Goal: Contribute content: Contribute content

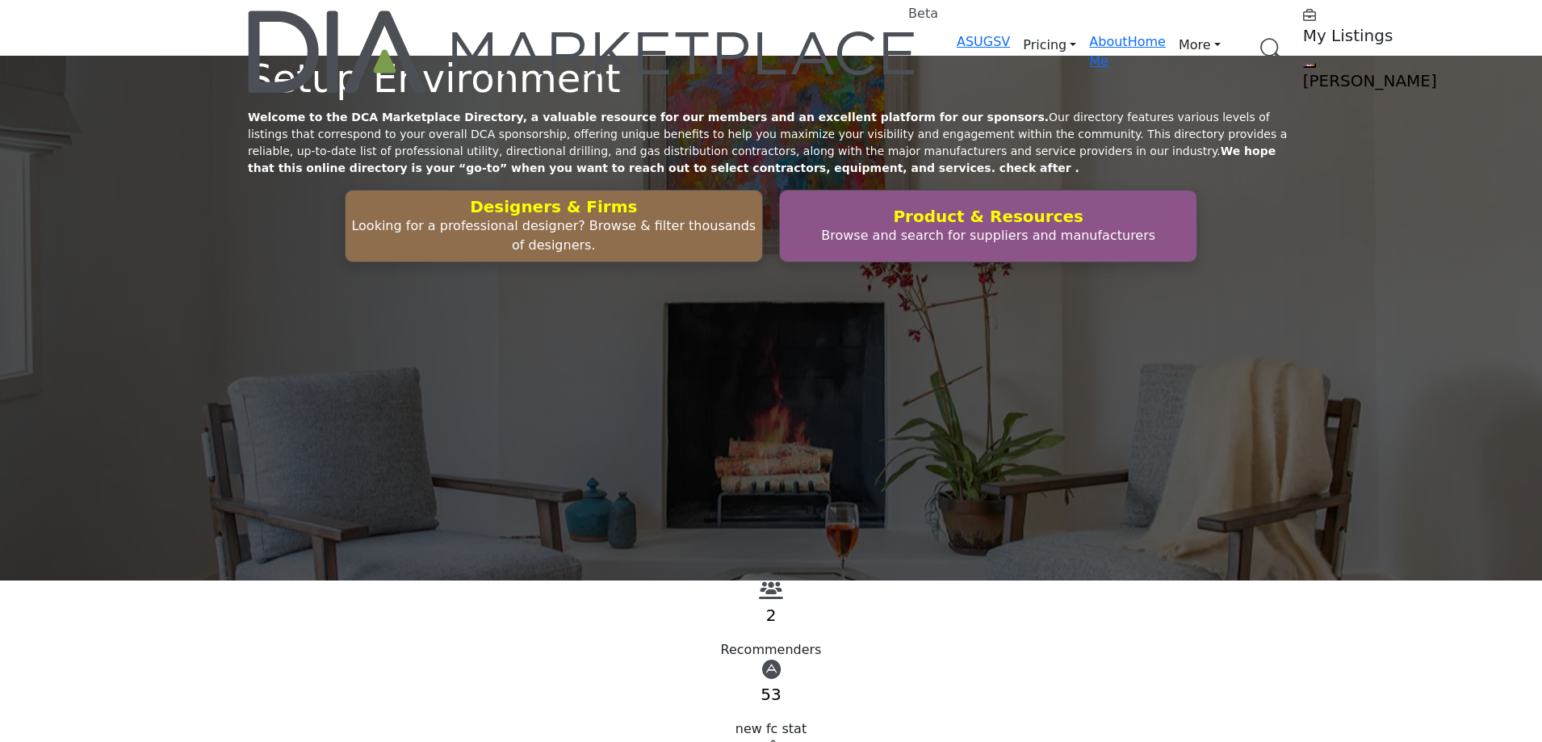
scroll to position [4681, 0]
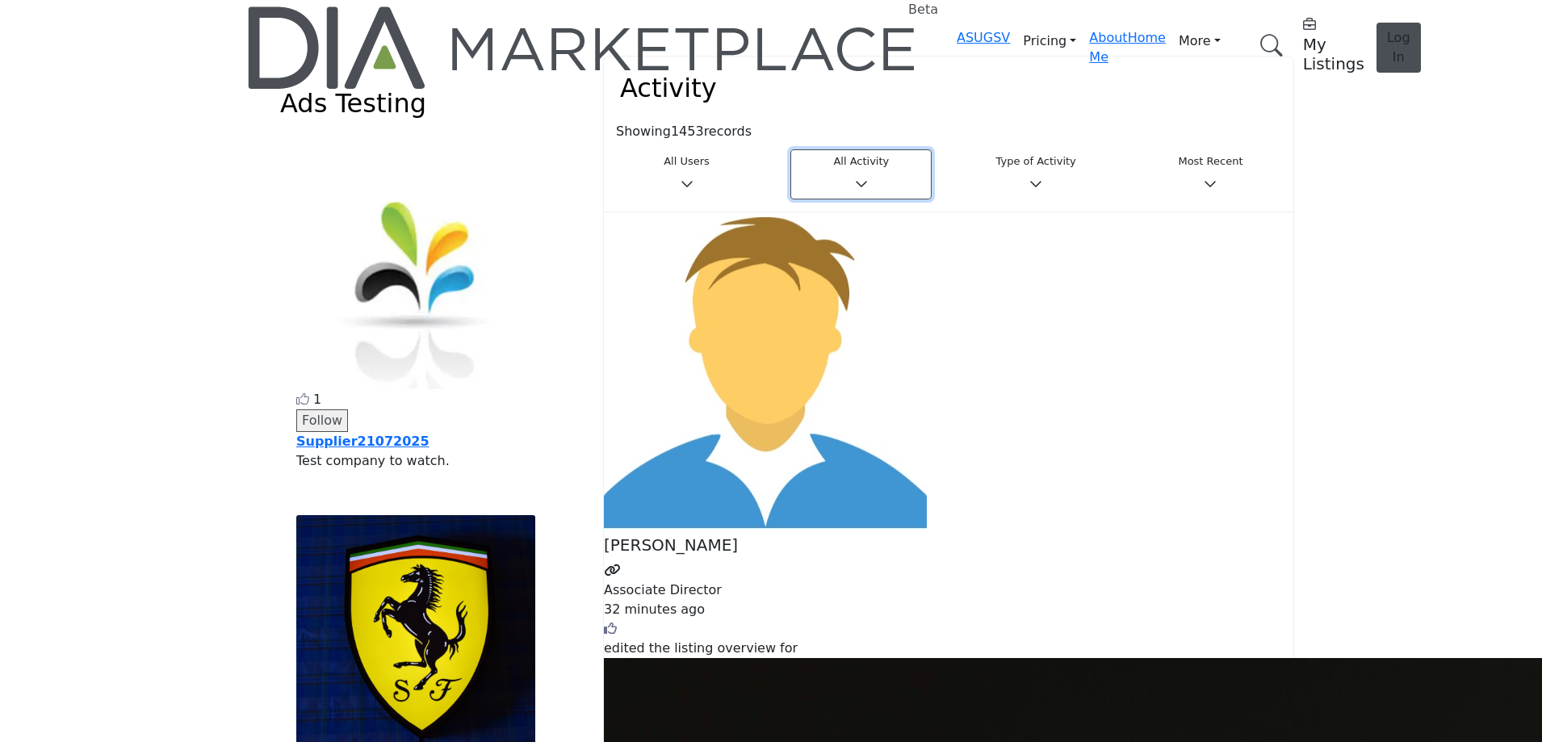
click at [856, 149] on button "All Activity" at bounding box center [860, 174] width 141 height 50
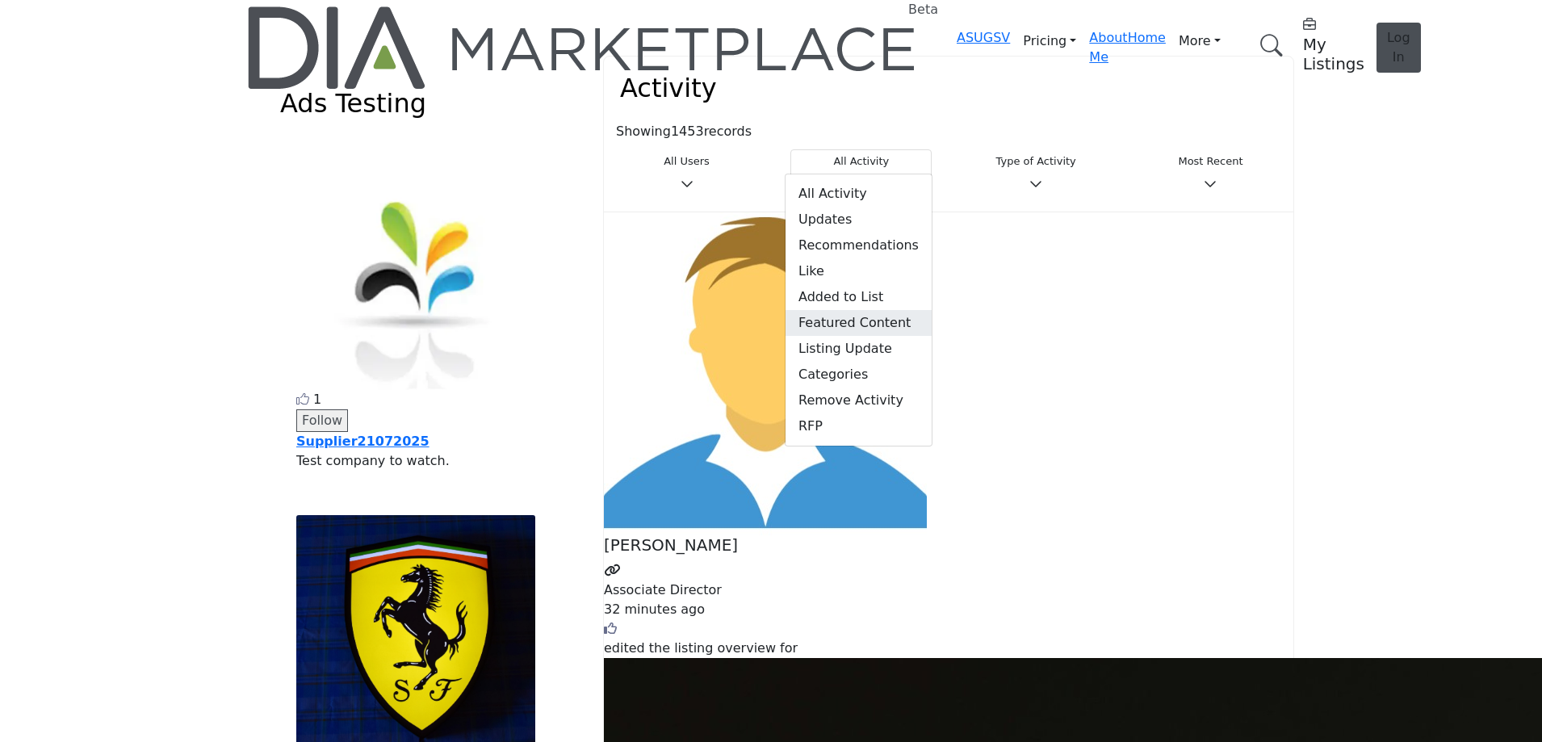
click at [845, 310] on span "Featured Content" at bounding box center [858, 323] width 146 height 26
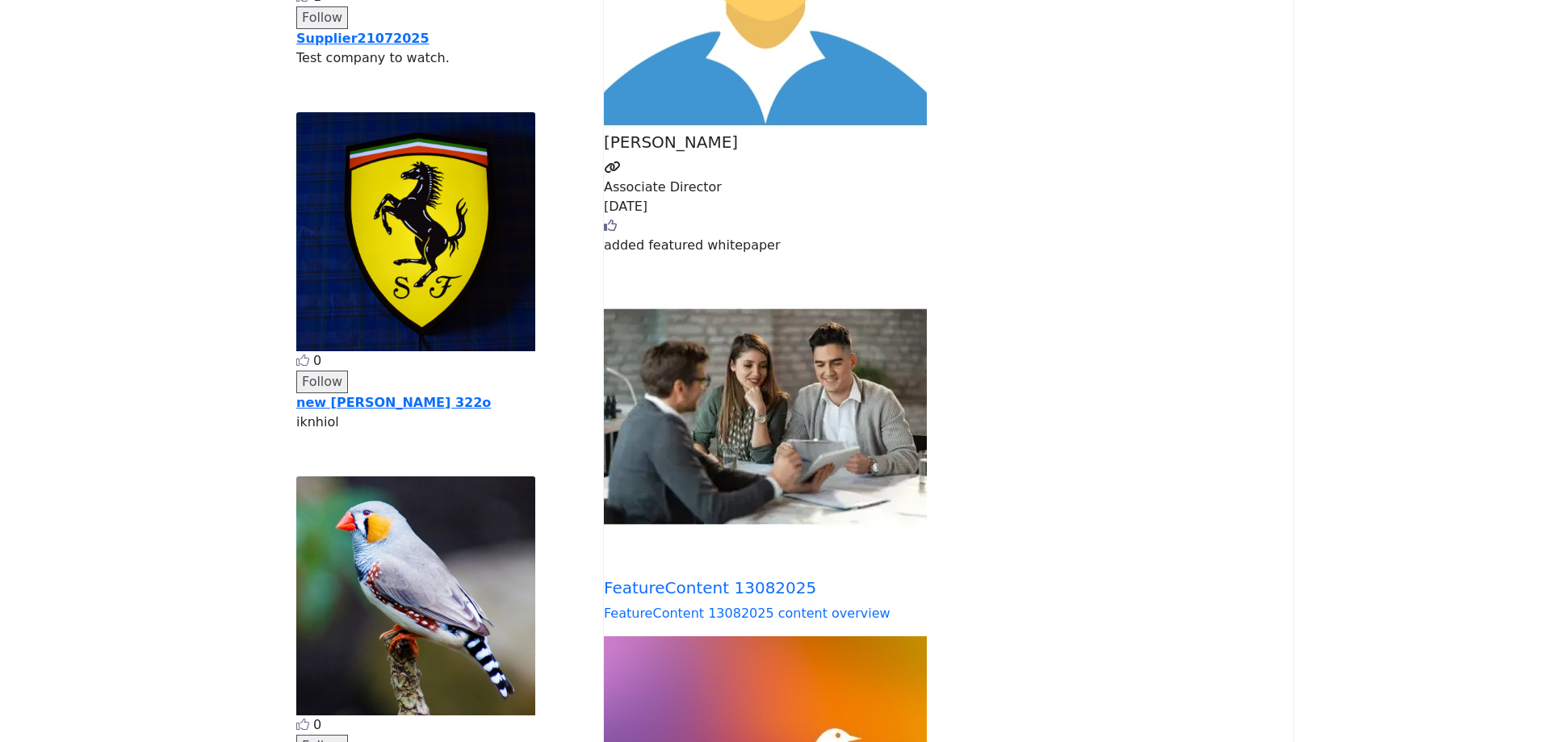
scroll to position [404, 0]
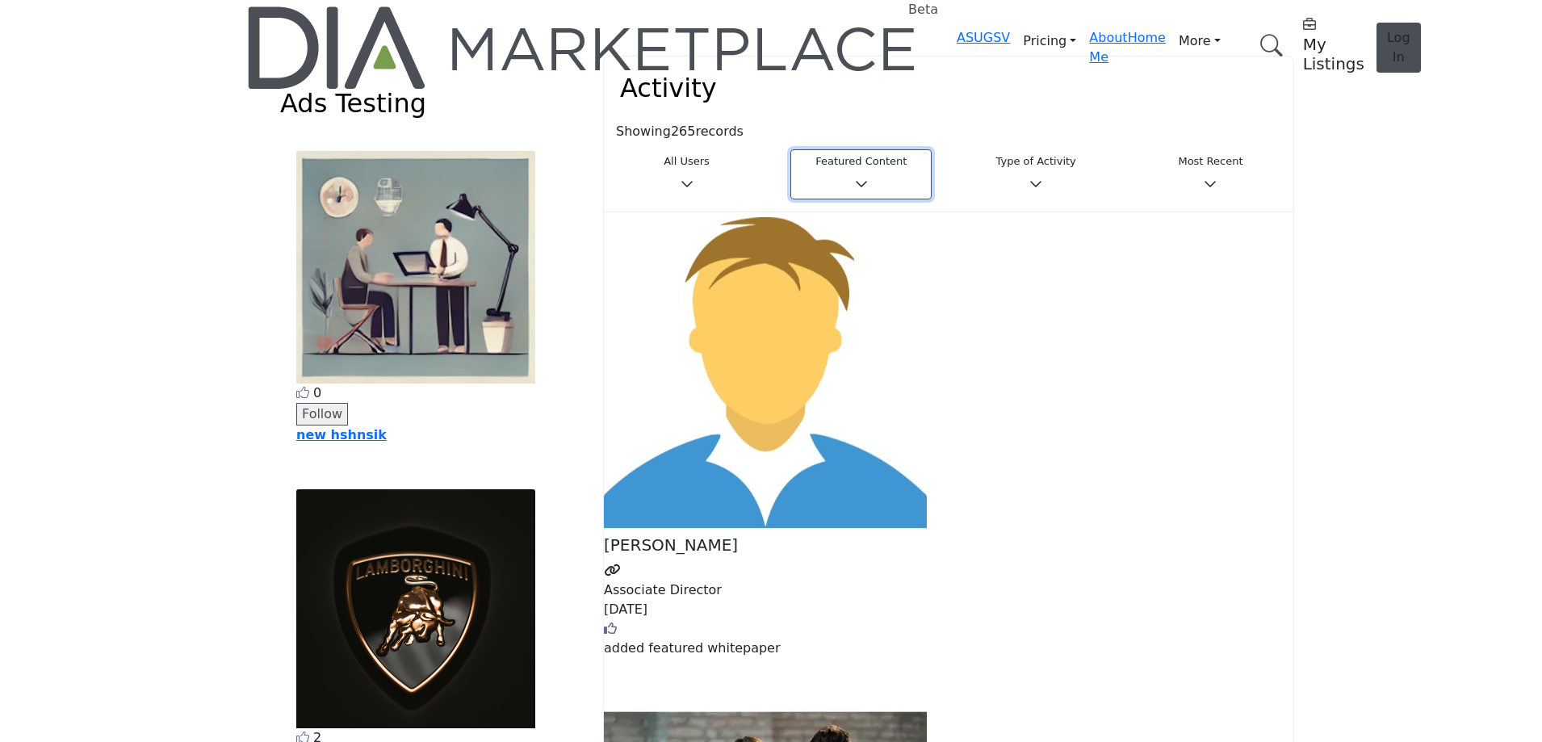
click at [854, 155] on h3 "Featured Content" at bounding box center [861, 161] width 120 height 13
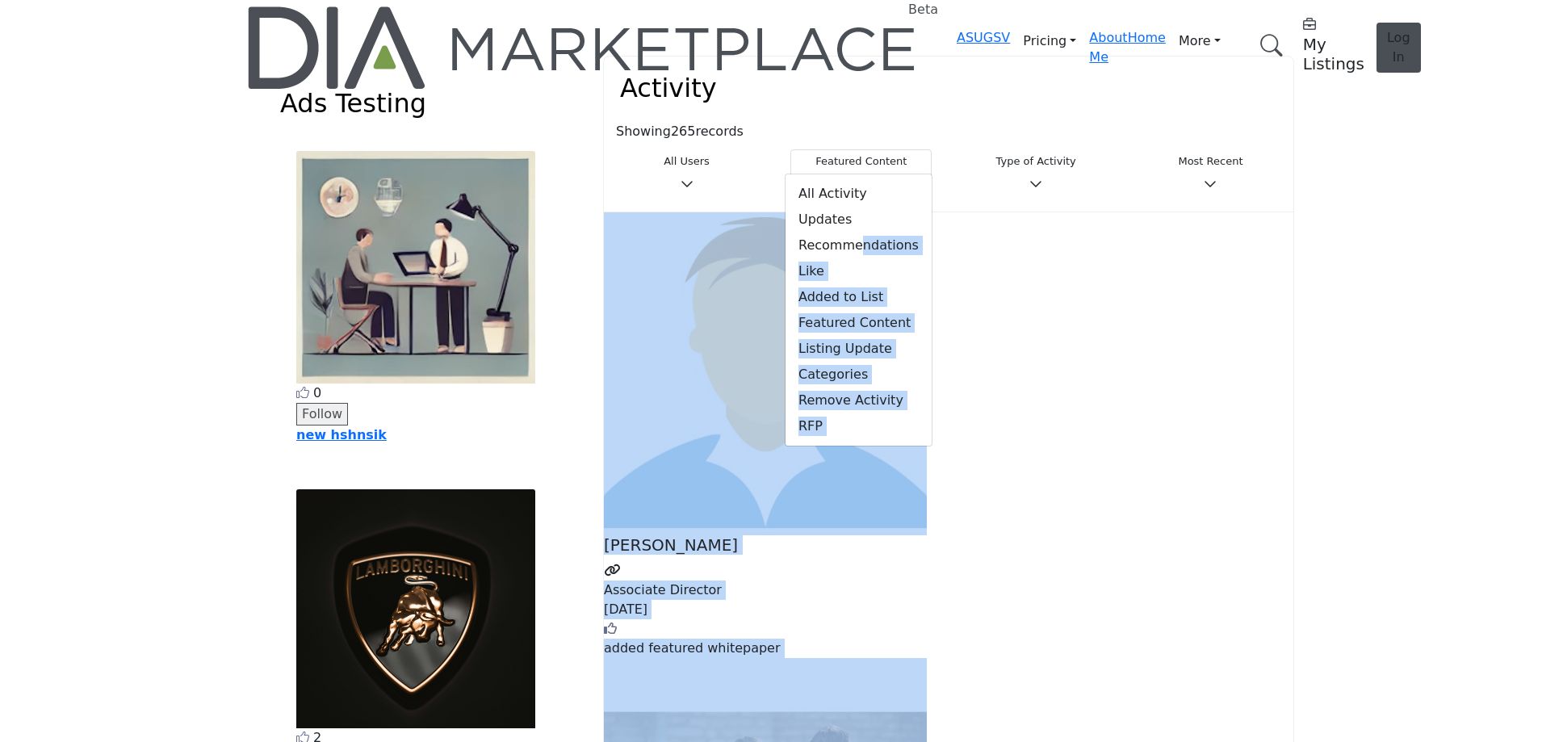
drag, startPoint x: 846, startPoint y: 240, endPoint x: 1410, endPoint y: 261, distance: 564.6
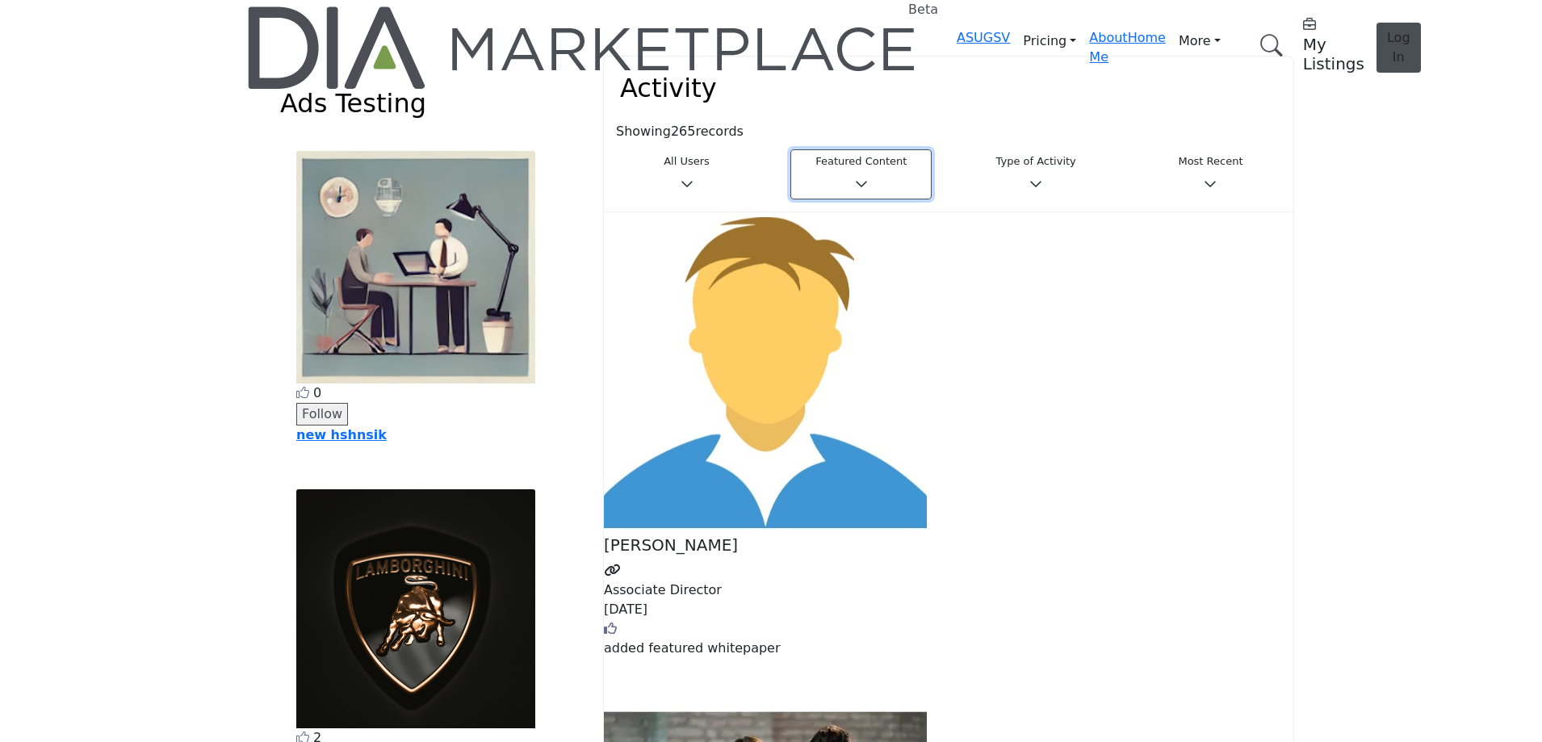
click at [855, 155] on h3 "Featured Content" at bounding box center [861, 161] width 120 height 13
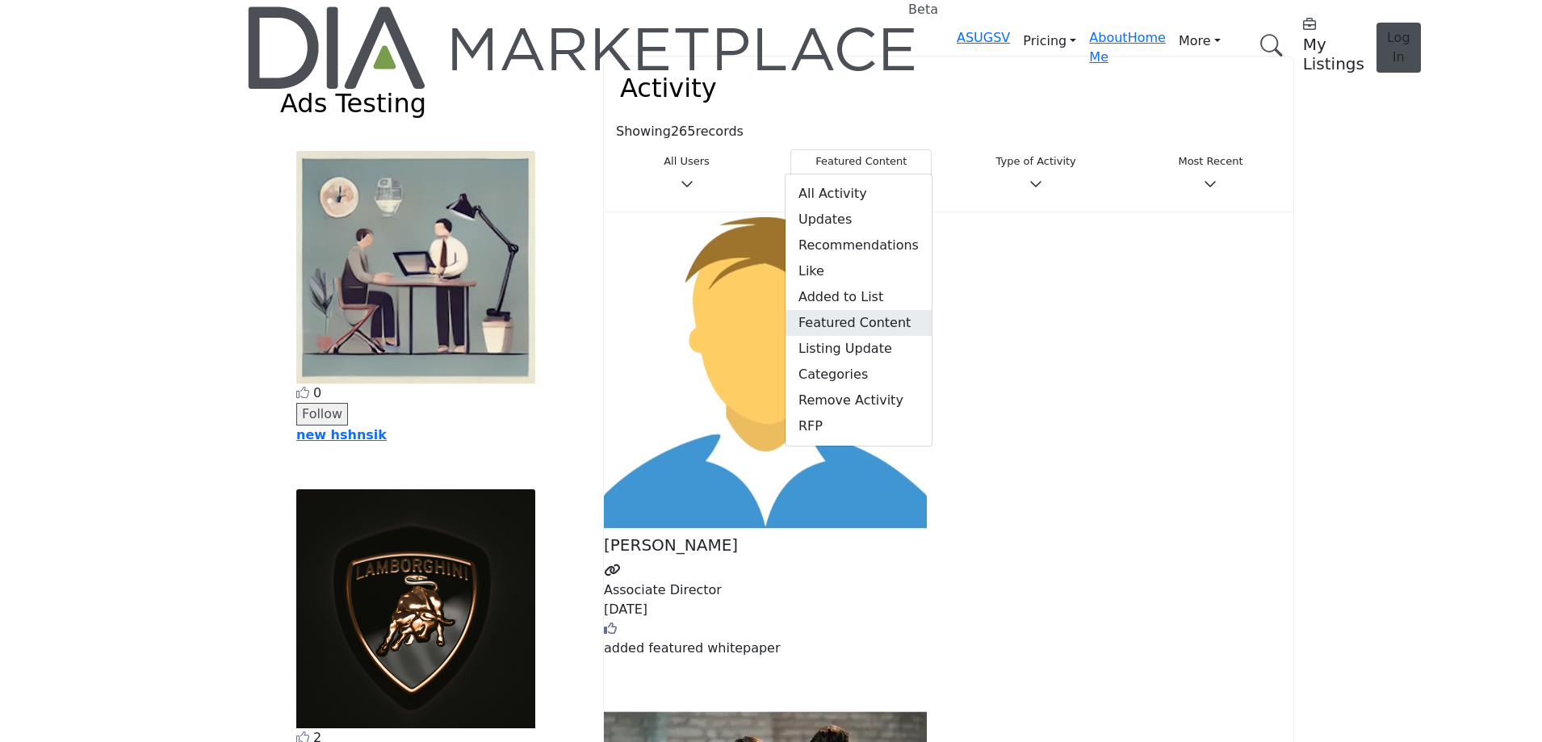
click at [846, 310] on span "Featured Content" at bounding box center [858, 323] width 146 height 26
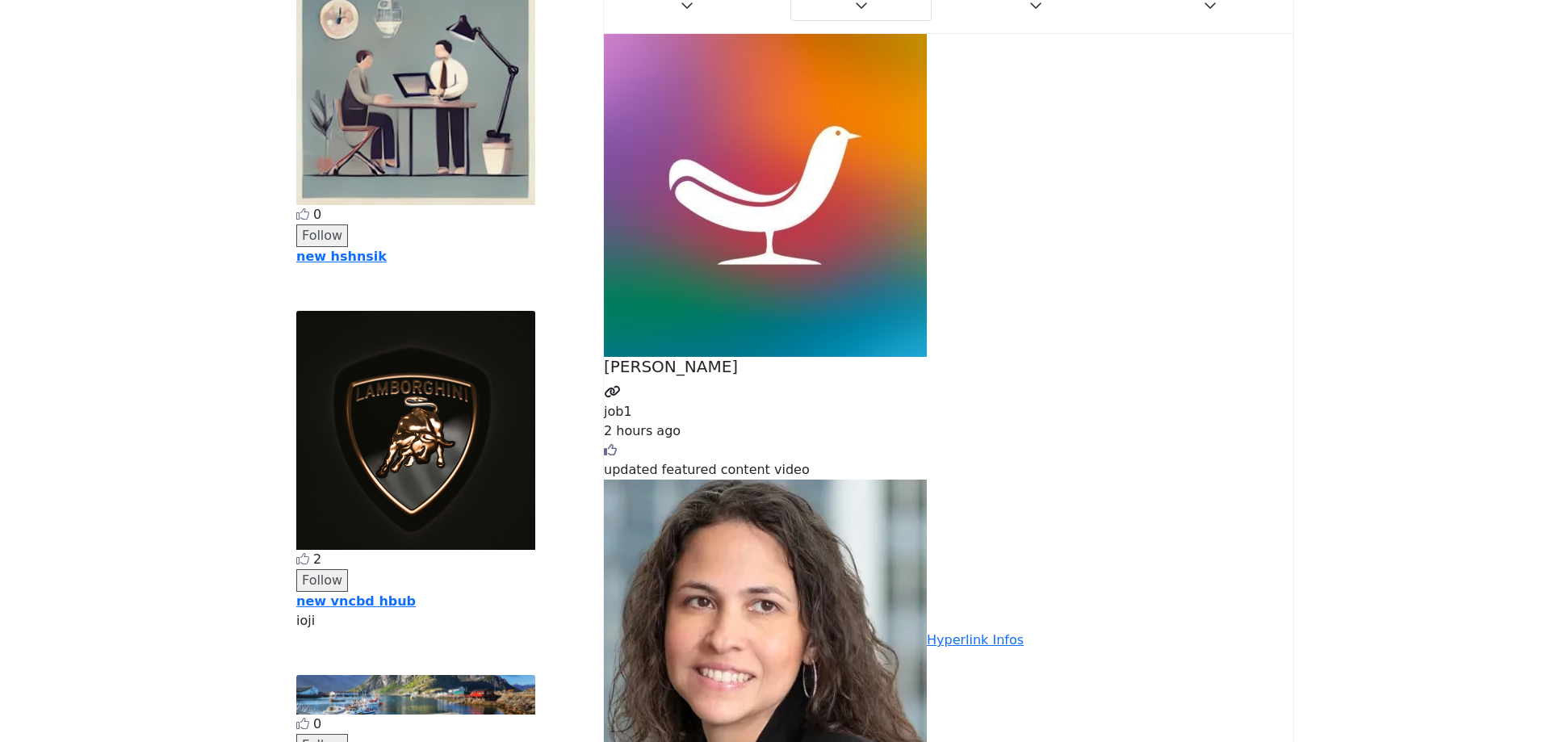
scroll to position [242, 0]
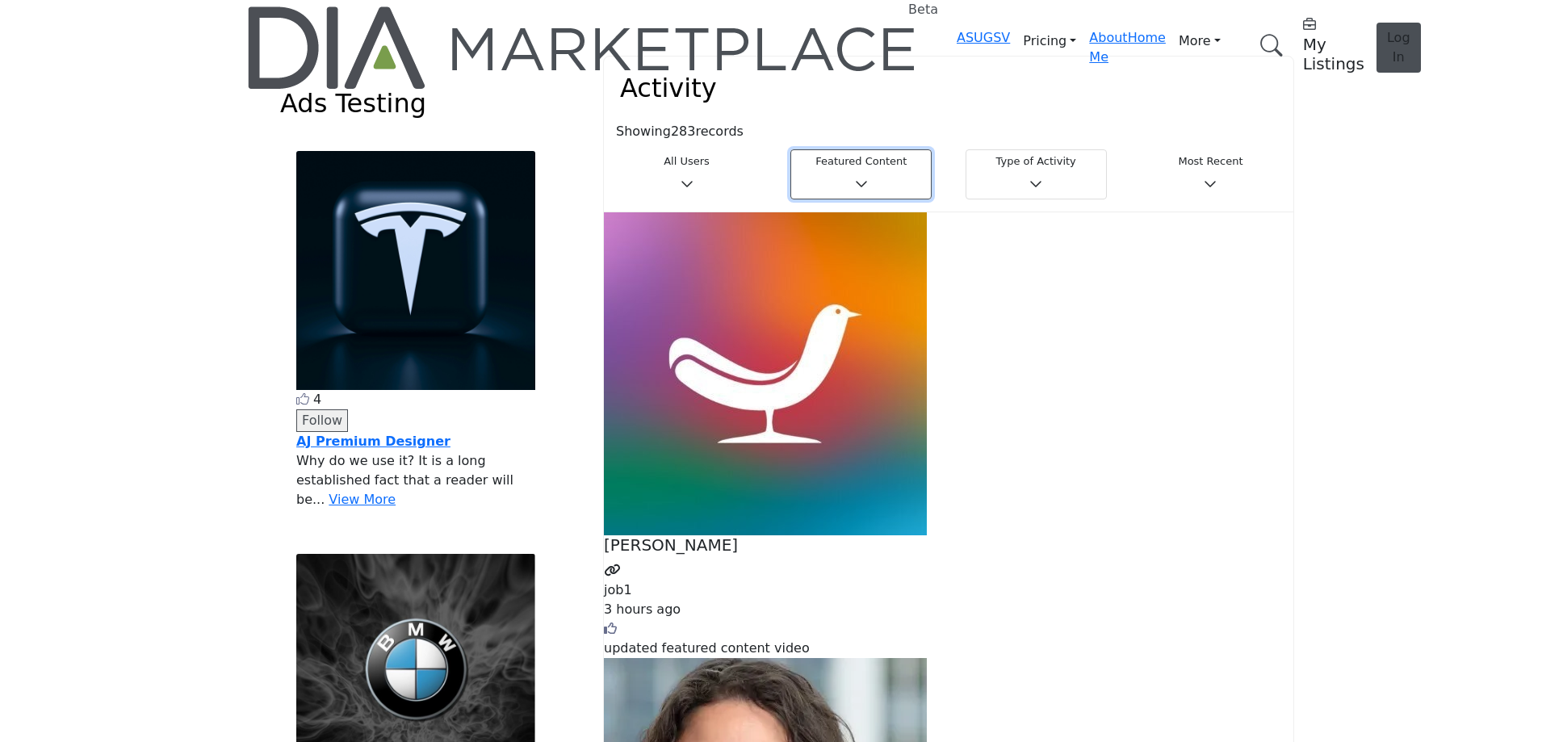
click at [852, 164] on h3 "Featured Content" at bounding box center [861, 161] width 120 height 13
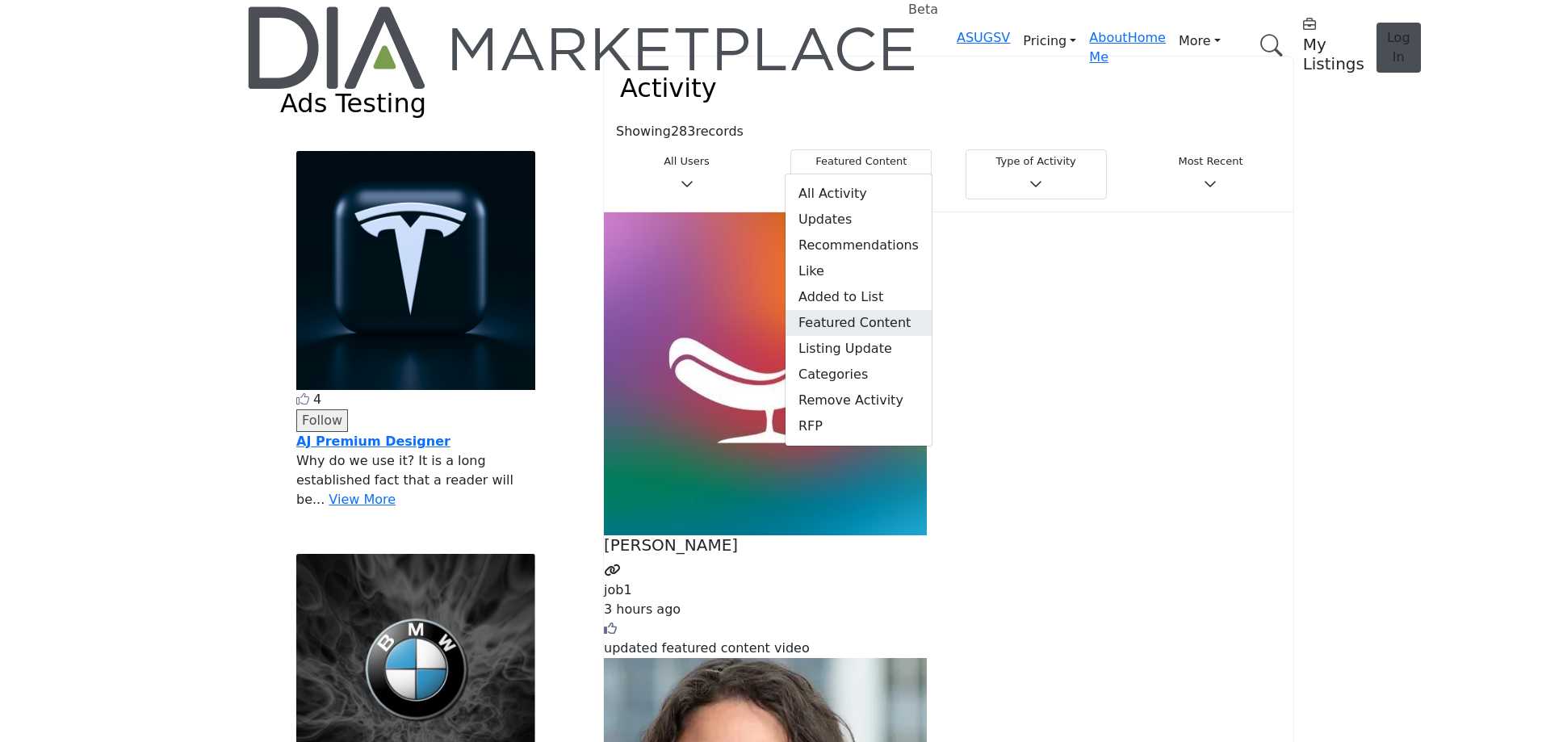
click at [848, 310] on span "Featured Content" at bounding box center [858, 323] width 146 height 26
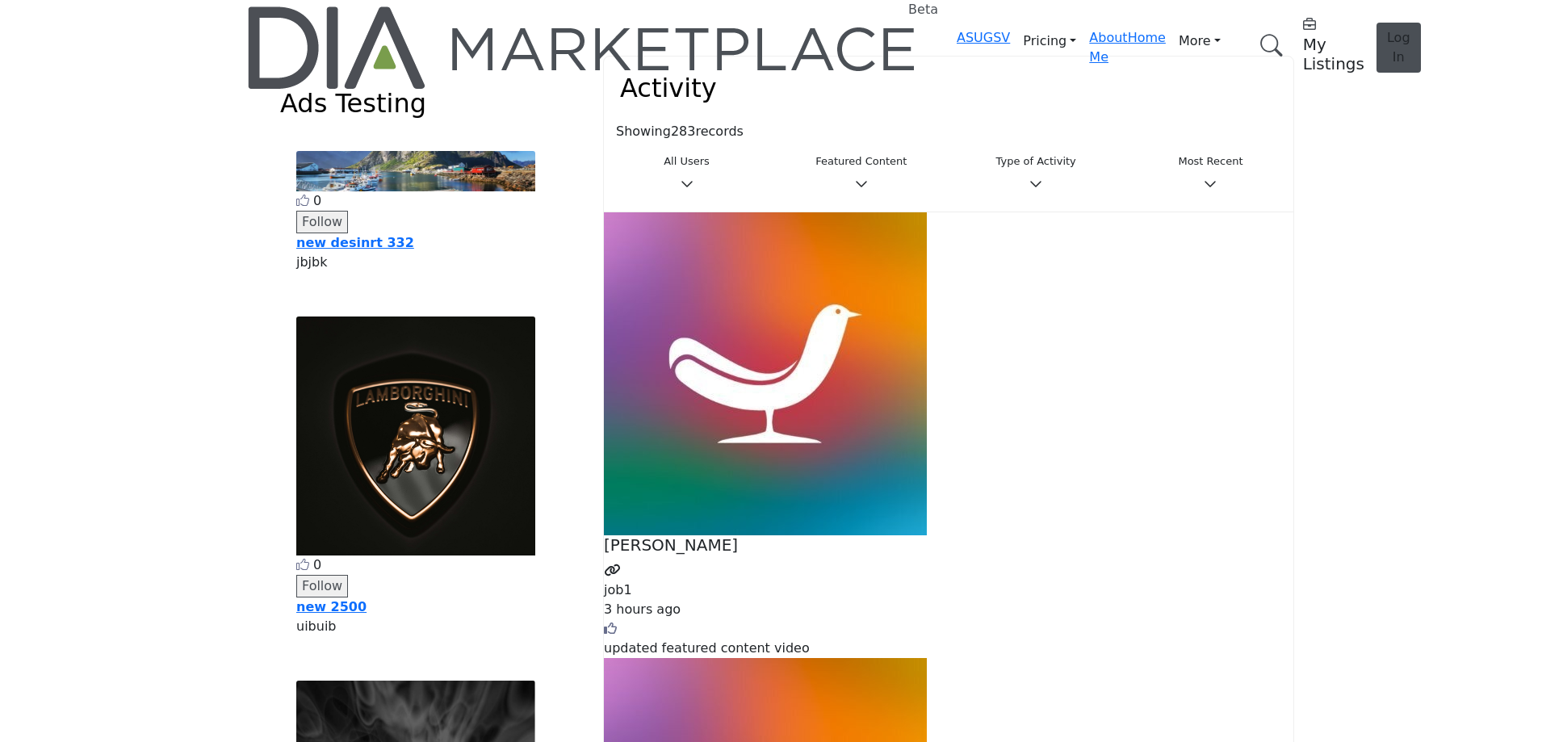
drag, startPoint x: 692, startPoint y: 300, endPoint x: 833, endPoint y: 317, distance: 142.3
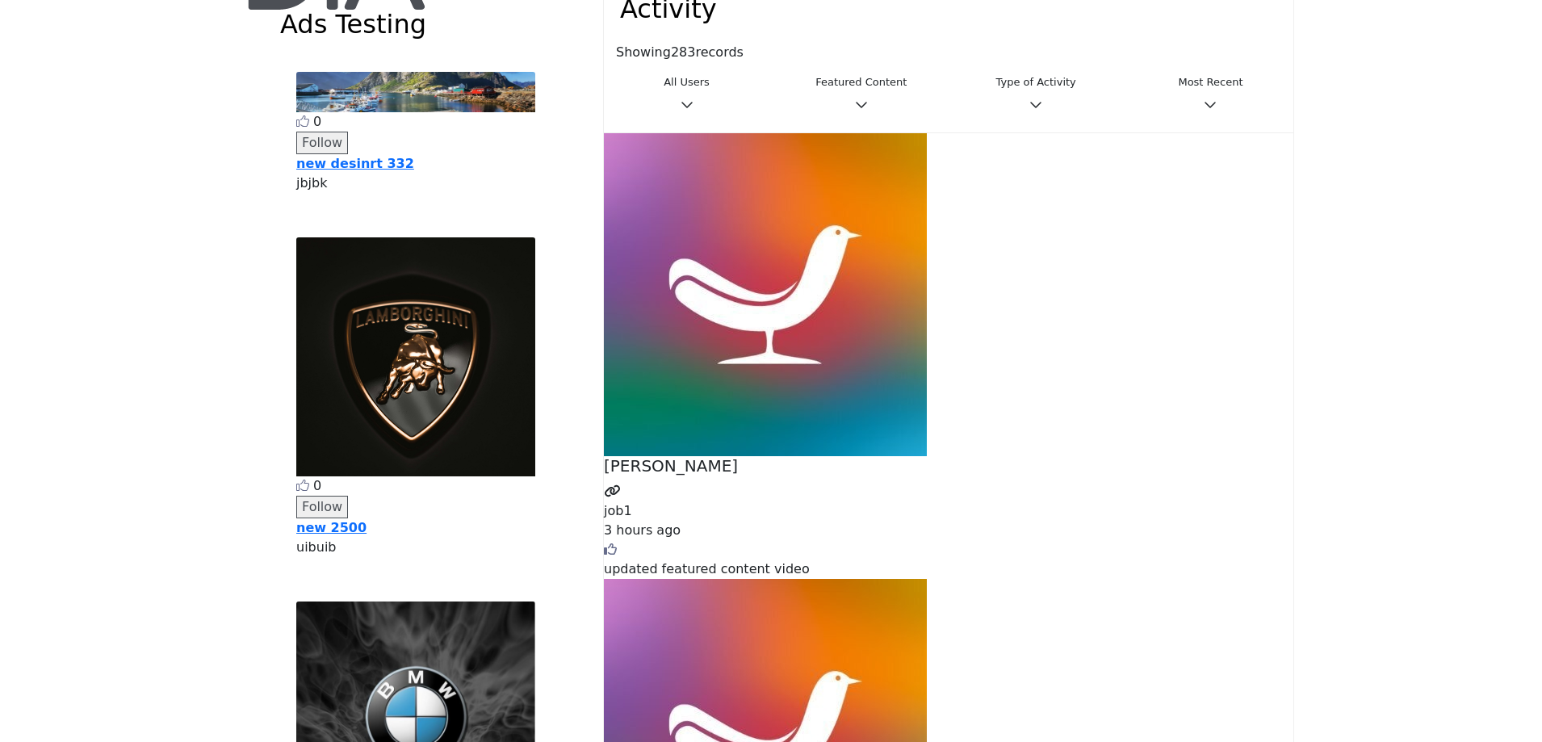
scroll to position [242, 0]
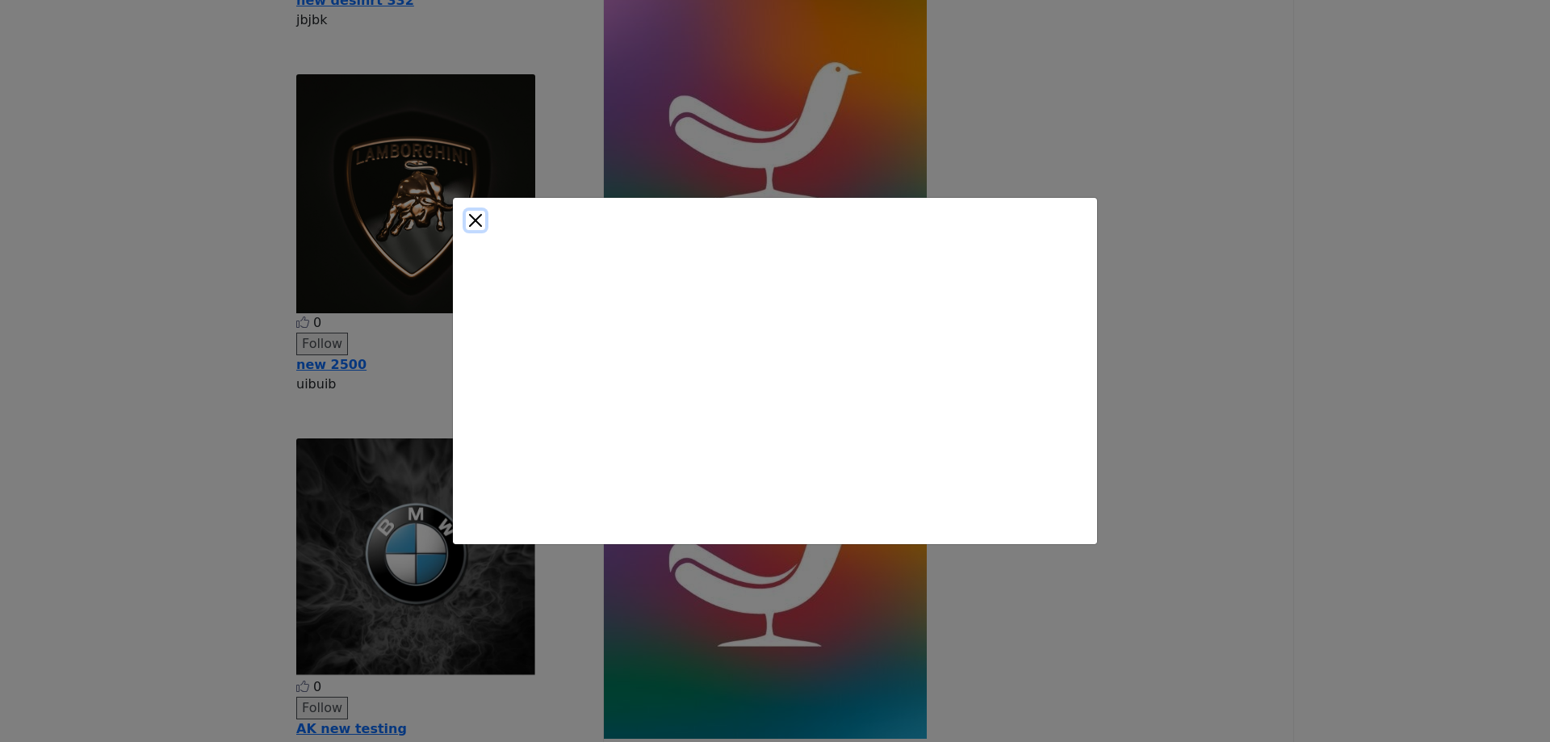
click at [485, 230] on button "Close" at bounding box center [475, 220] width 19 height 19
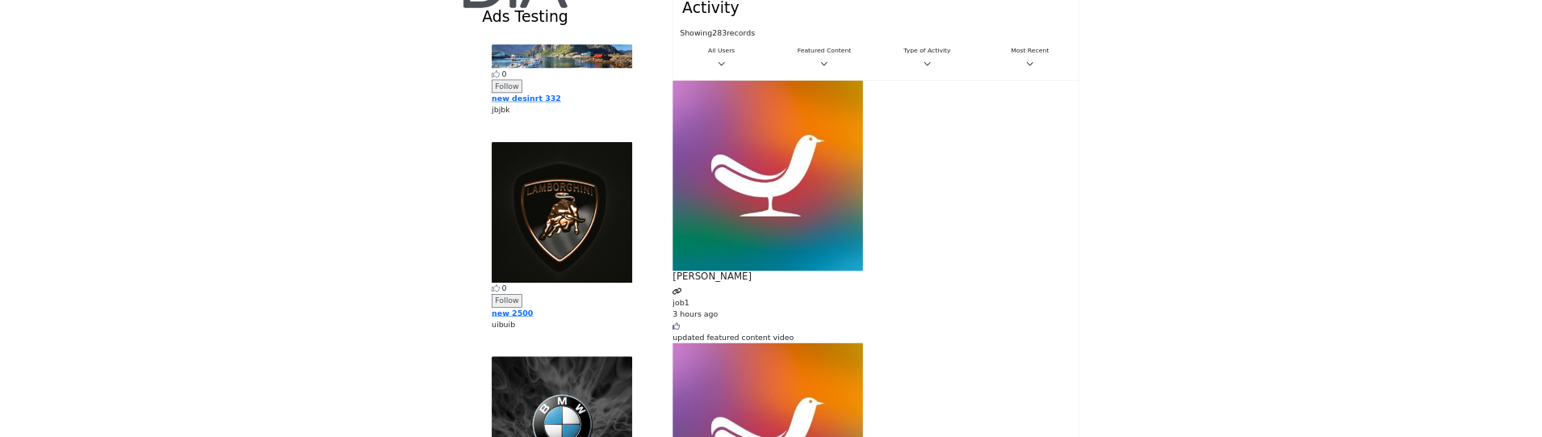
scroll to position [0, 0]
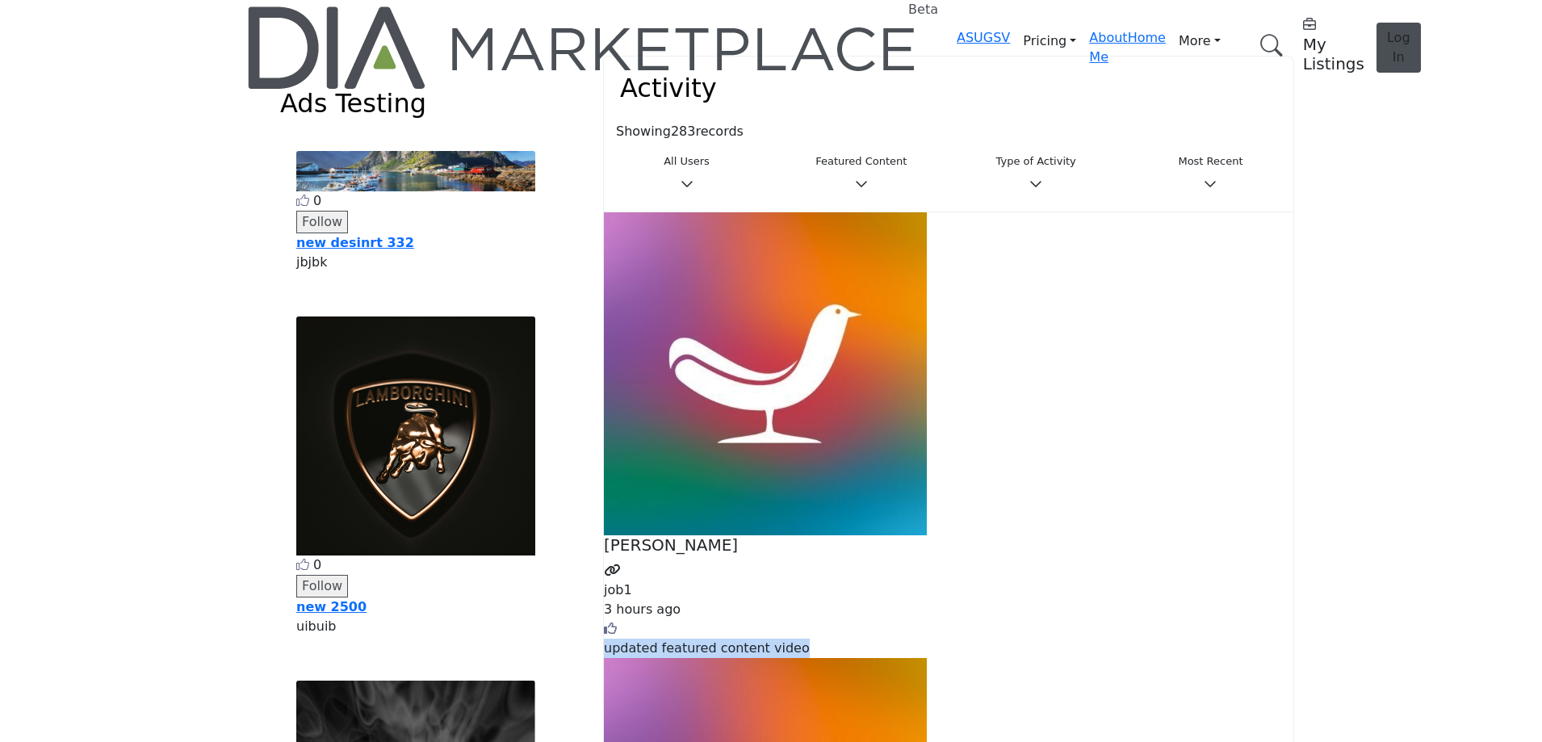
drag, startPoint x: 681, startPoint y: 233, endPoint x: 949, endPoint y: 233, distance: 268.0
click at [949, 638] on div "updated featured content video" at bounding box center [948, 647] width 689 height 19
click at [878, 638] on div "updated featured content video" at bounding box center [948, 647] width 689 height 19
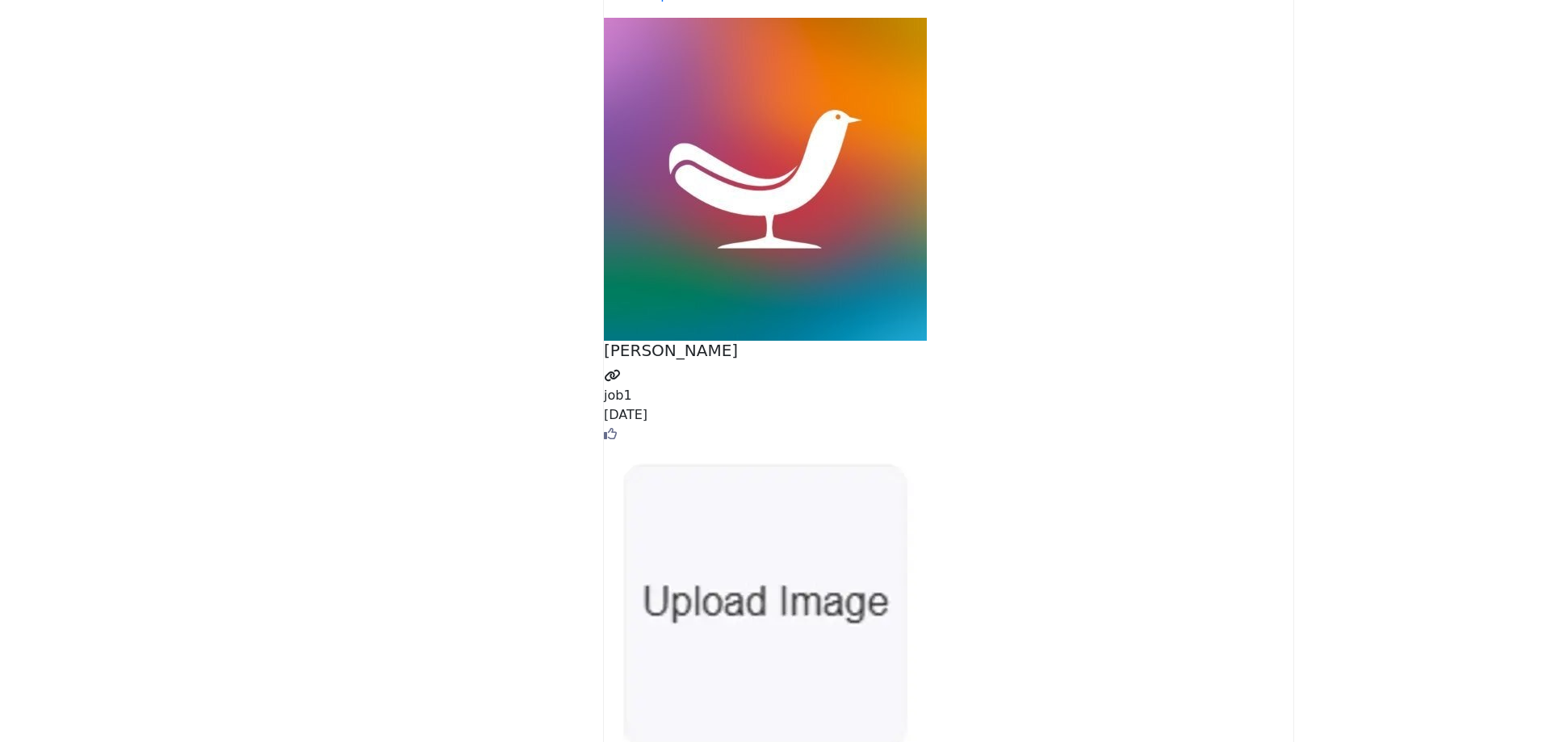
scroll to position [8636, 0]
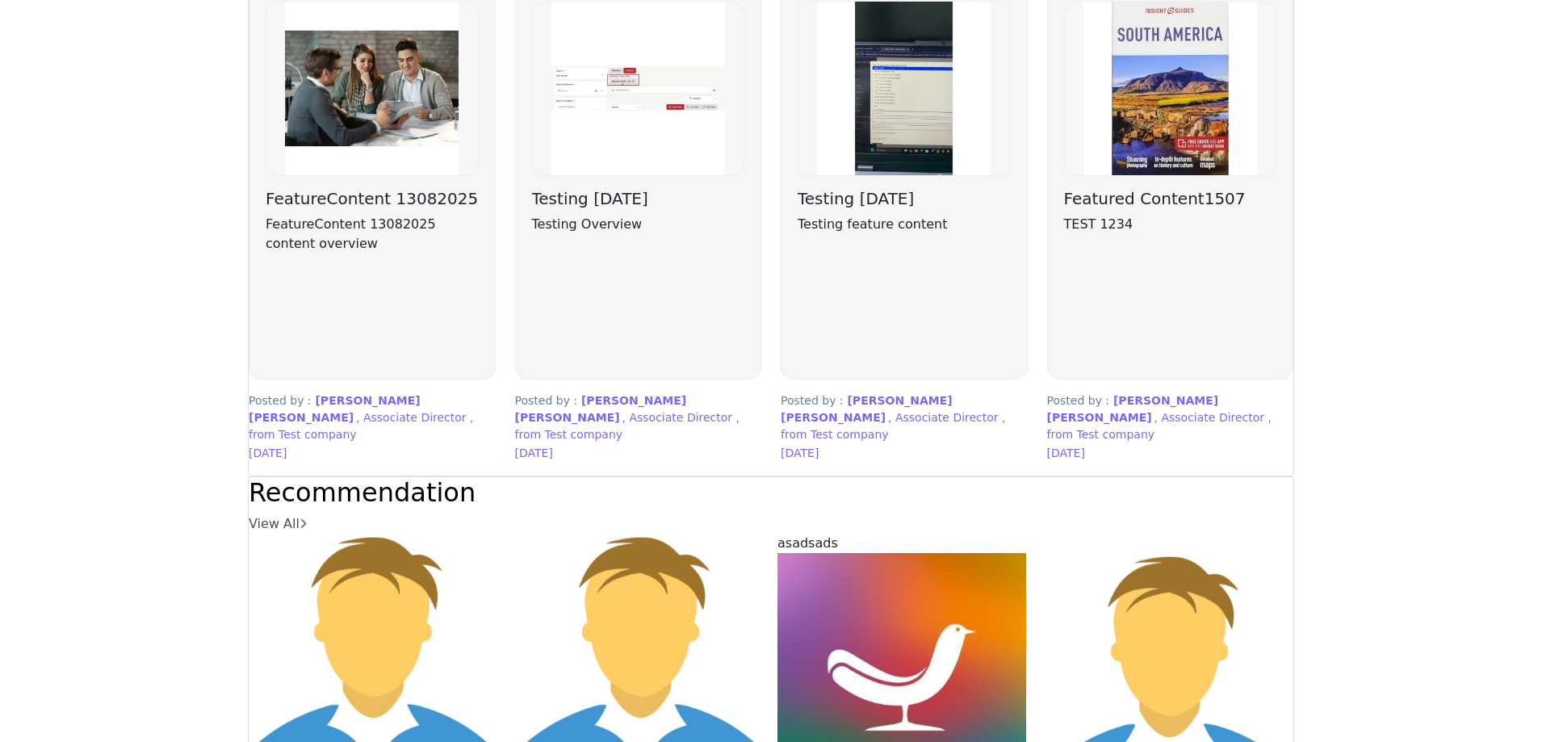
scroll to position [4036, 0]
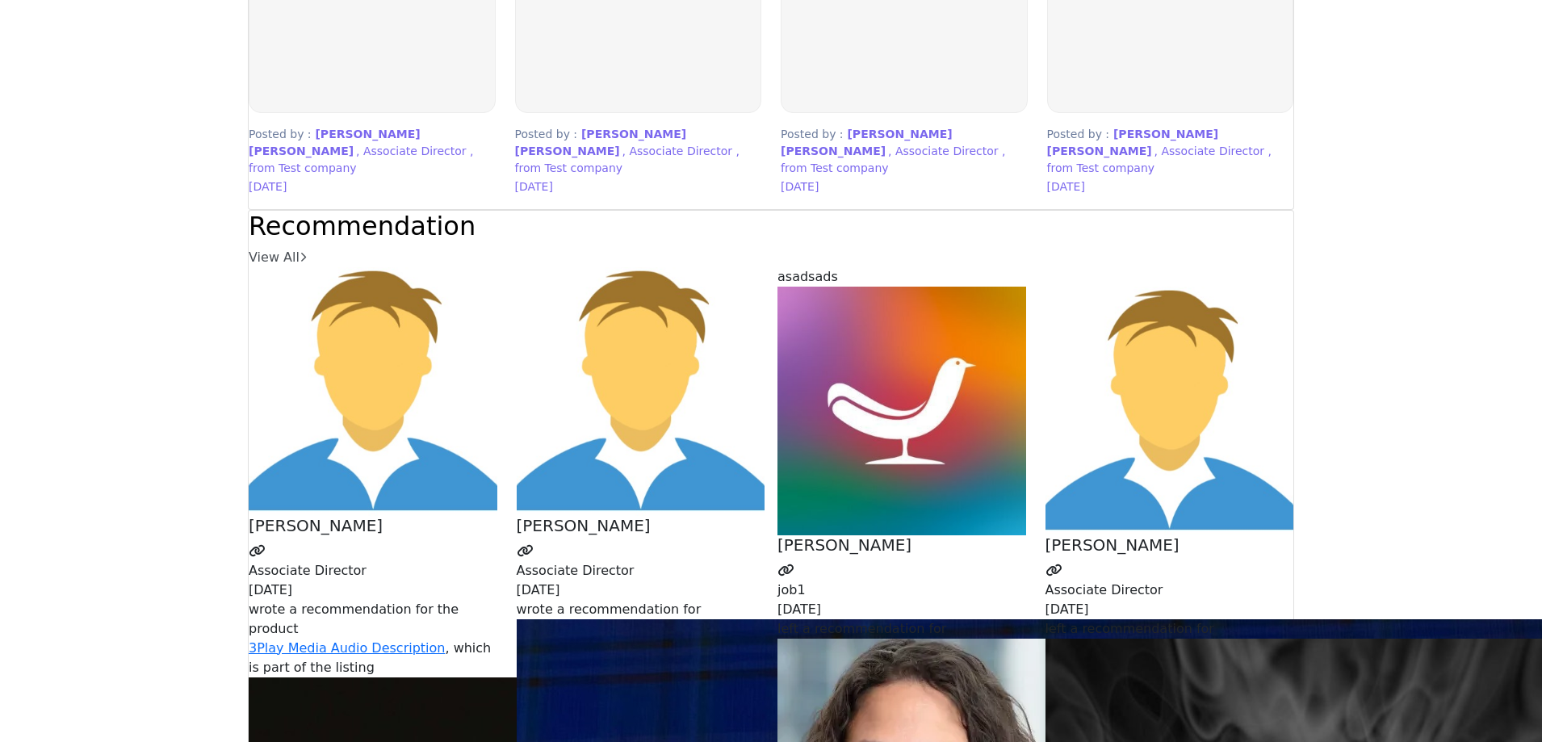
scroll to position [4278, 0]
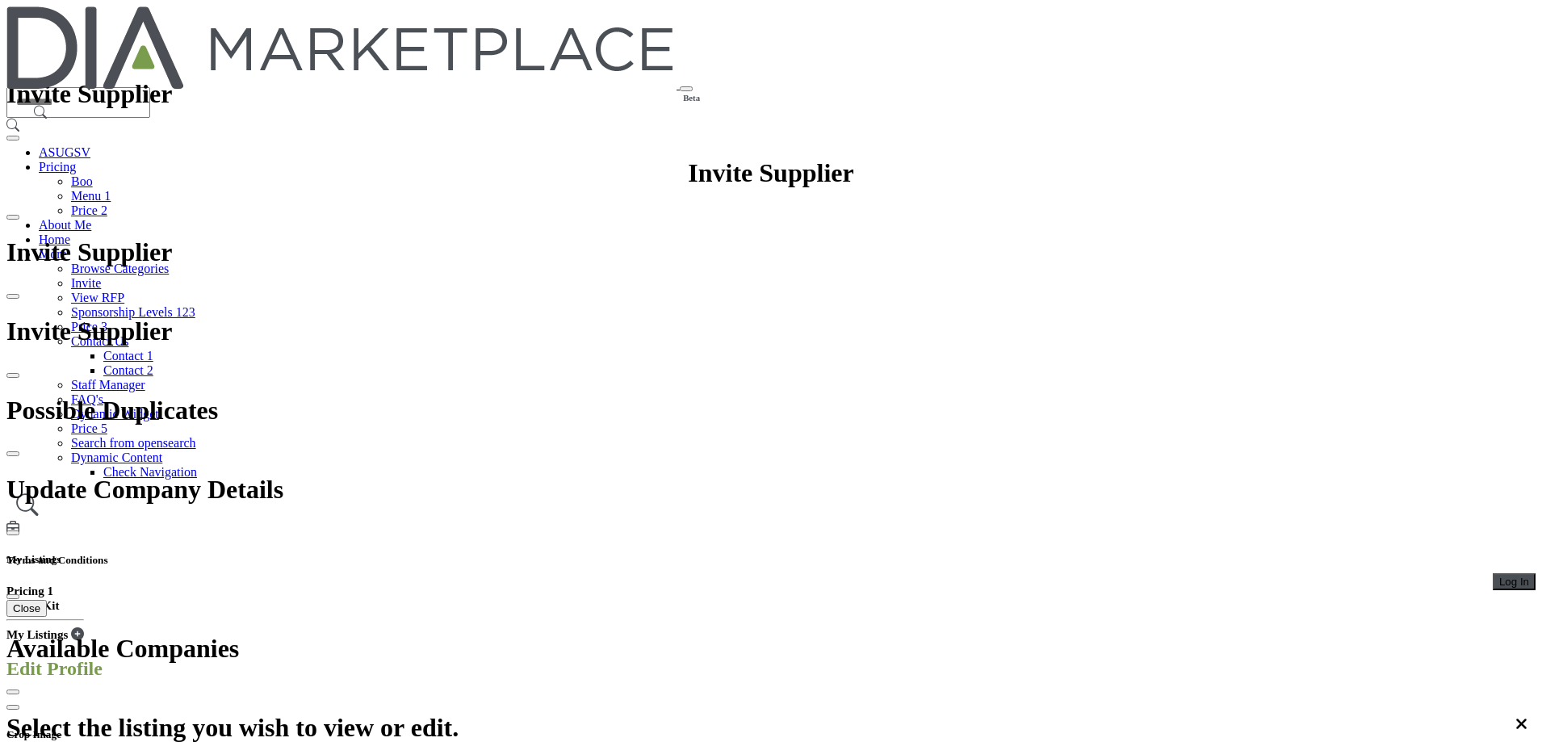
click at [1499, 575] on span "Log In" at bounding box center [1514, 581] width 30 height 12
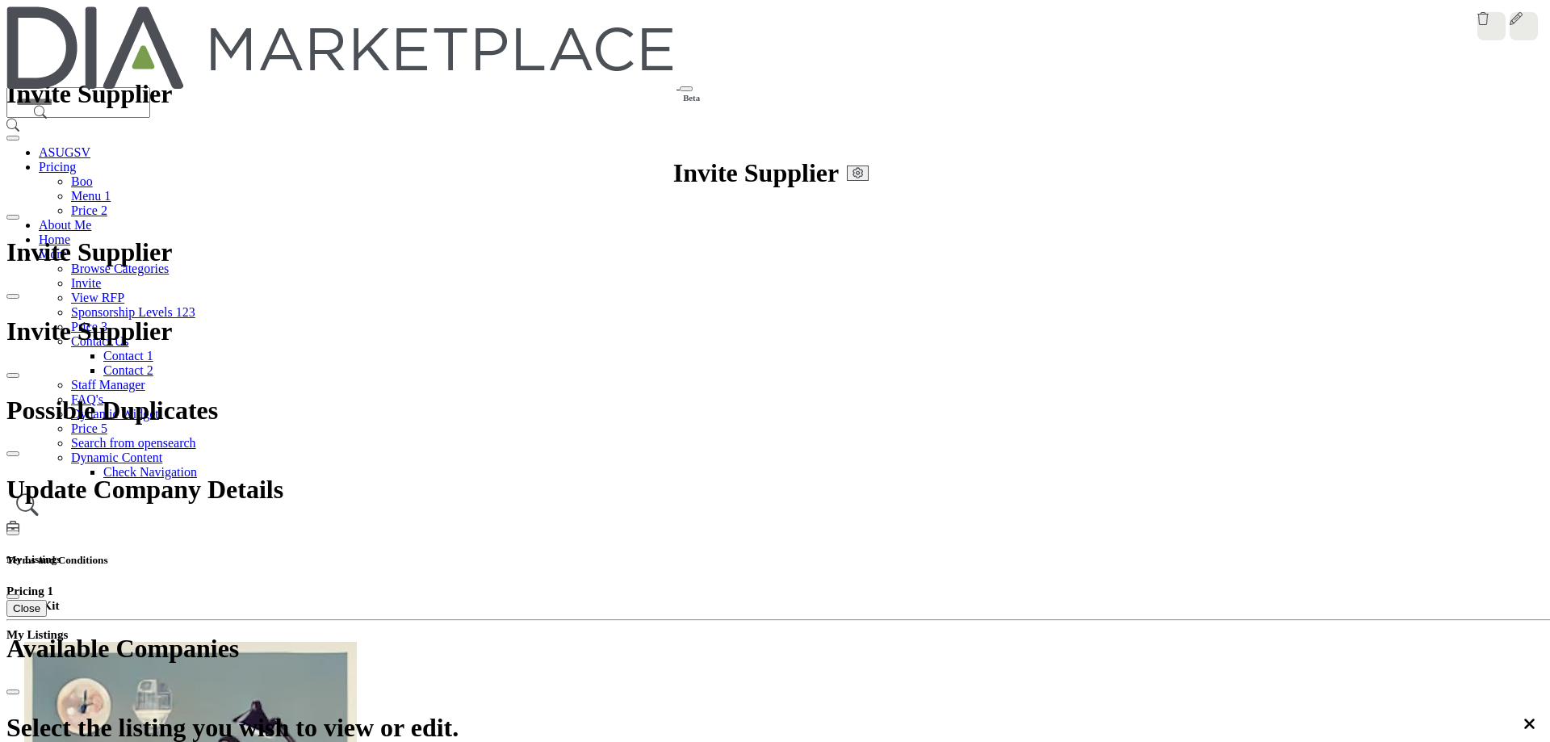
scroll to position [34, 0]
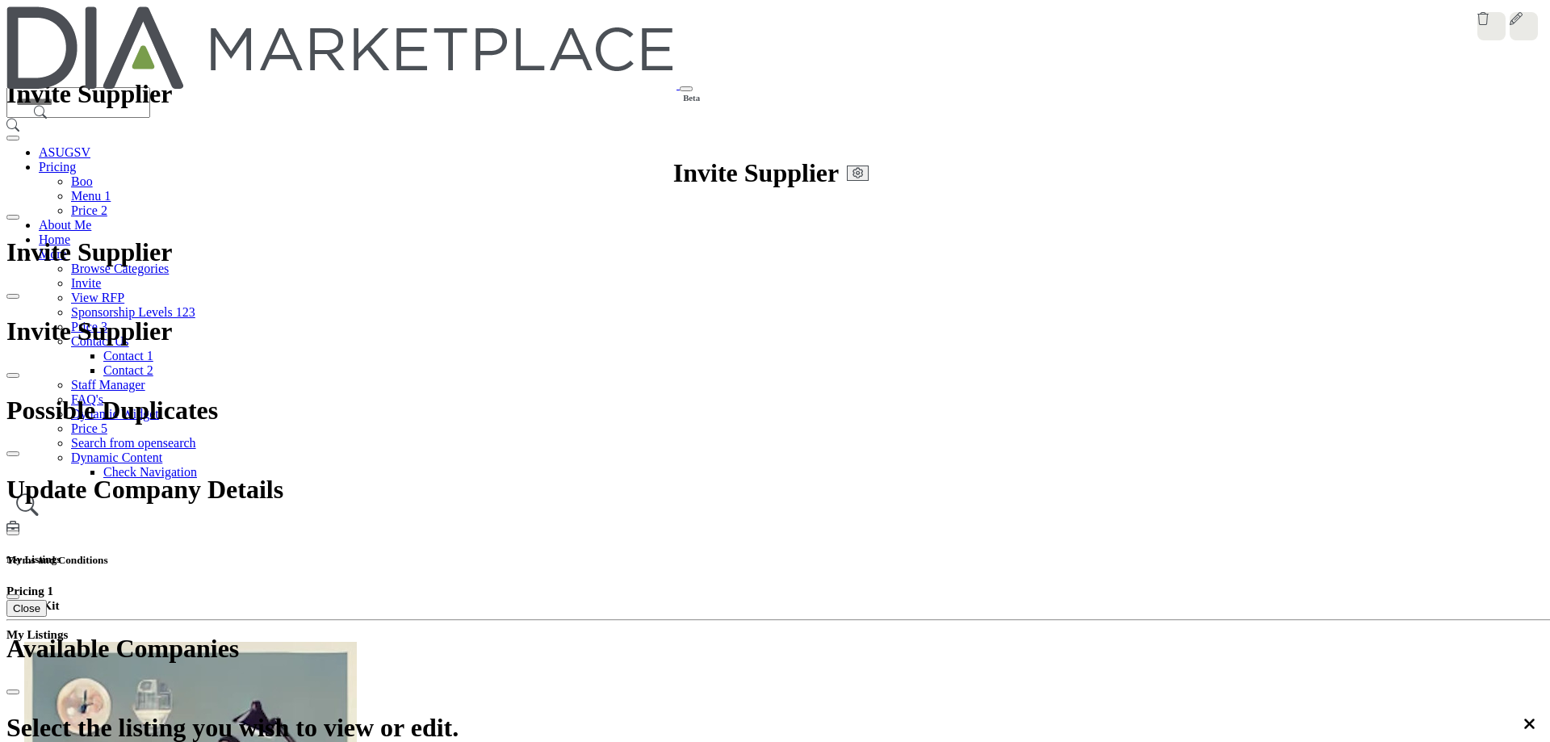
scroll to position [161, 0]
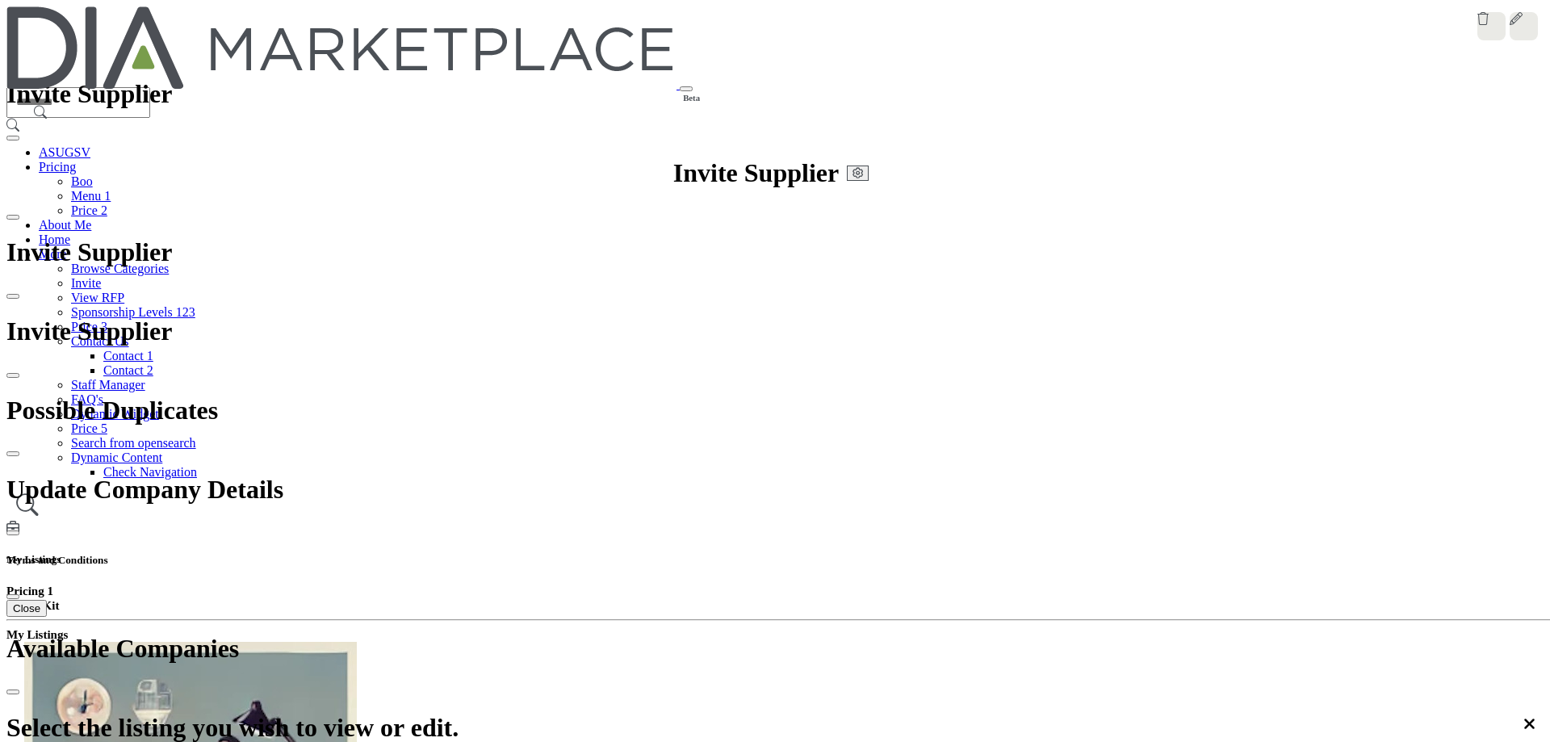
scroll to position [34, 0]
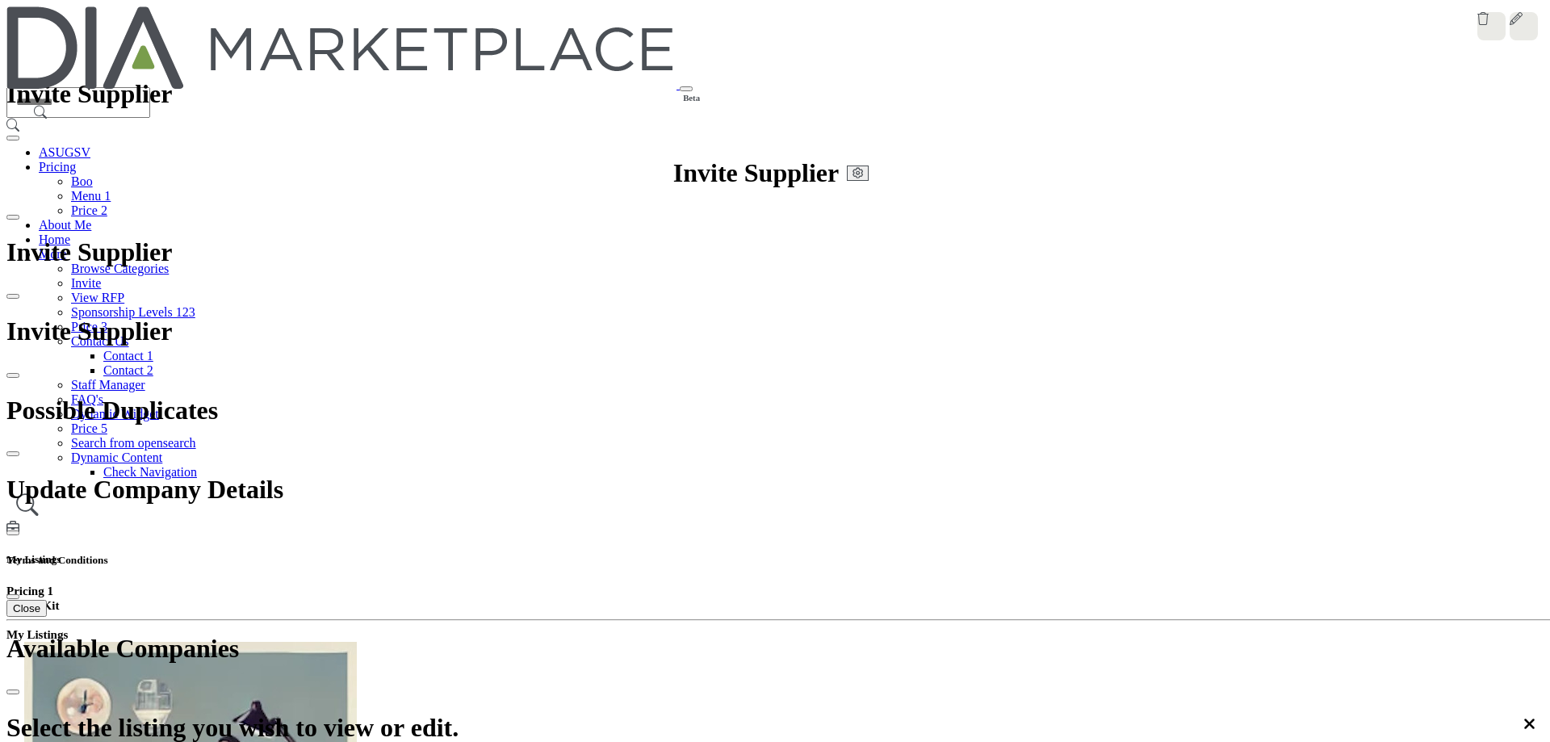
scroll to position [161, 0]
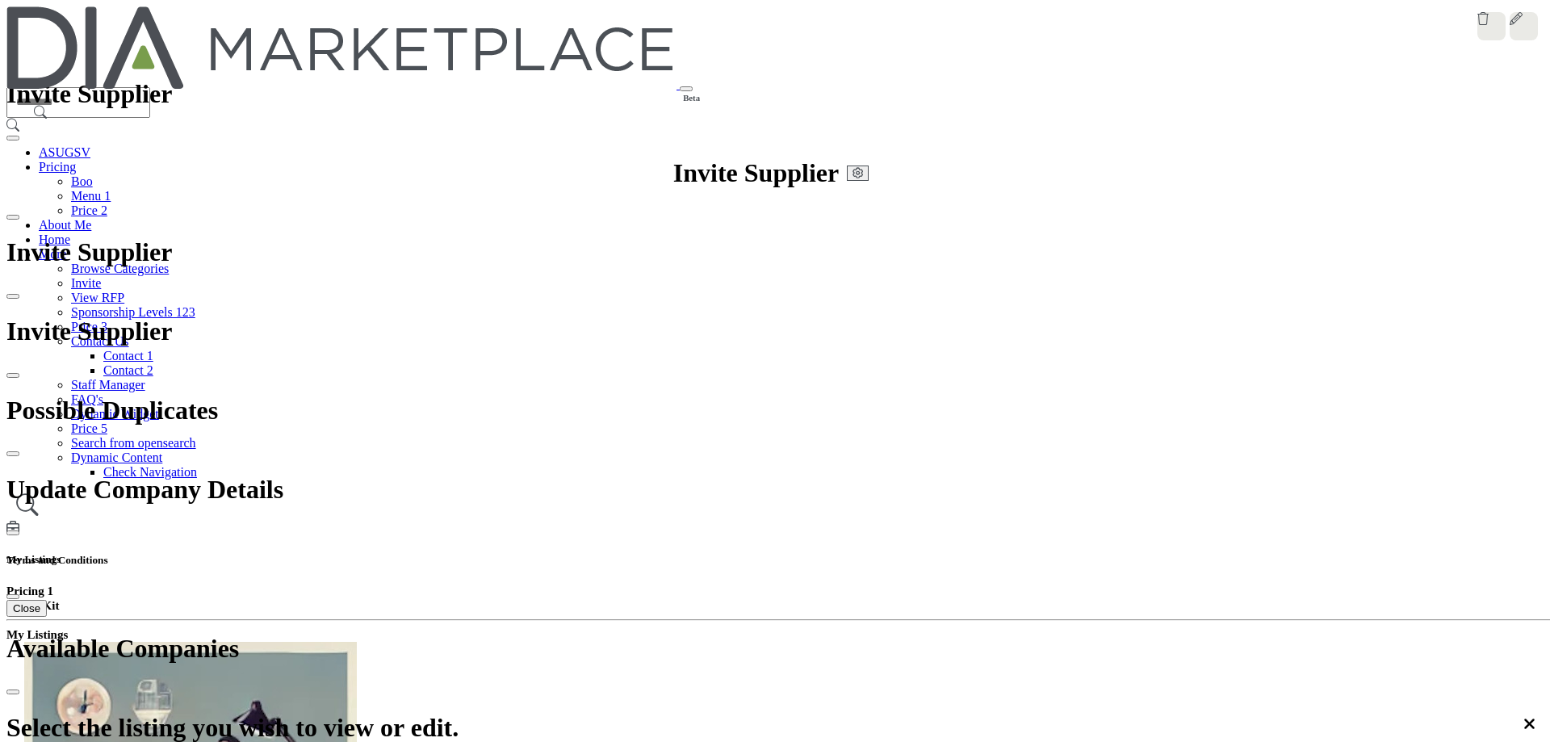
scroll to position [34, 0]
click at [165, 133] on span "*Admin only - not visible to listing owner" at bounding box center [84, 108] width 161 height 52
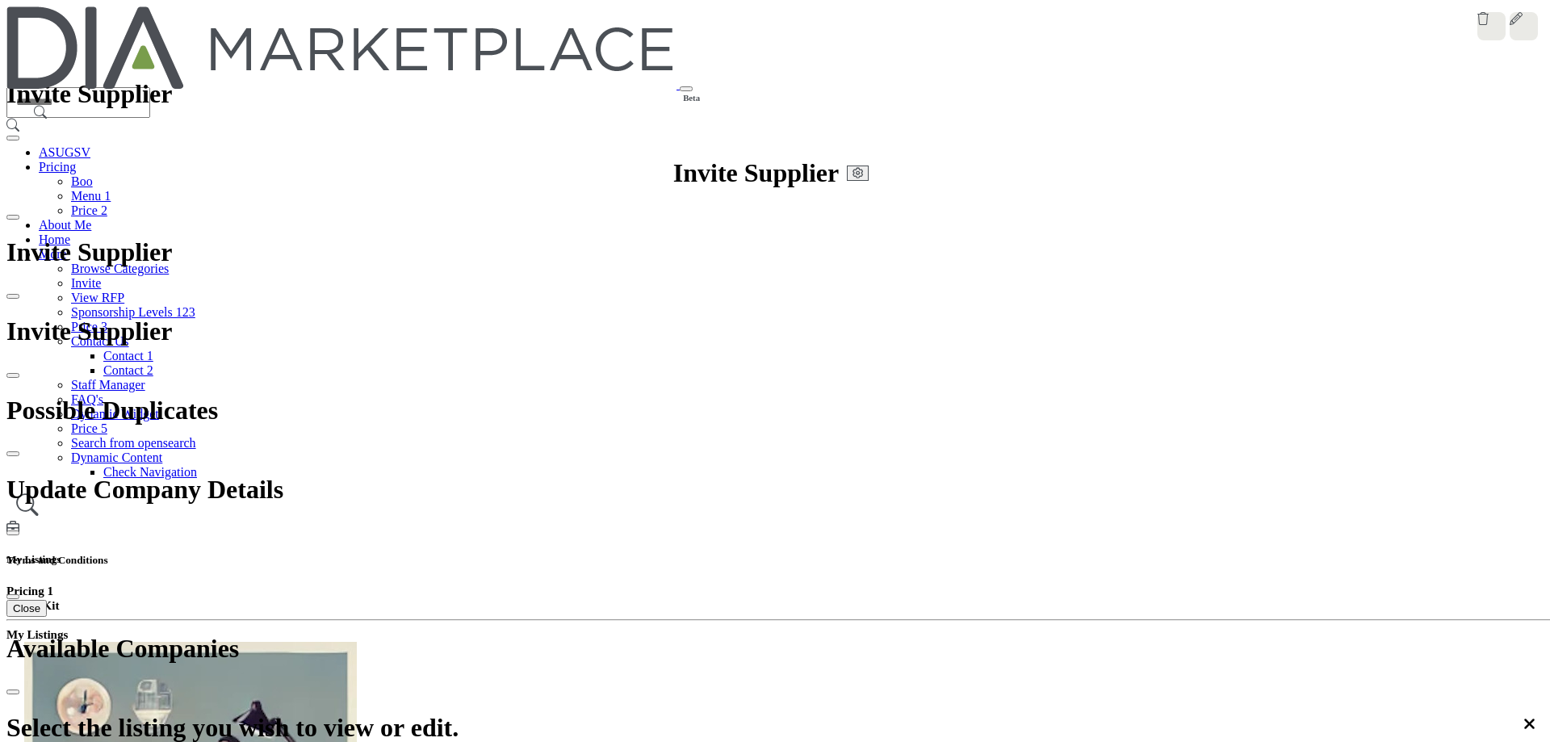
scroll to position [34, 0]
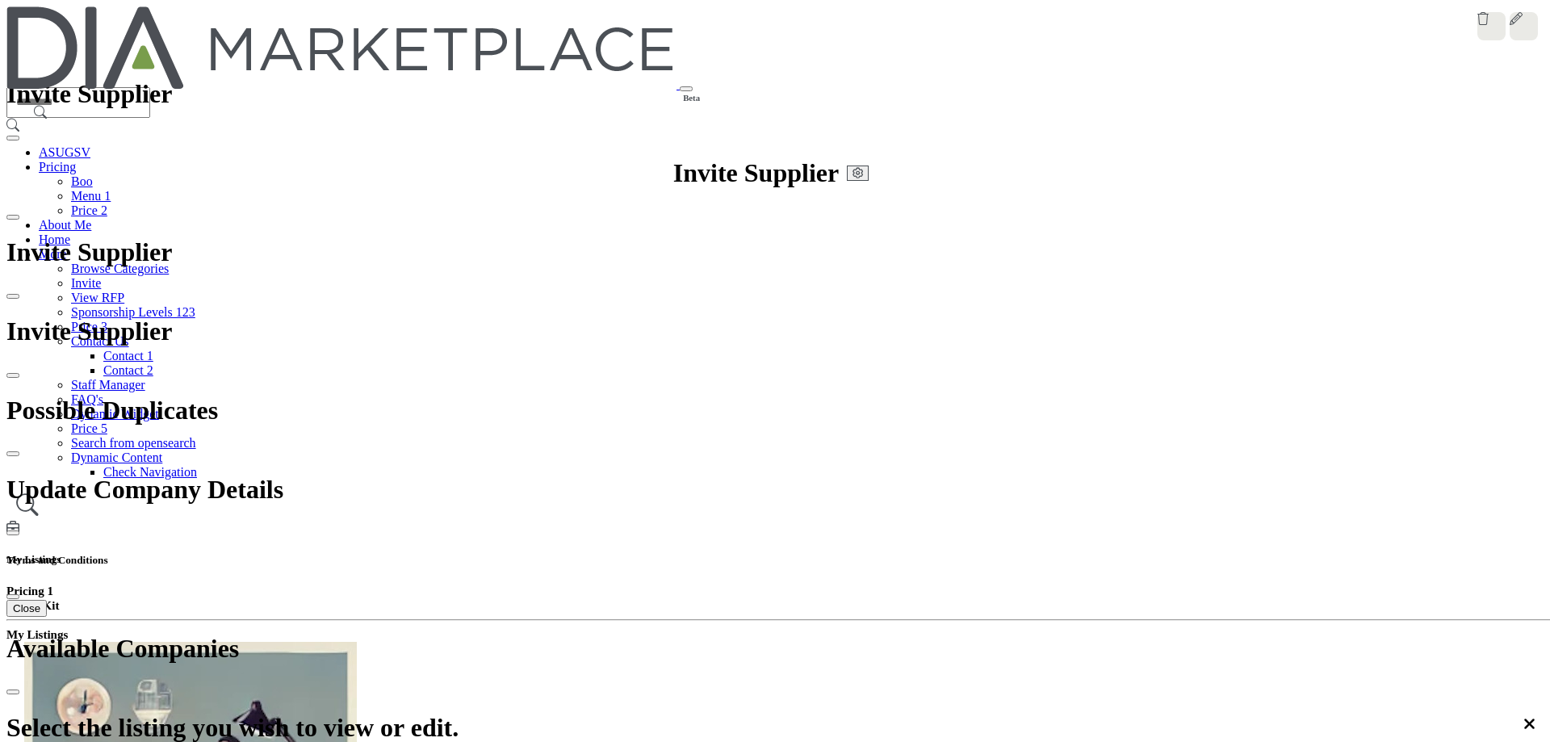
scroll to position [161, 0]
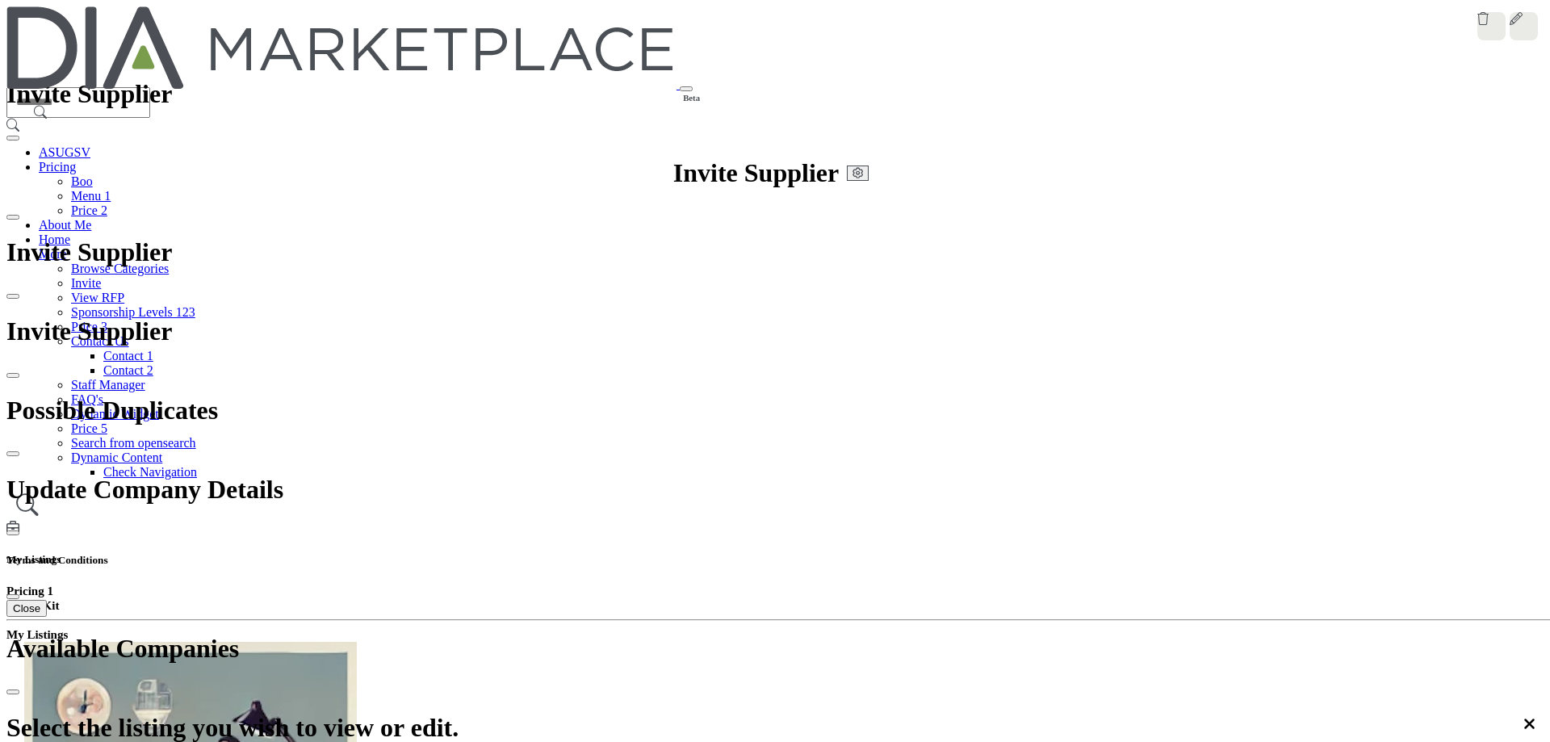
scroll to position [34, 0]
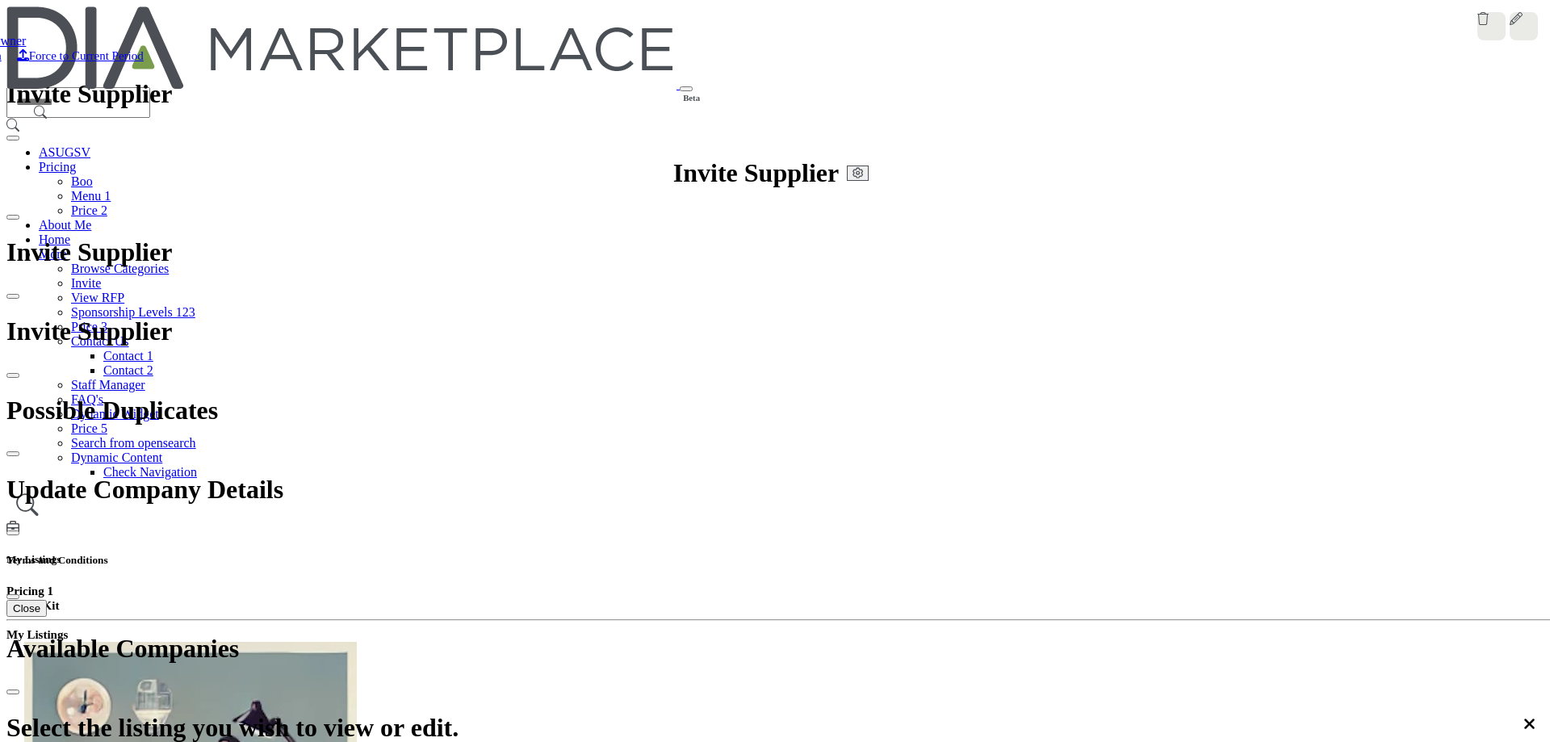
click at [1525, 19] on icon at bounding box center [1531, 12] width 13 height 13
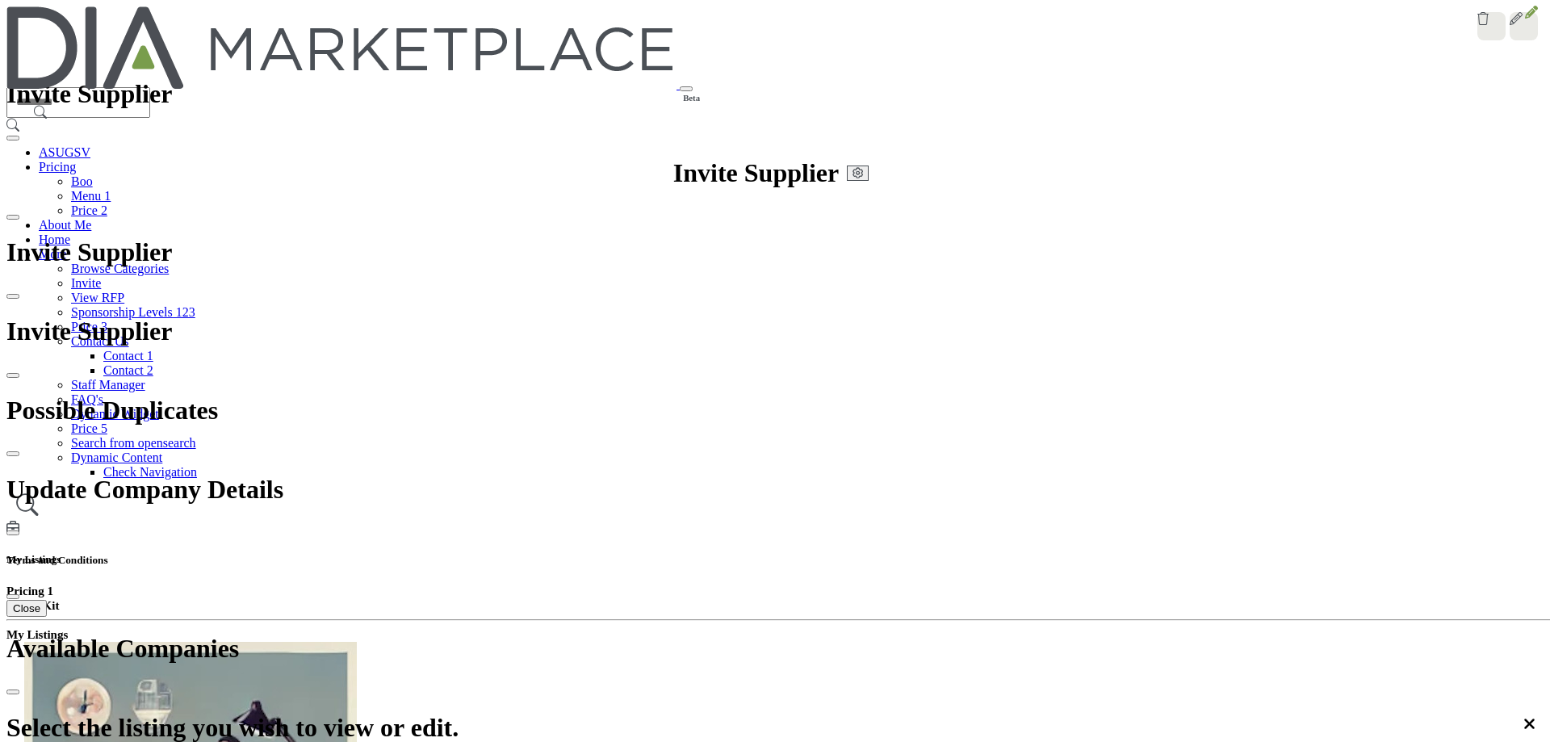
type input "**********"
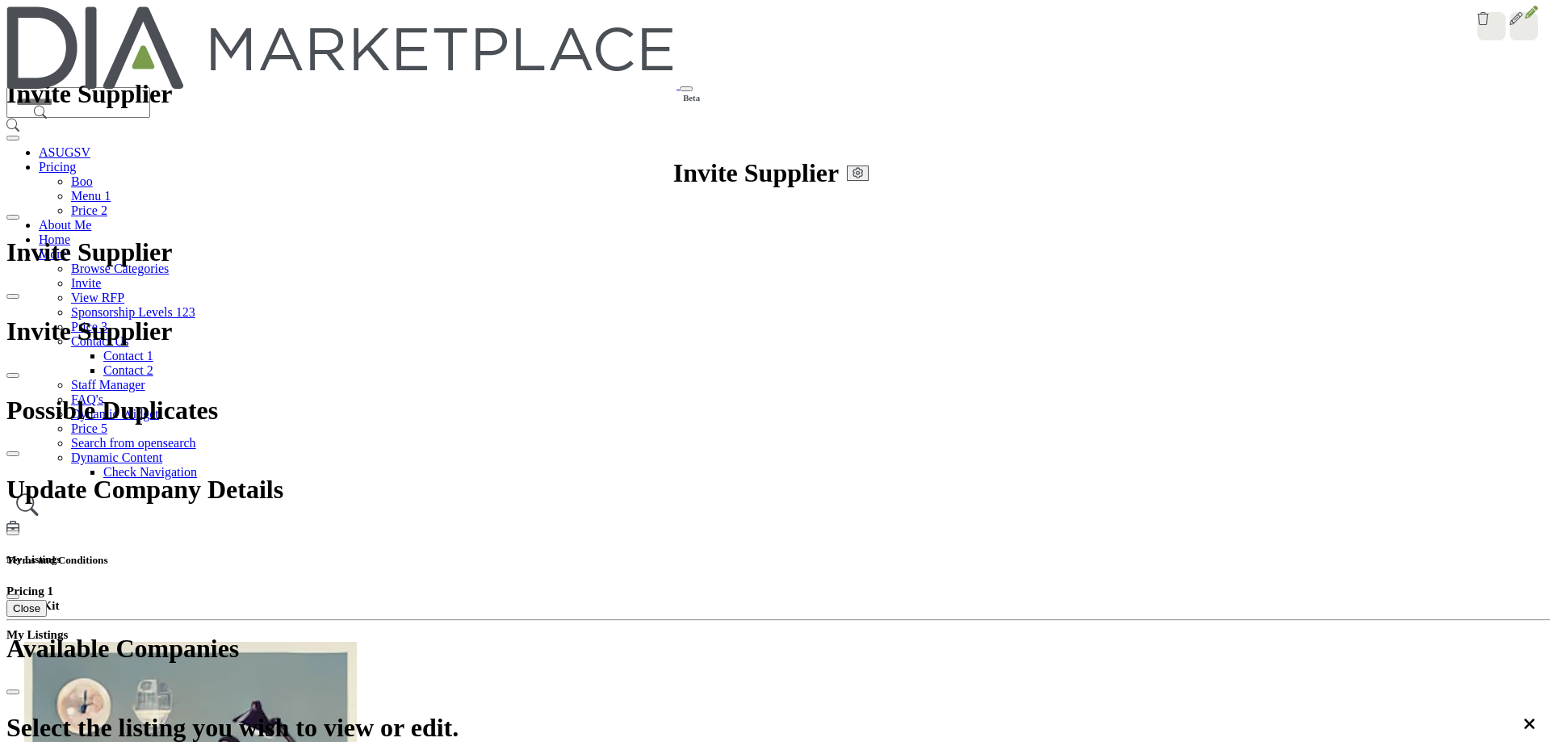
drag, startPoint x: 1171, startPoint y: 330, endPoint x: 1005, endPoint y: 292, distance: 170.5
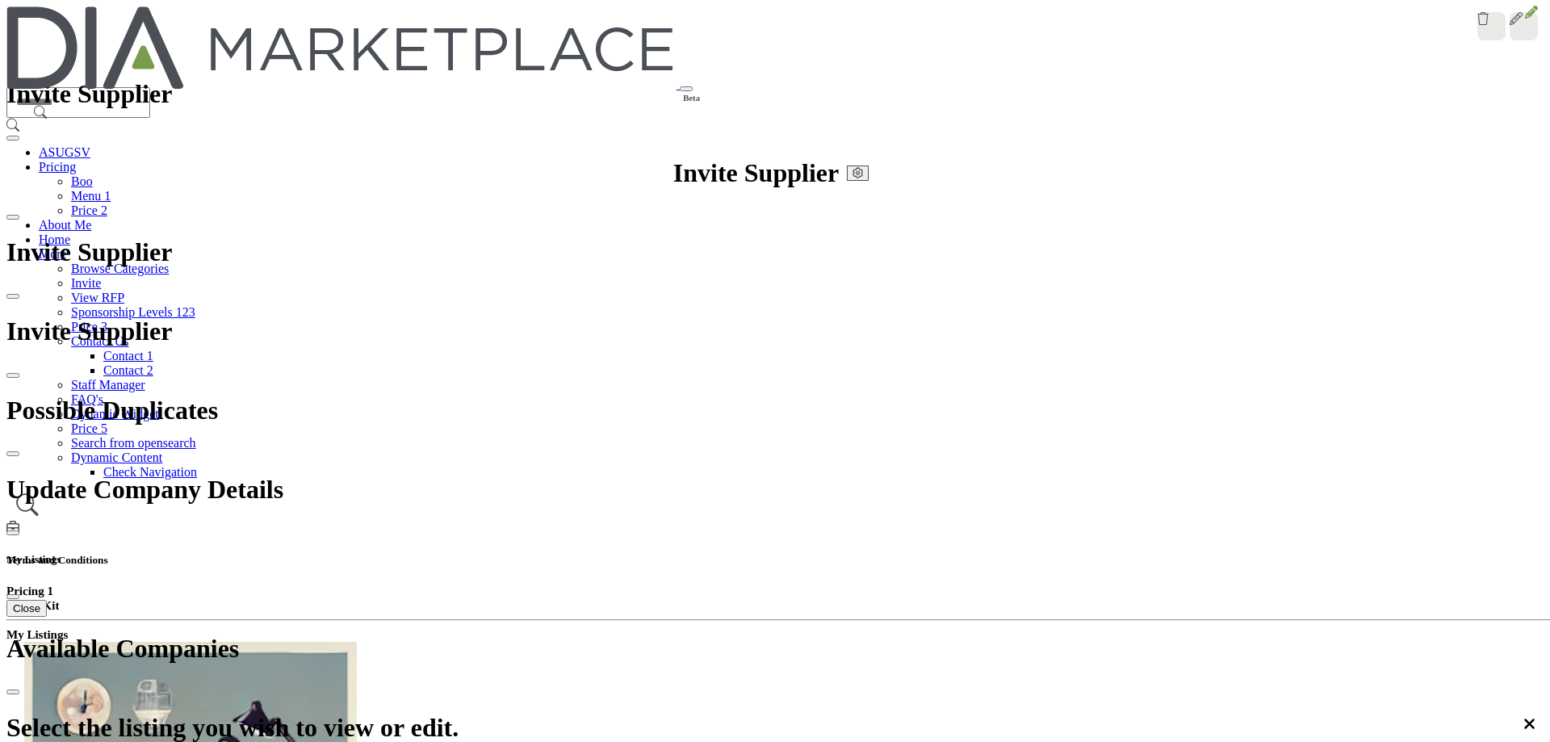
scroll to position [464, 0]
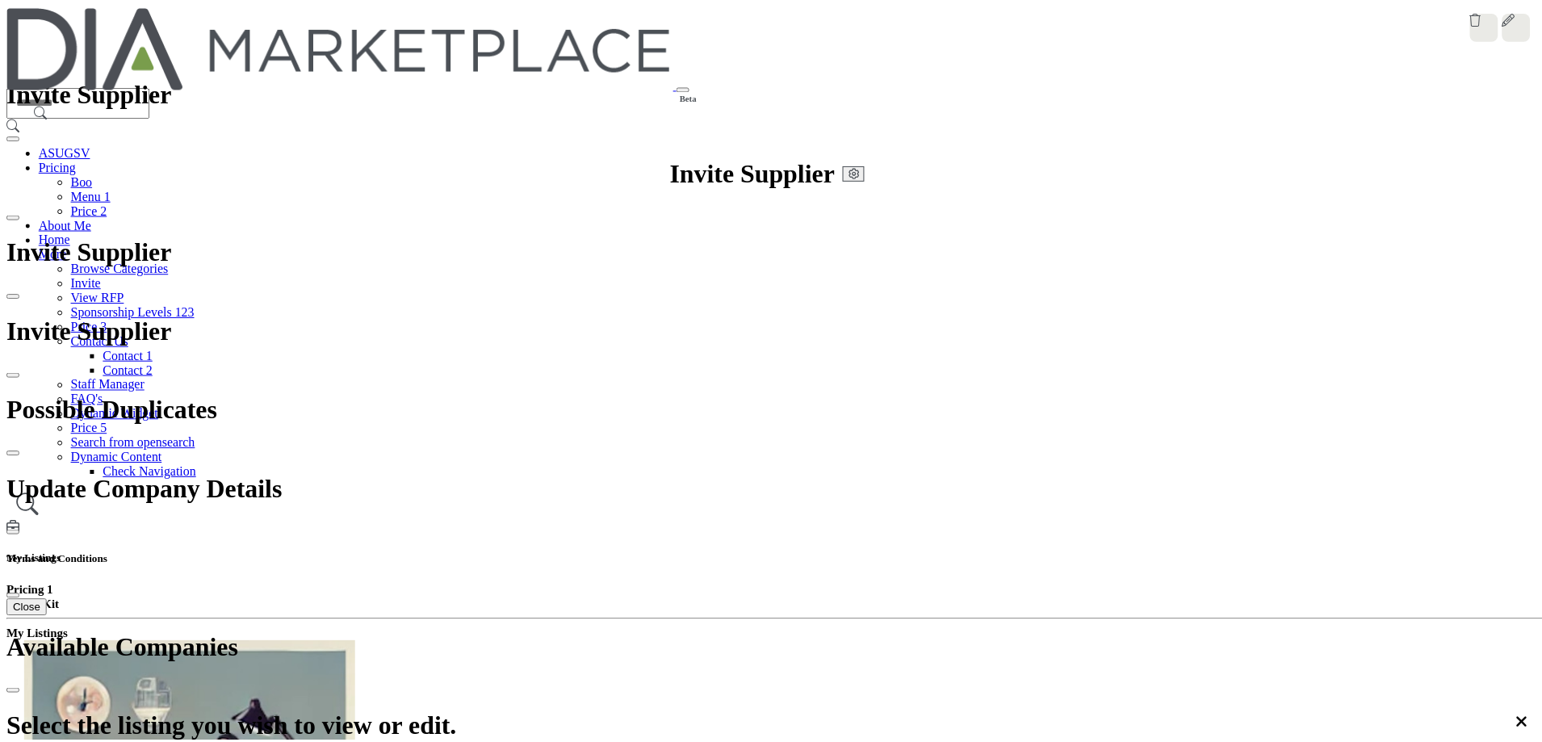
scroll to position [2898, 0]
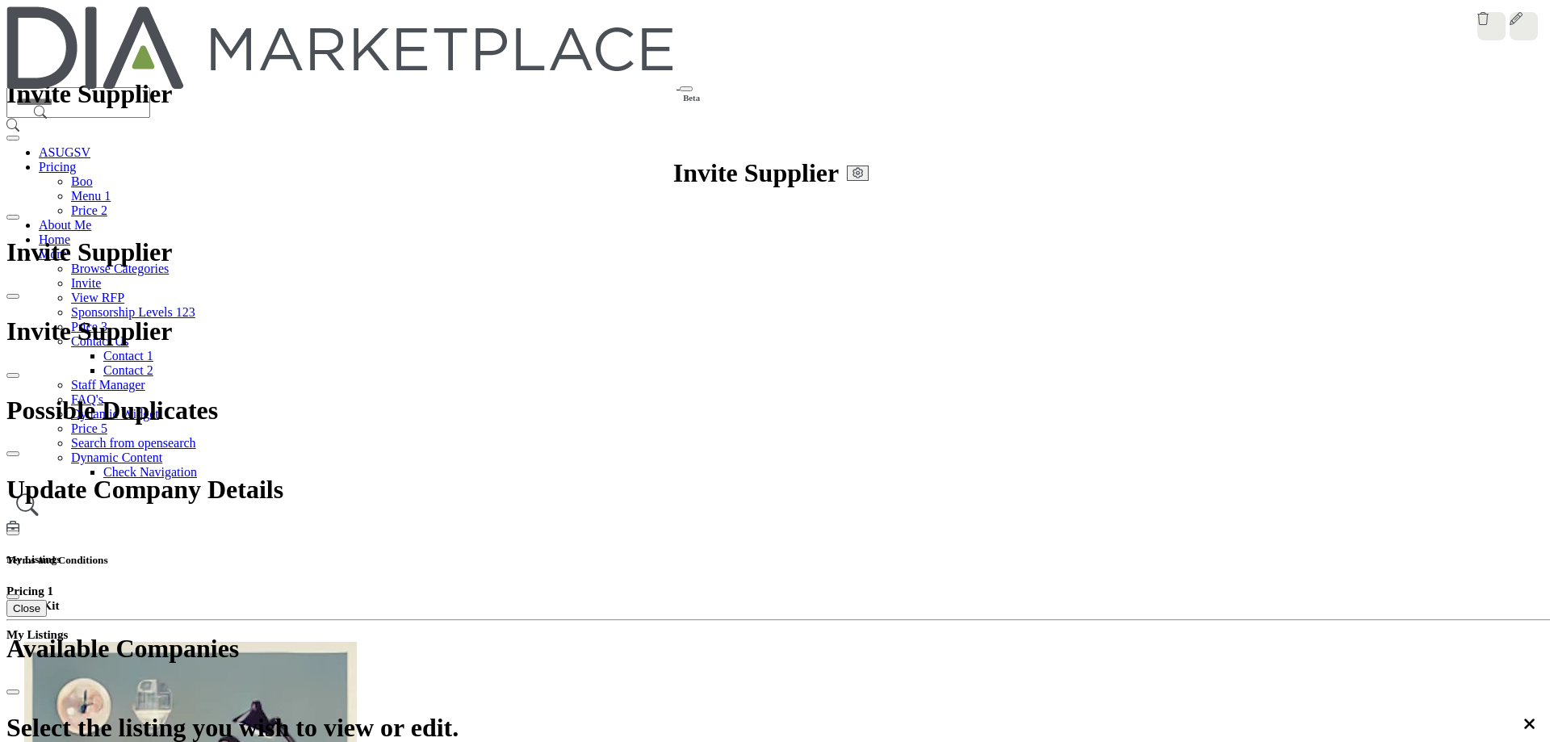
drag, startPoint x: 730, startPoint y: 354, endPoint x: 936, endPoint y: 352, distance: 206.6
copy h4 "Test Video - File Upload"
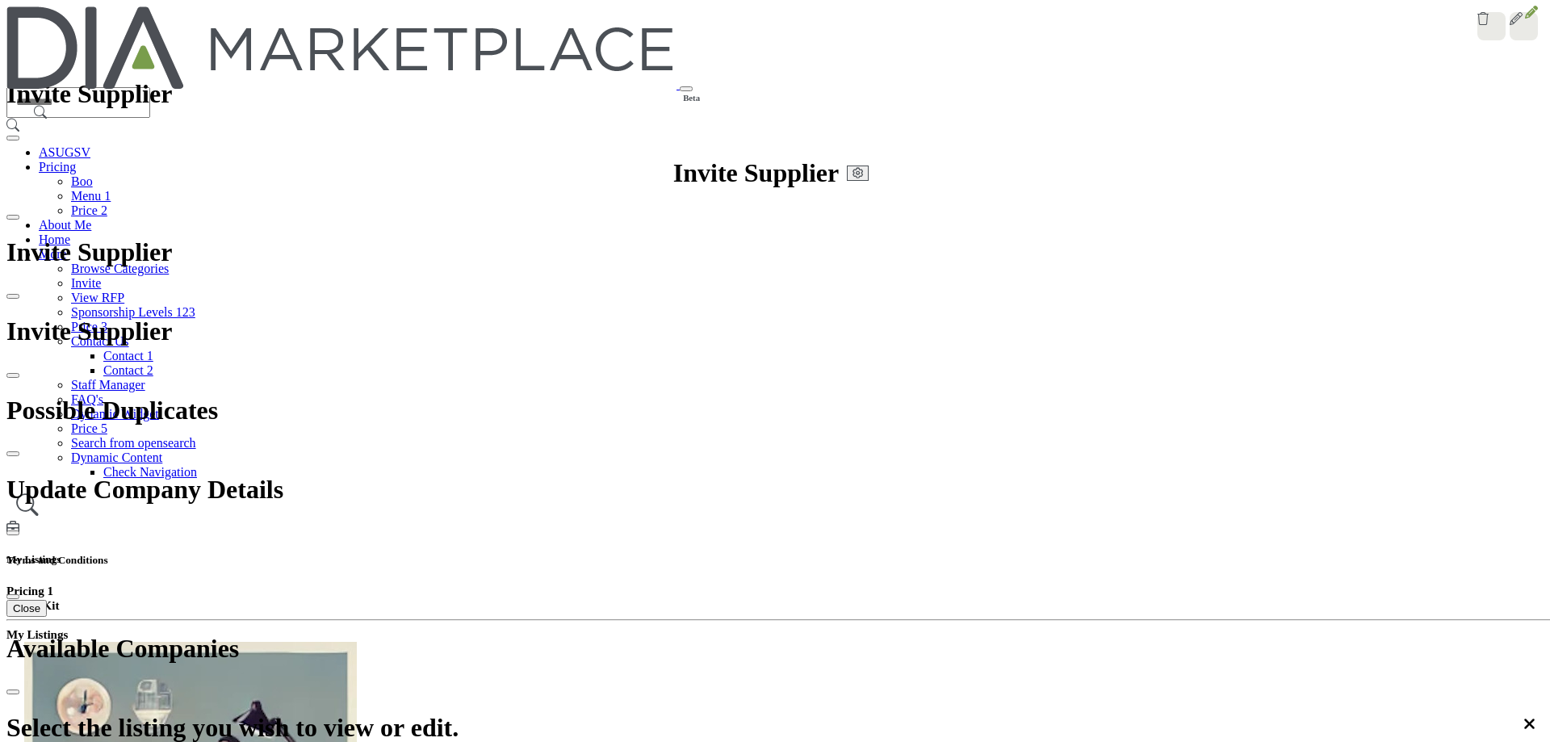
click at [1525, 19] on icon at bounding box center [1531, 12] width 13 height 13
paste input "**********"
type input "**********"
paste input "**********"
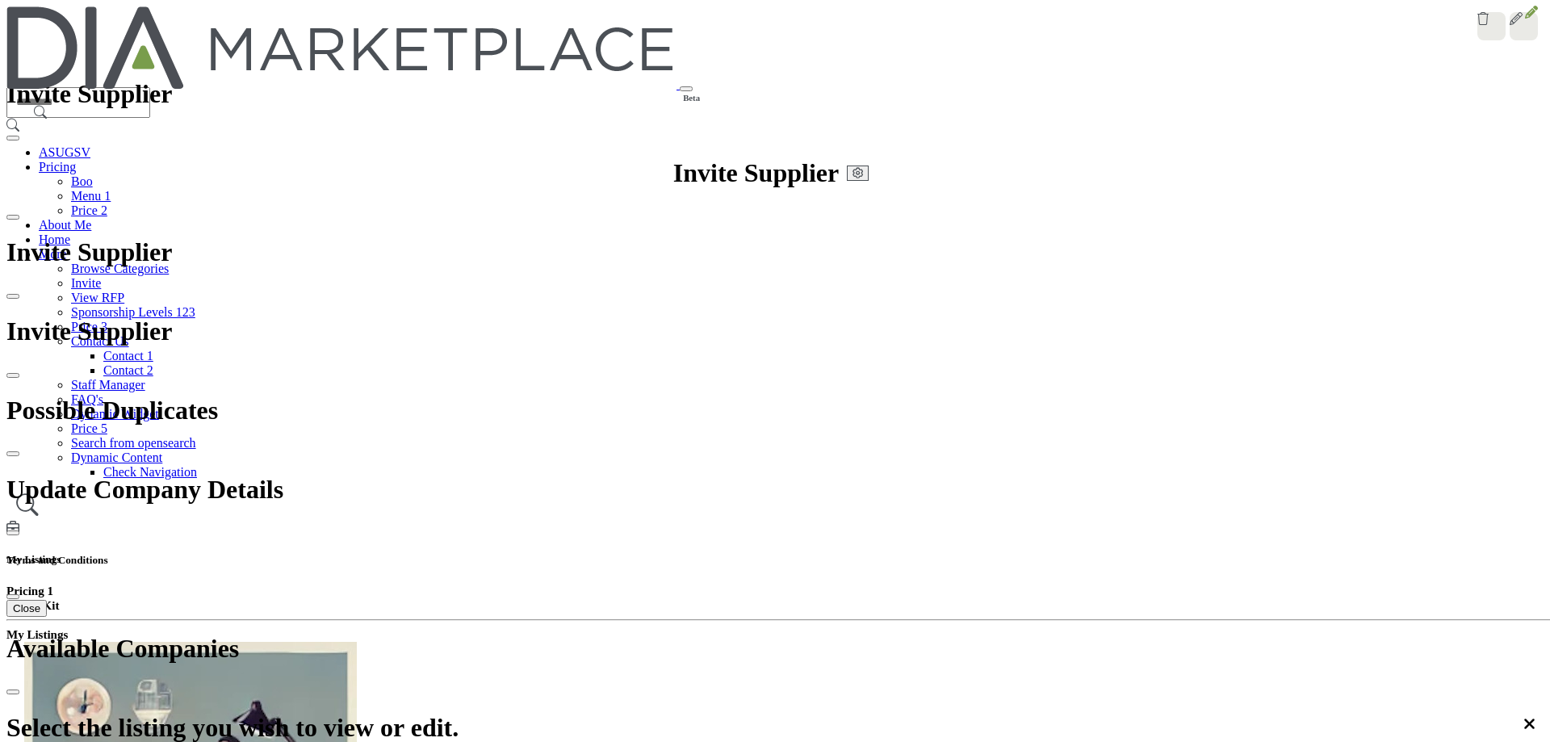
drag, startPoint x: 669, startPoint y: 150, endPoint x: 362, endPoint y: 156, distance: 307.6
type input "**********"
drag, startPoint x: 697, startPoint y: 160, endPoint x: 347, endPoint y: 159, distance: 350.3
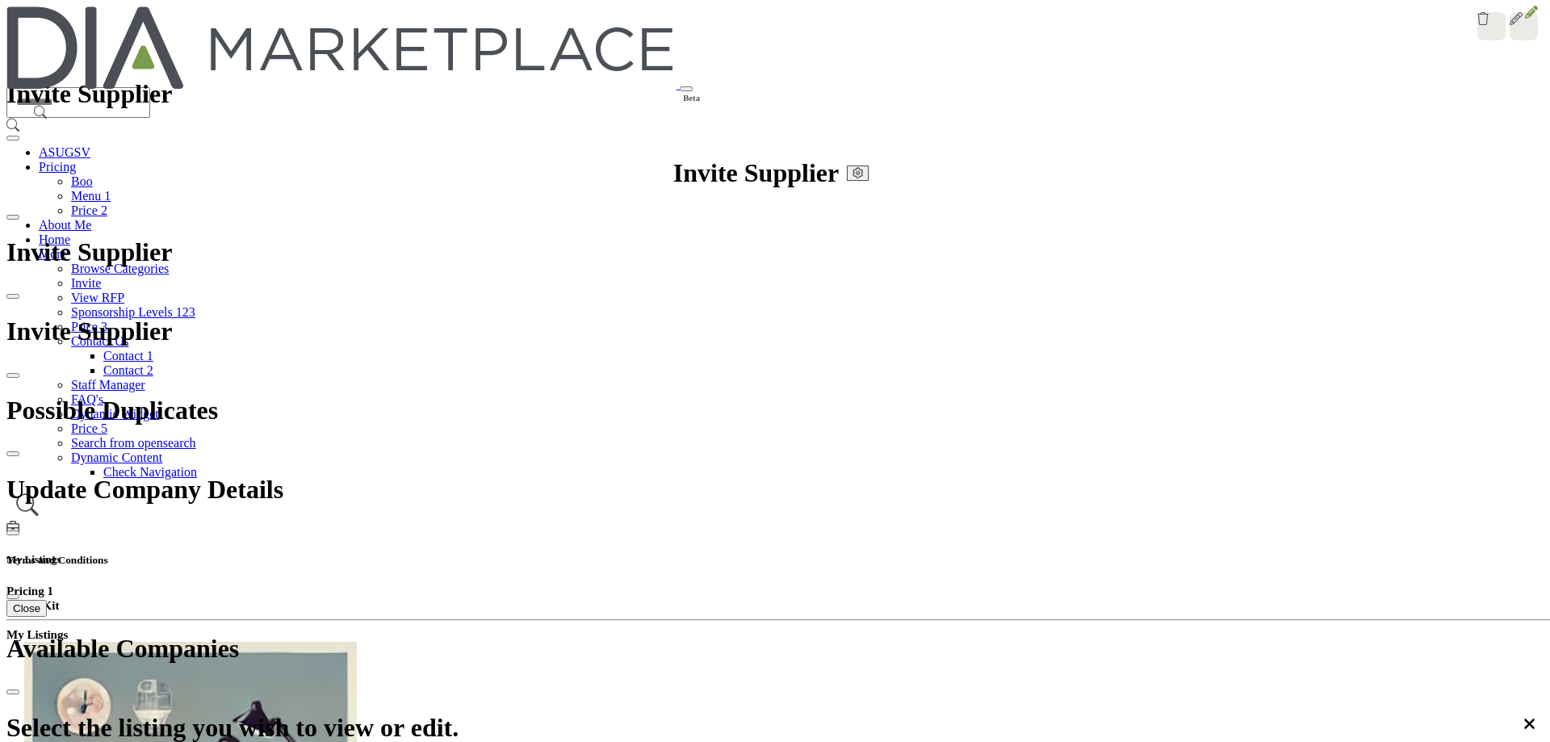
scroll to position [306, 0]
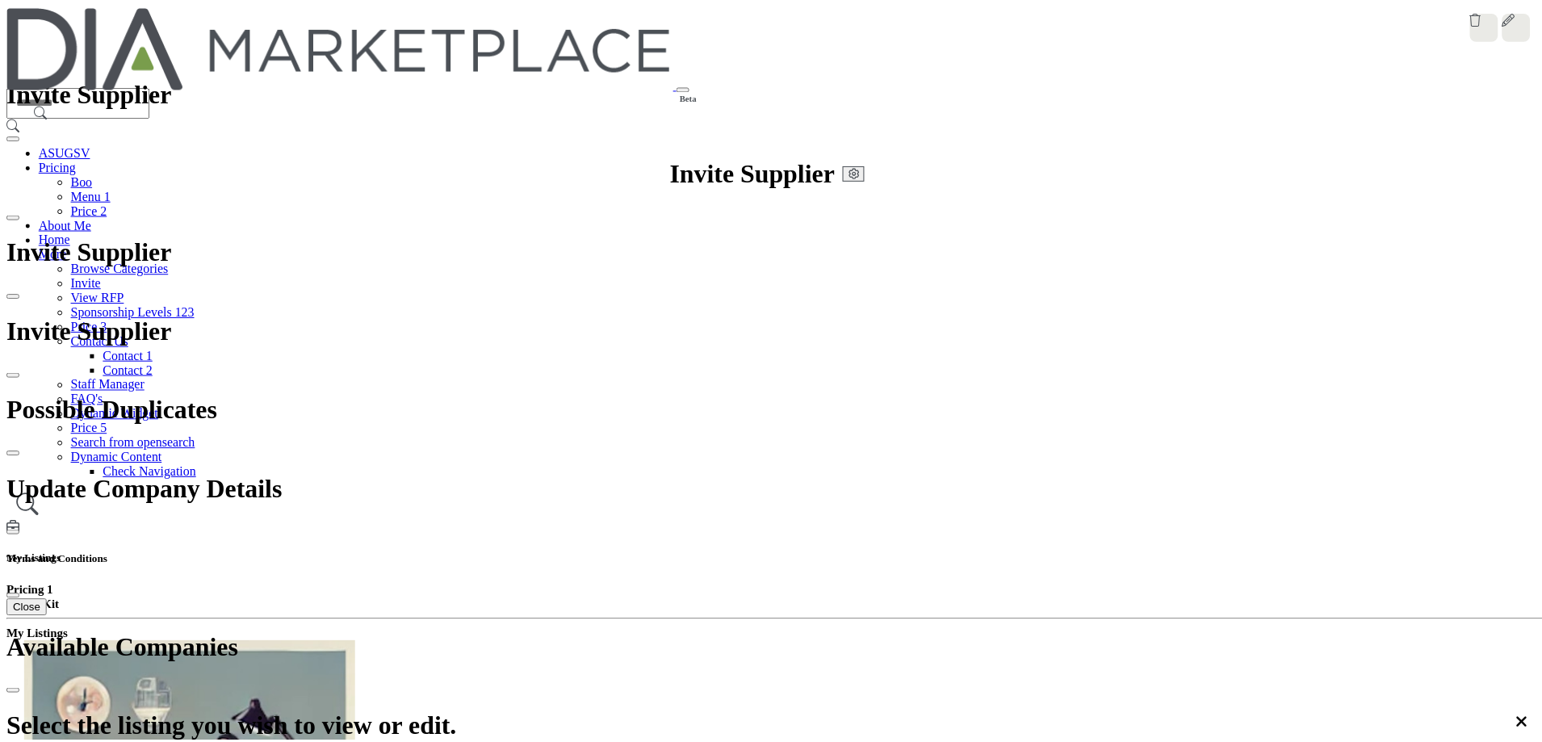
scroll to position [2898, 0]
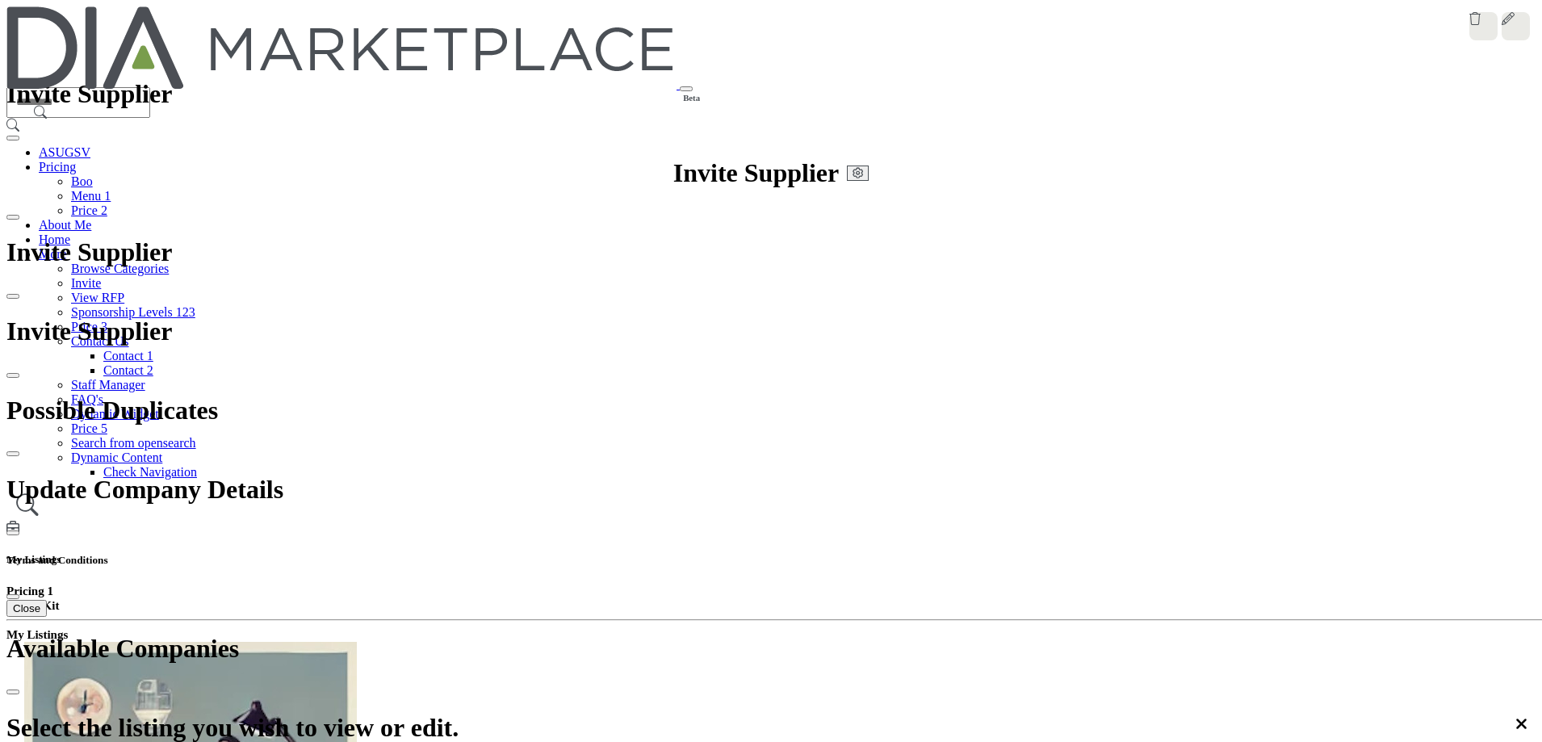
drag, startPoint x: 730, startPoint y: 353, endPoint x: 983, endPoint y: 350, distance: 252.6
copy h4 "Test Video - File Upload Final"
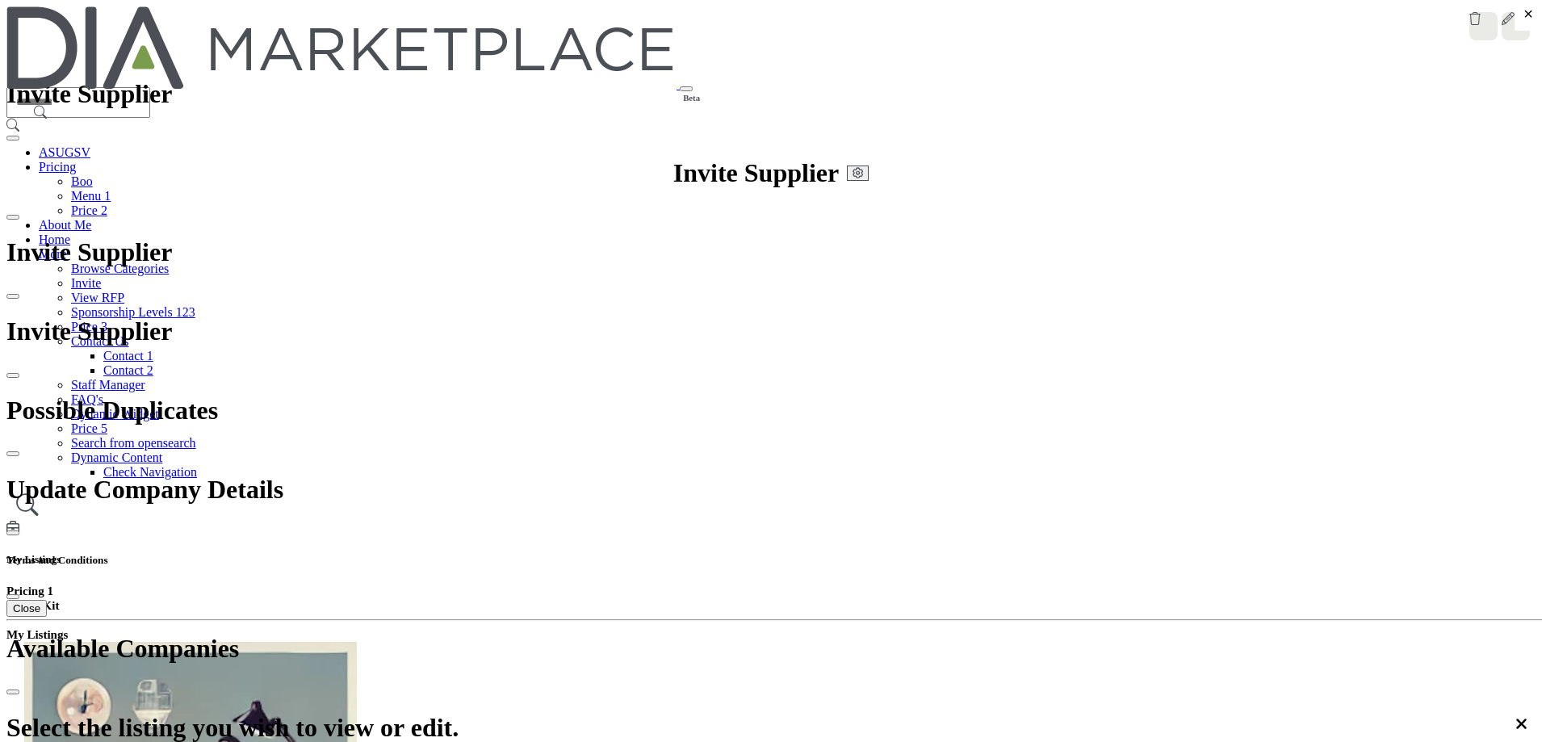
click at [352, 613] on span "Featured Content" at bounding box center [307, 620] width 90 height 14
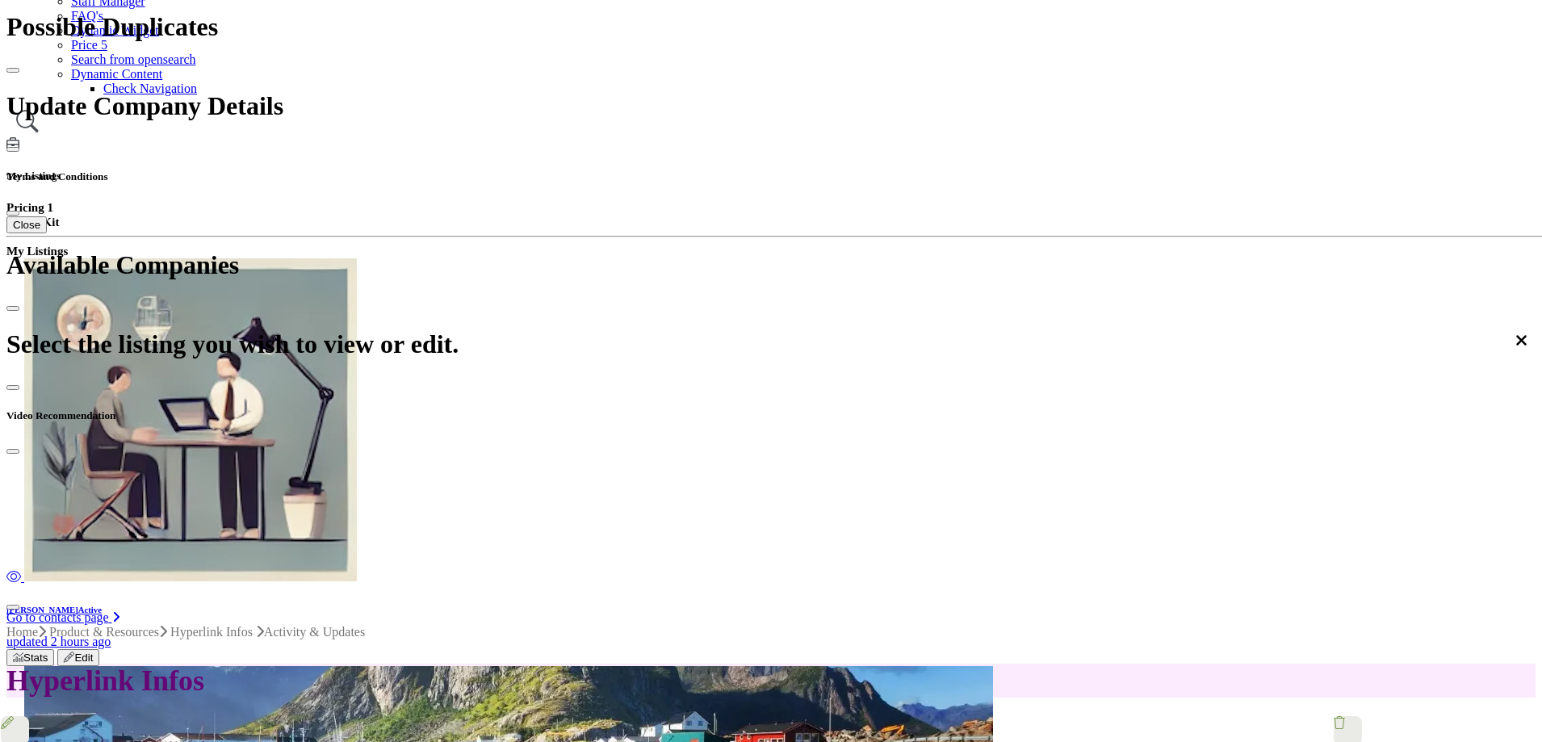
scroll to position [484, 0]
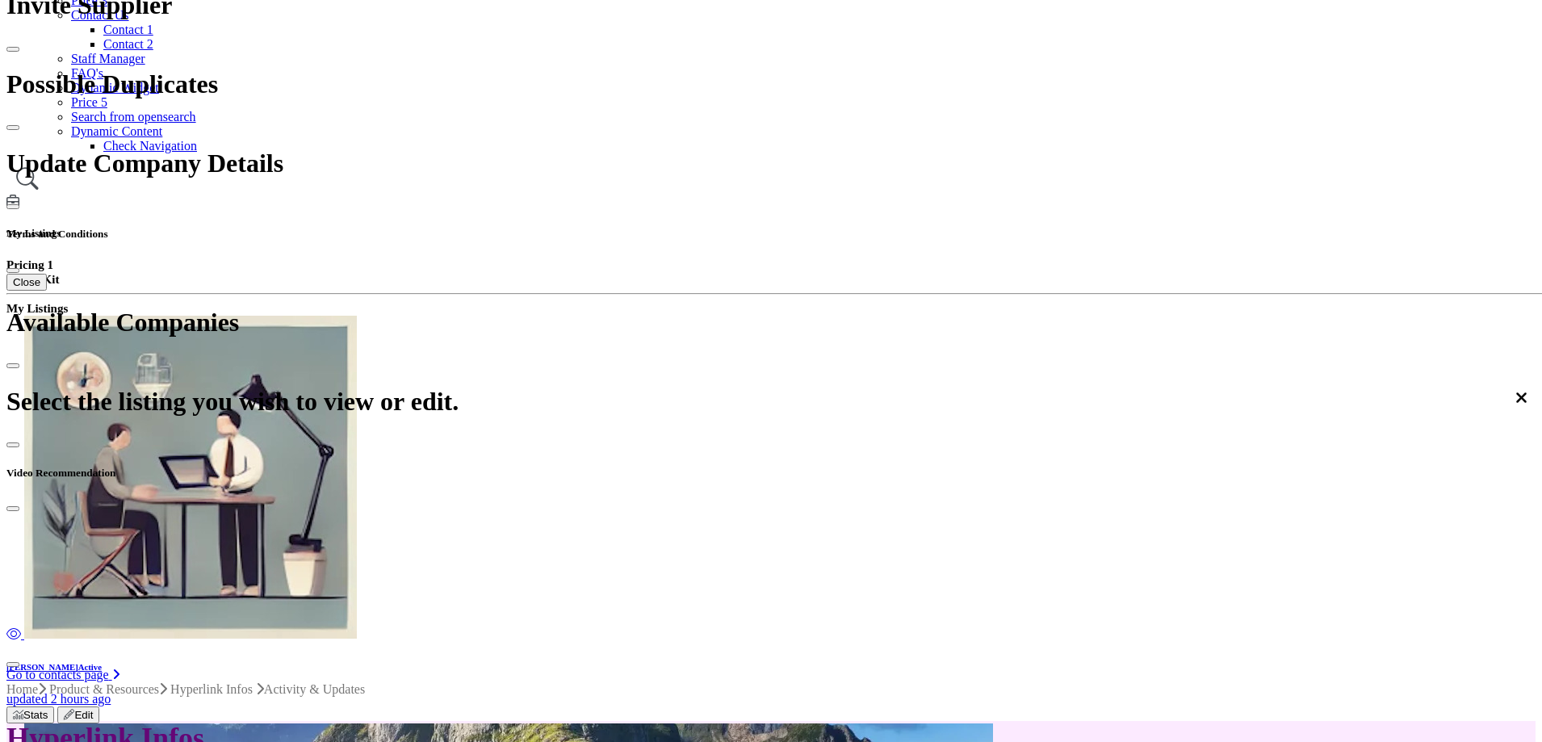
scroll to position [323, 0]
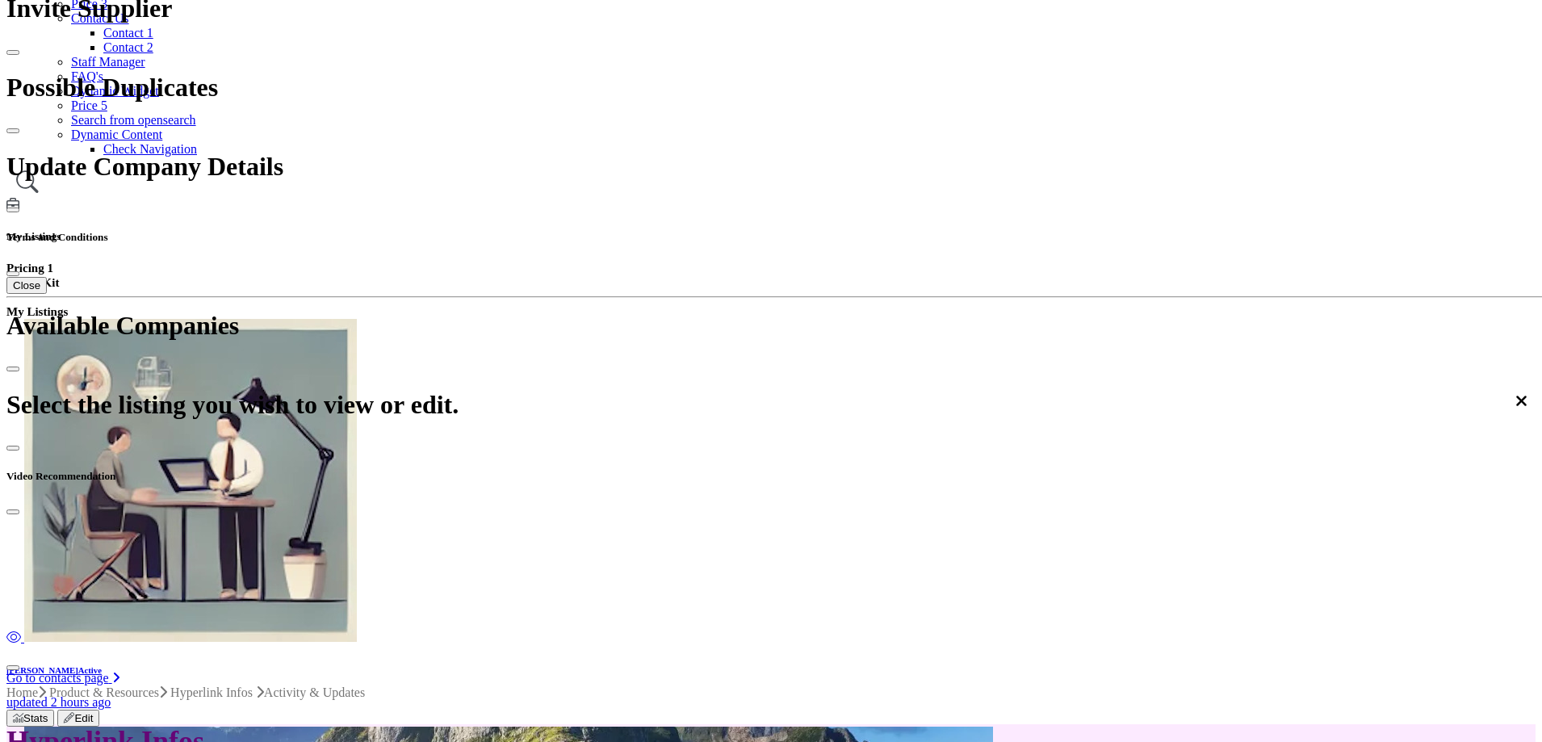
scroll to position [161, 0]
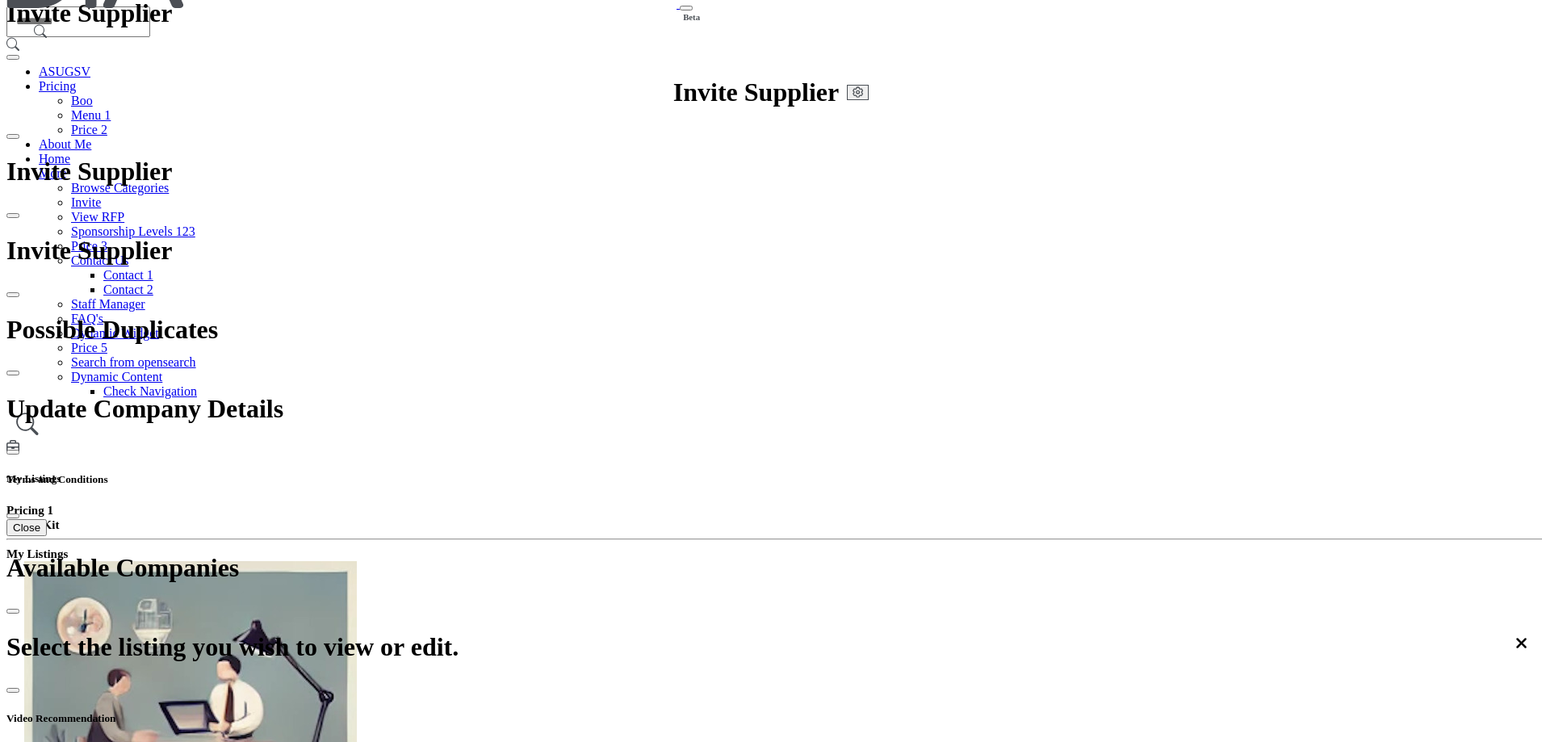
scroll to position [81, 0]
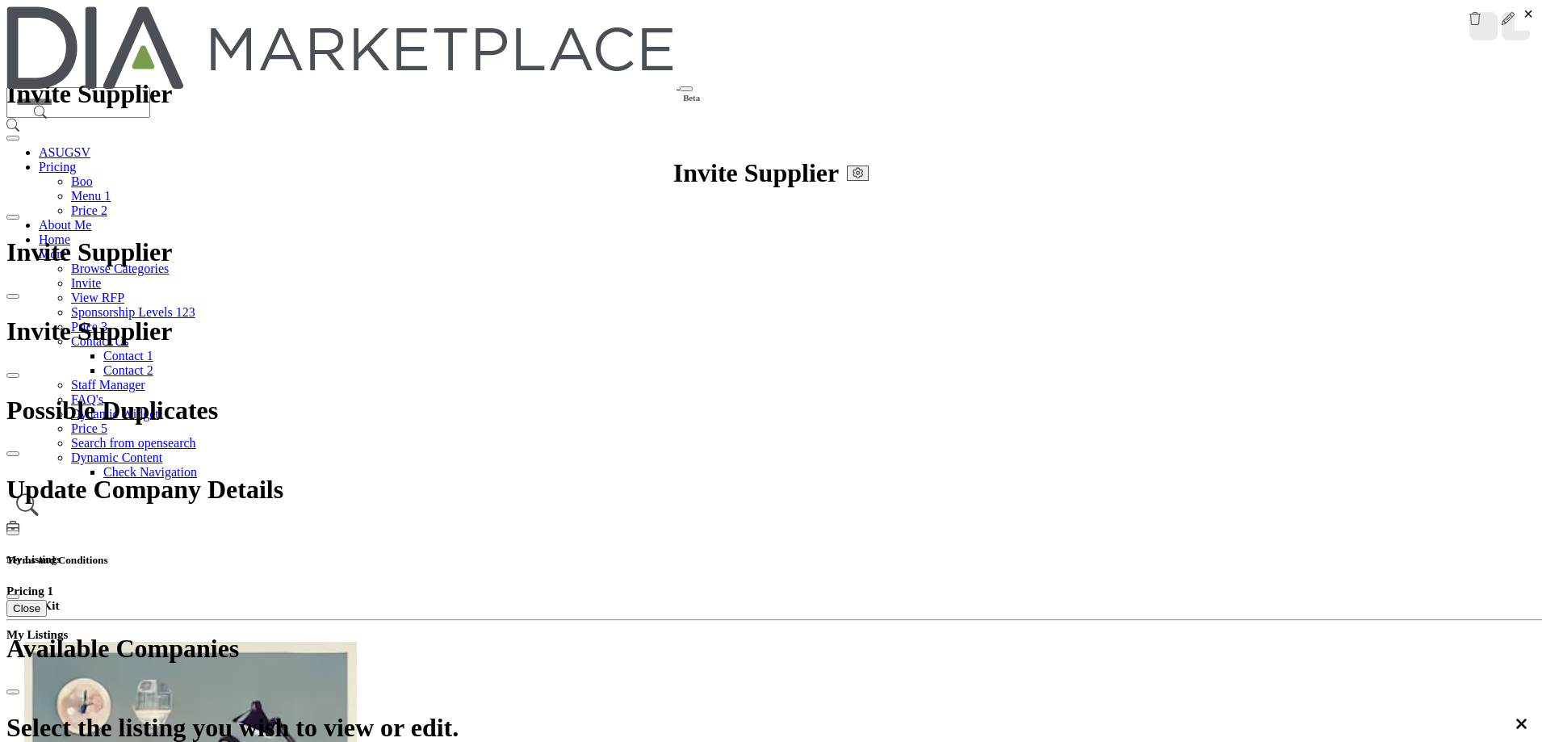
scroll to position [81, 0]
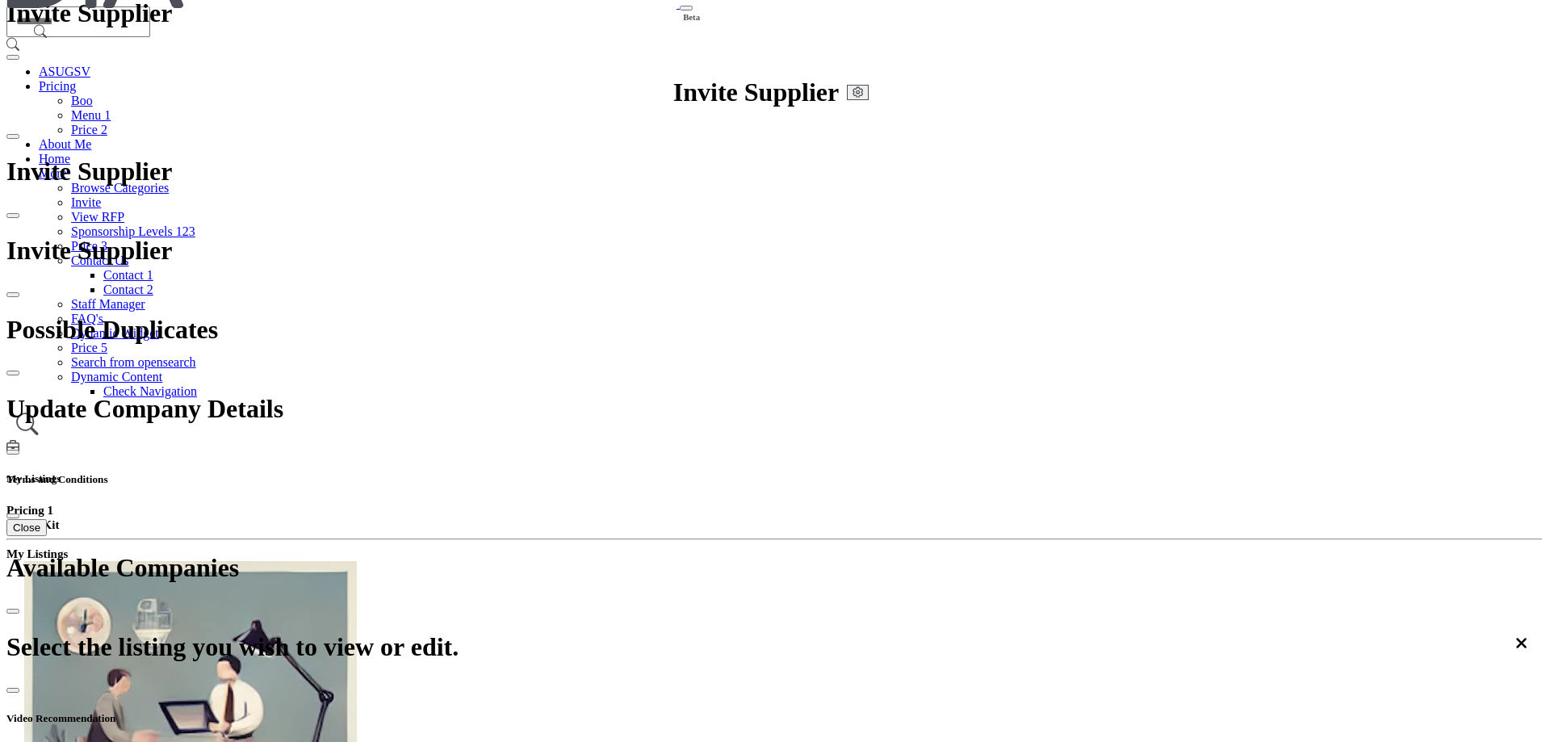
click at [352, 533] on span "Featured Content" at bounding box center [307, 540] width 90 height 14
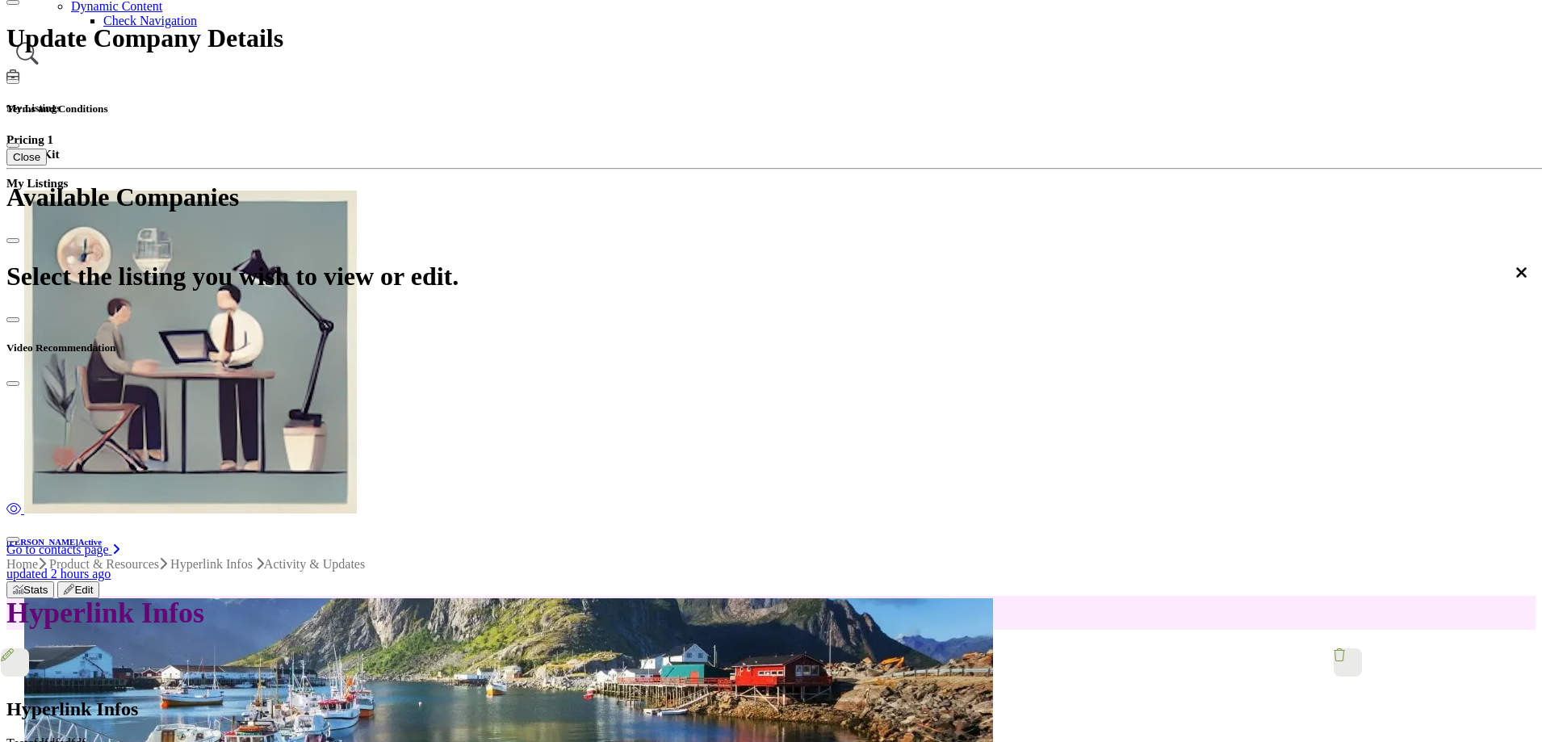
scroll to position [484, 0]
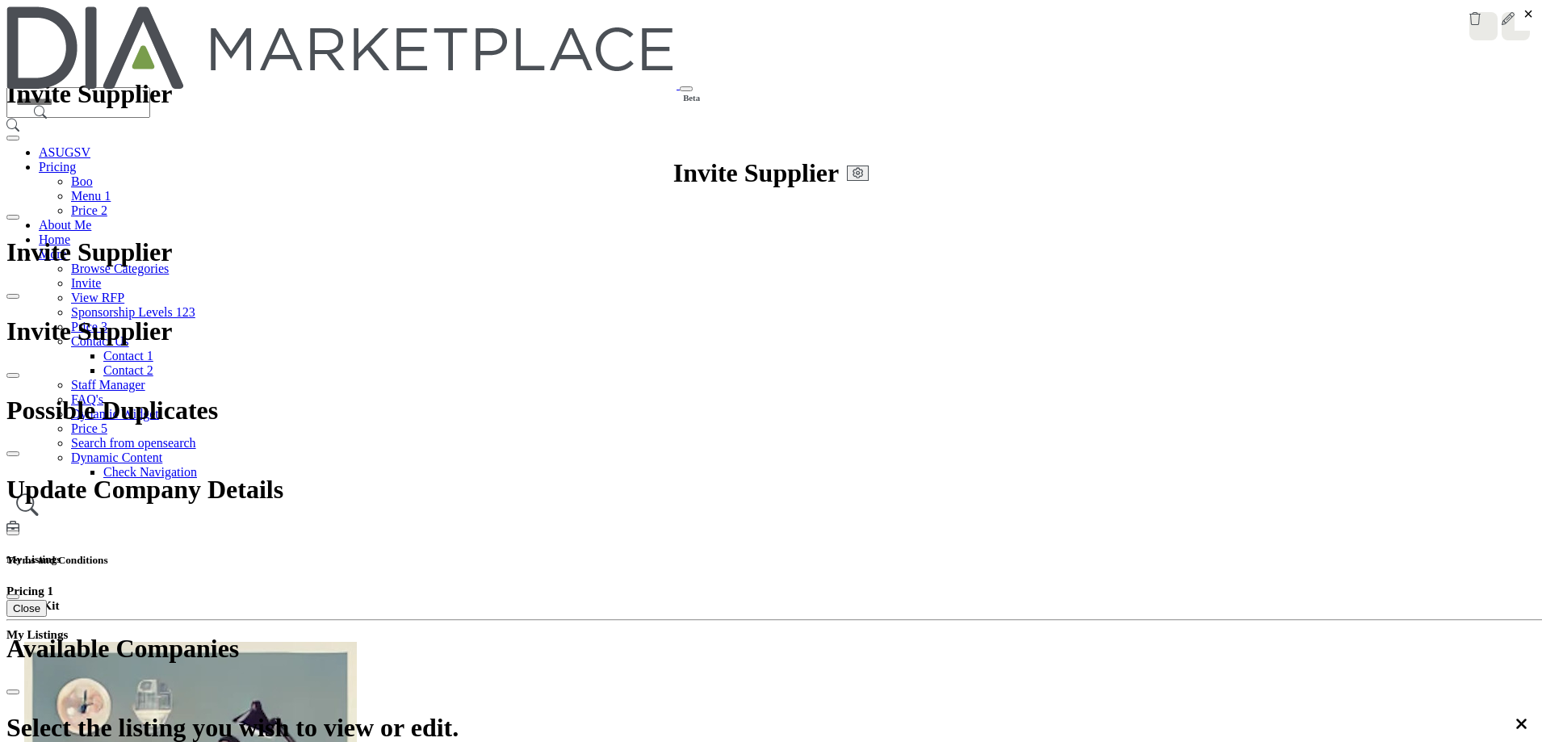
drag, startPoint x: 432, startPoint y: 622, endPoint x: 437, endPoint y: 653, distance: 31.8
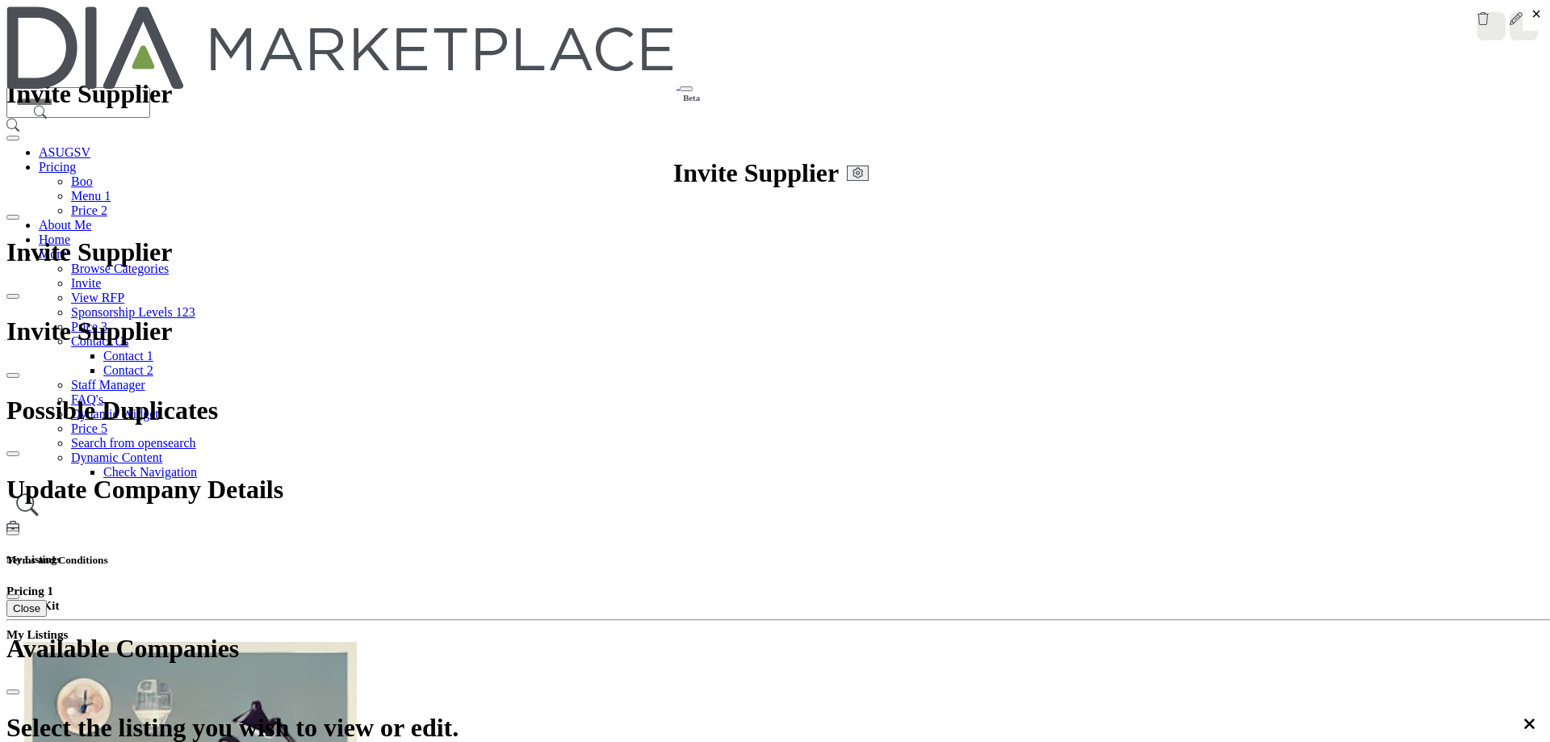
click at [1525, 19] on icon at bounding box center [1531, 12] width 13 height 13
type input "**********"
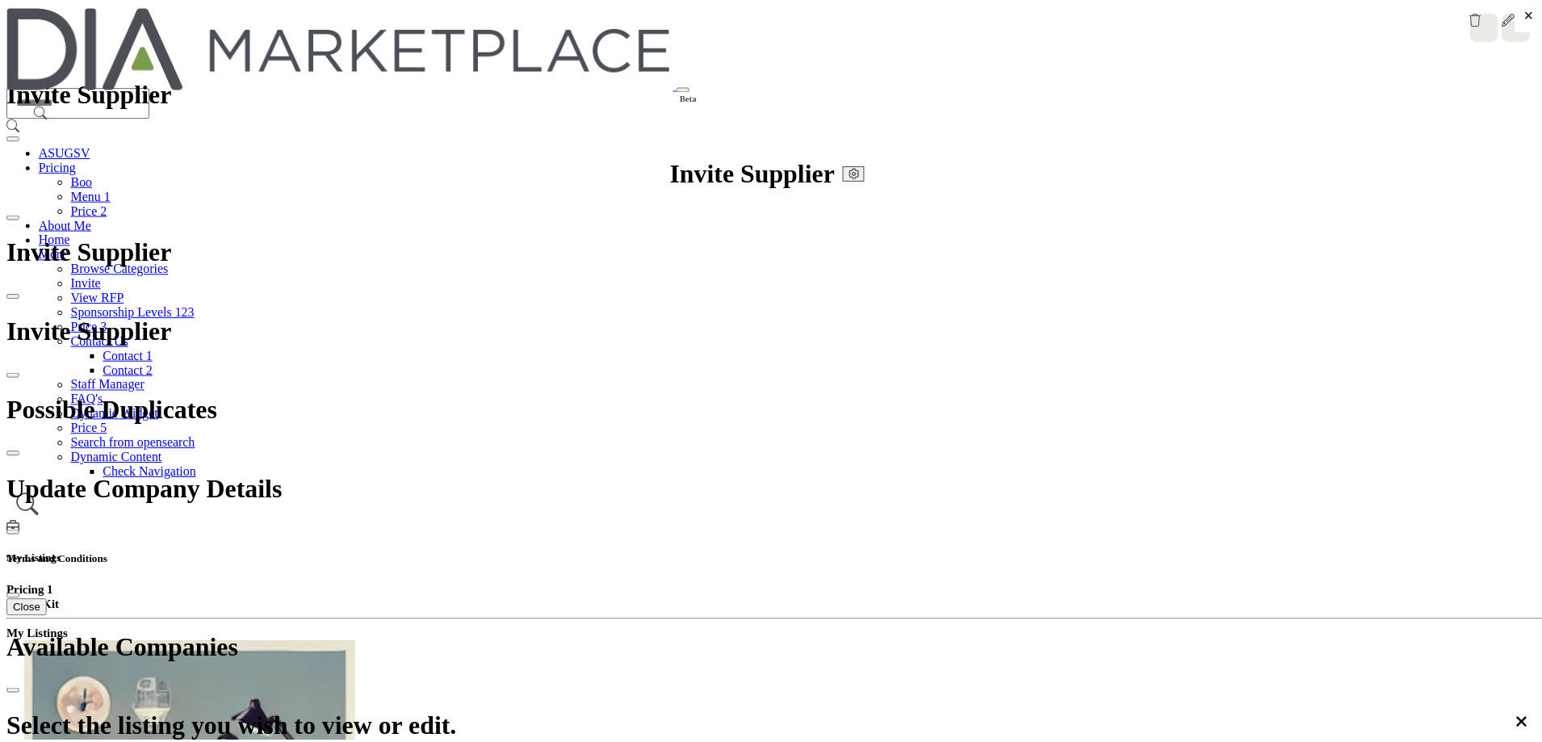
scroll to position [2898, 0]
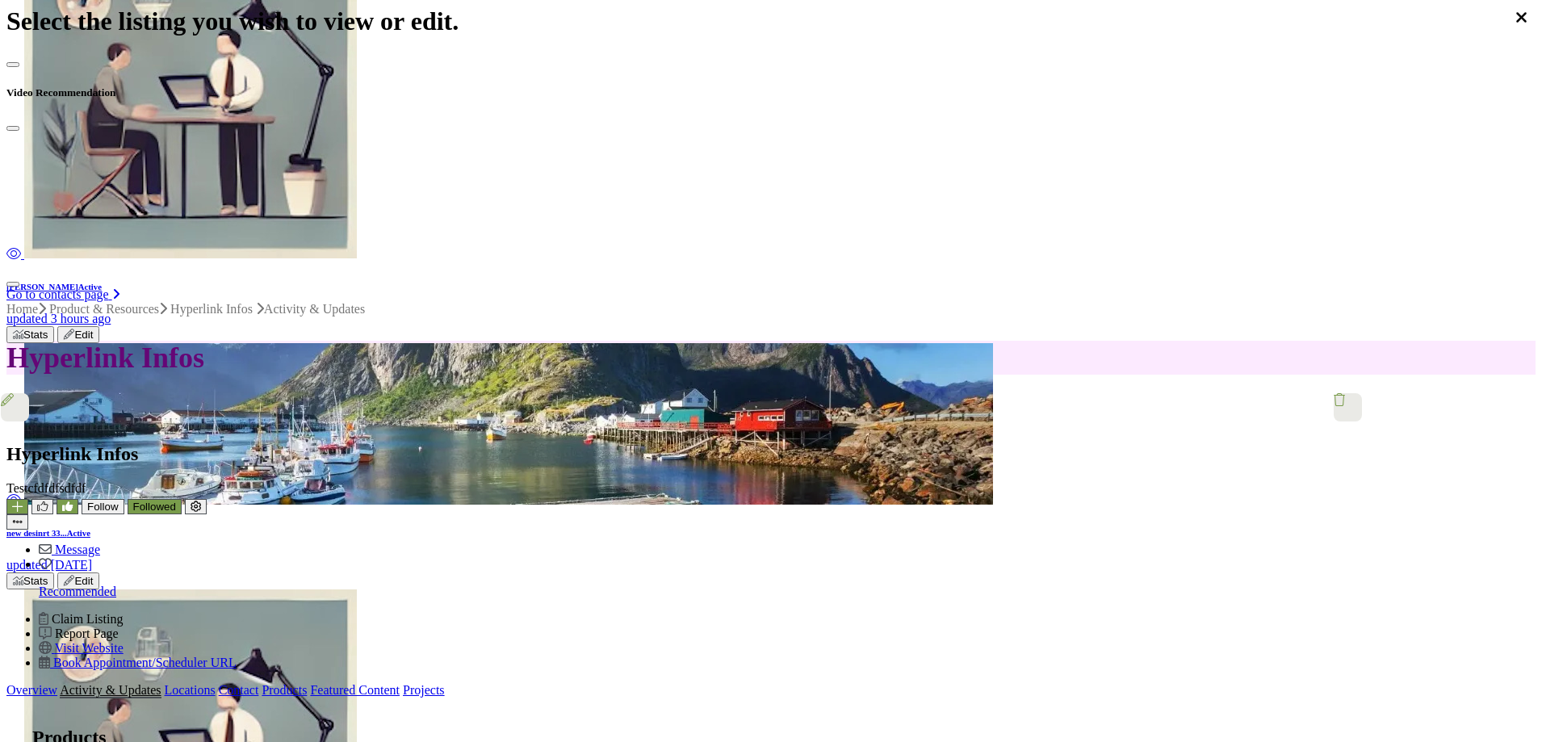
scroll to position [528, 0]
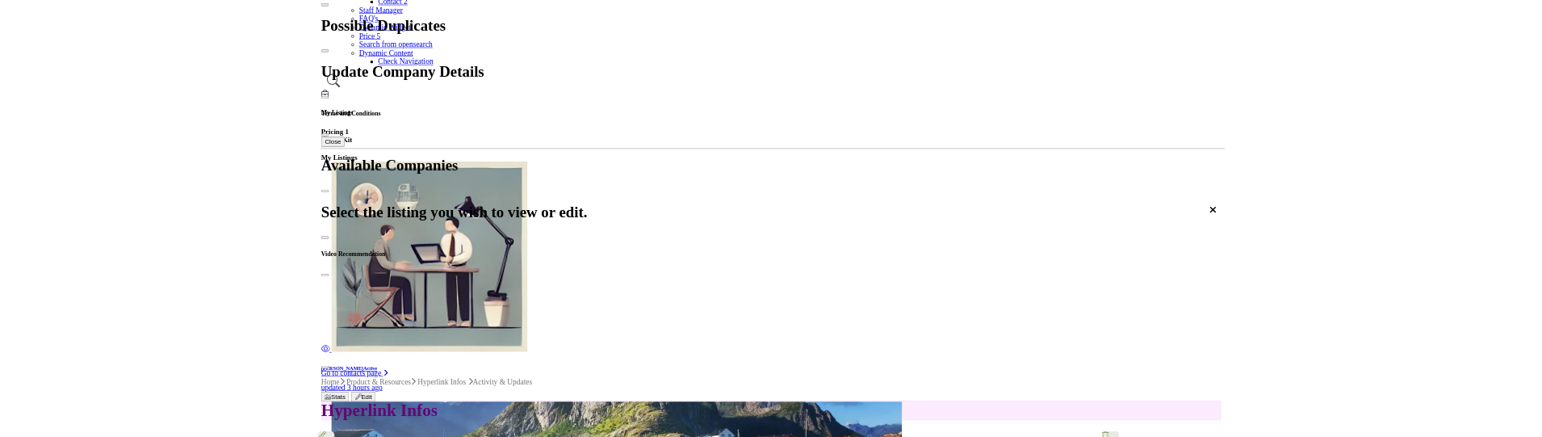
scroll to position [366, 0]
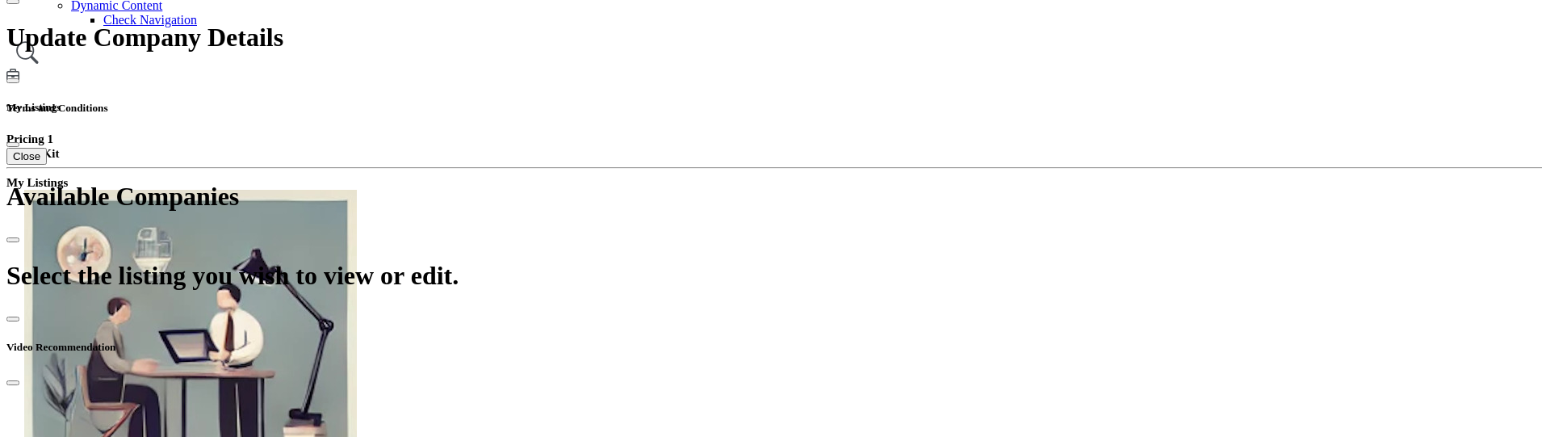
scroll to position [447, 0]
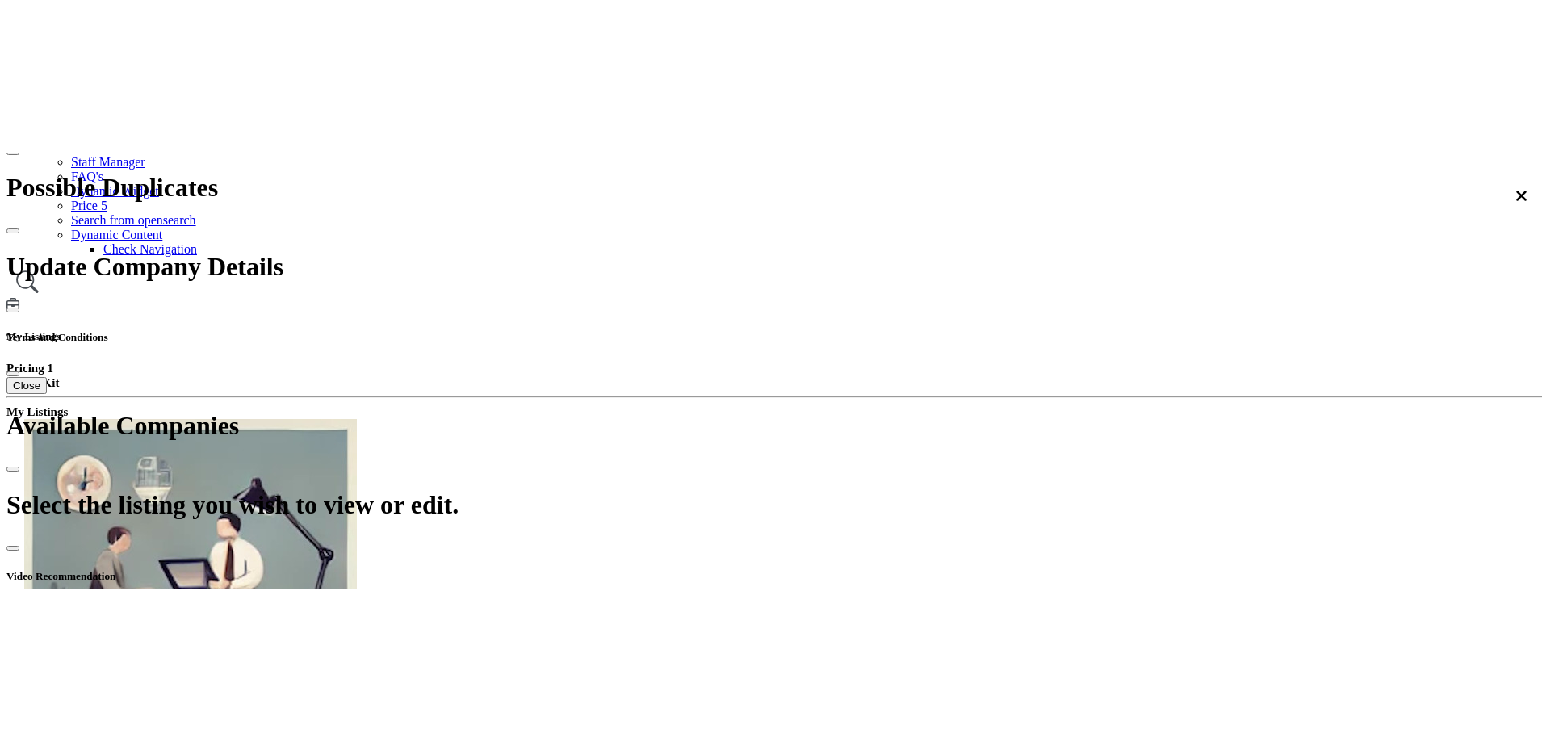
scroll to position [404, 0]
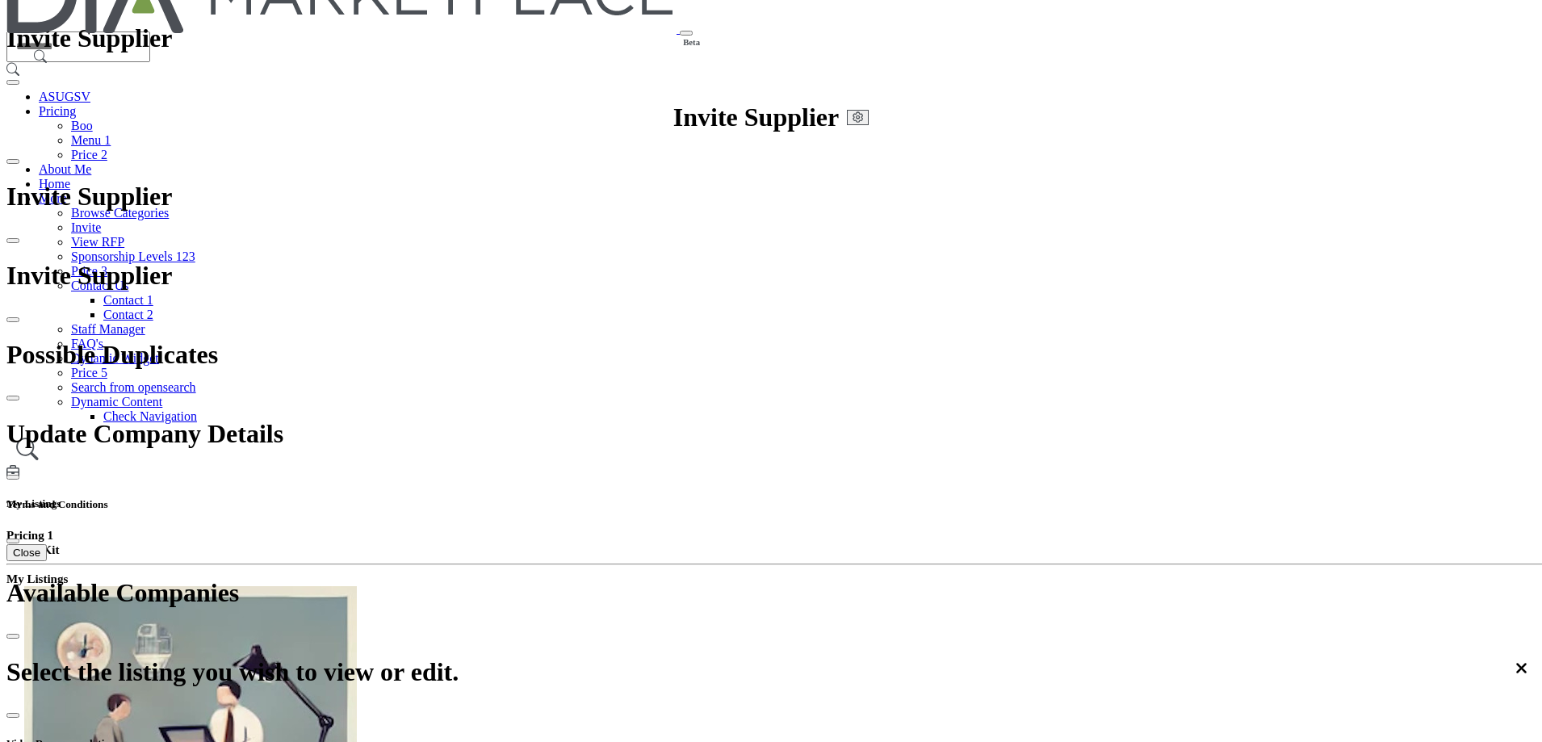
scroll to position [0, 0]
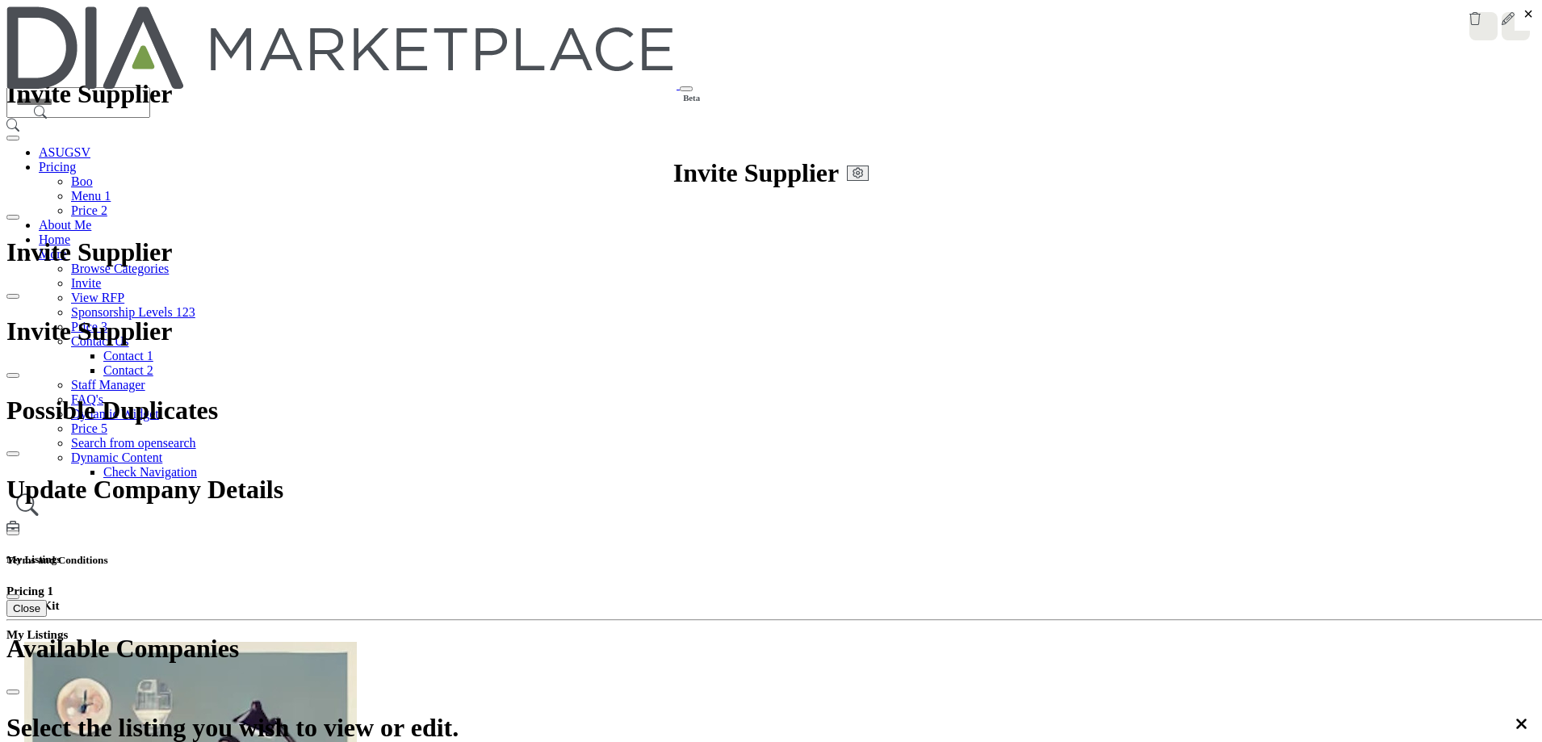
click at [431, 29] on img at bounding box center [341, 47] width 670 height 82
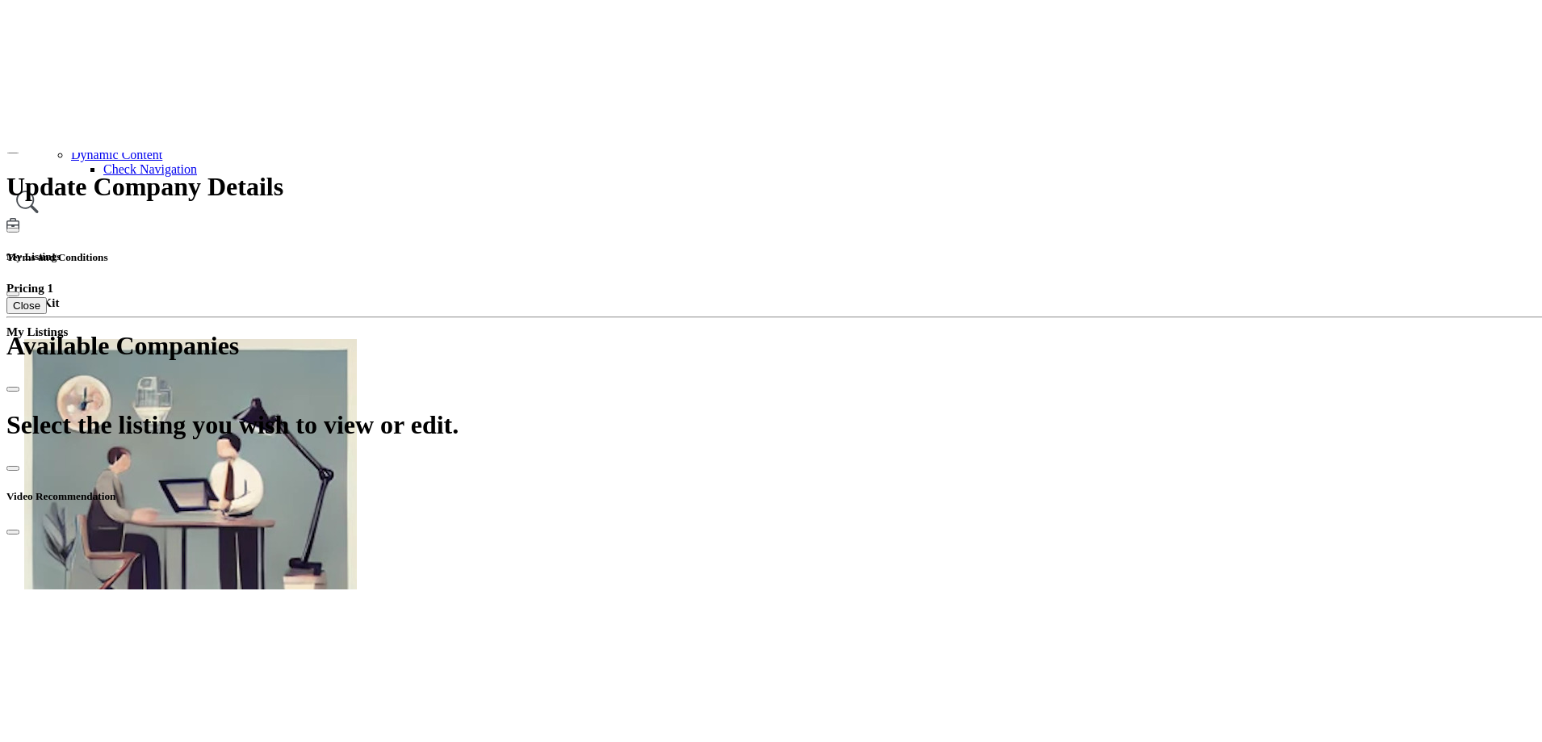
scroll to position [484, 0]
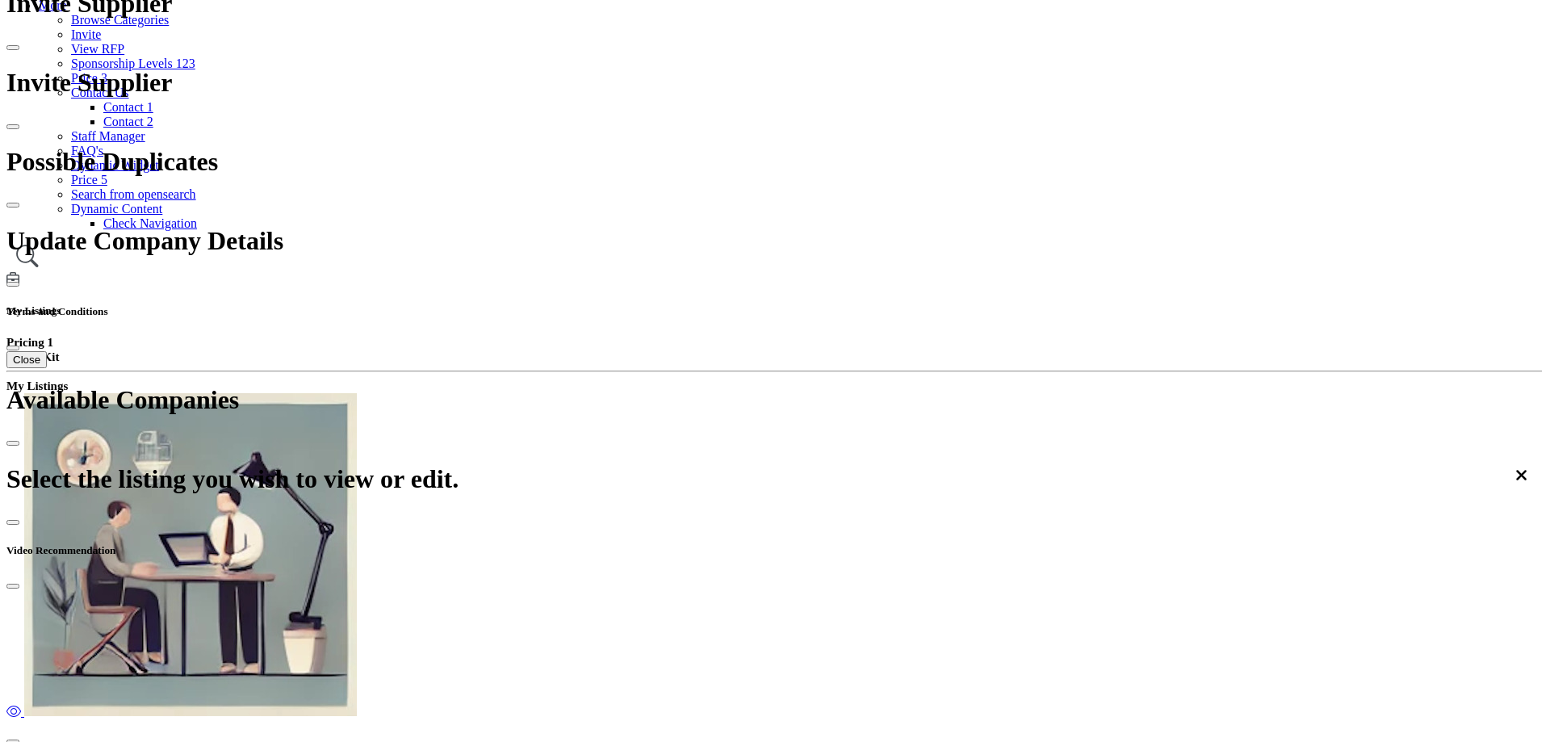
scroll to position [0, 0]
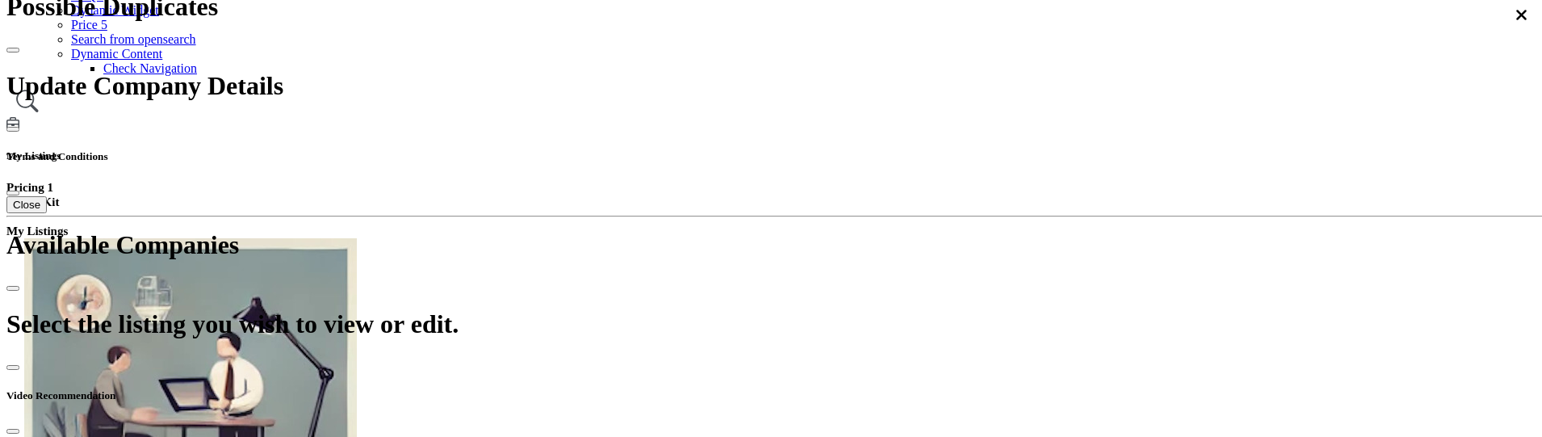
scroll to position [565, 0]
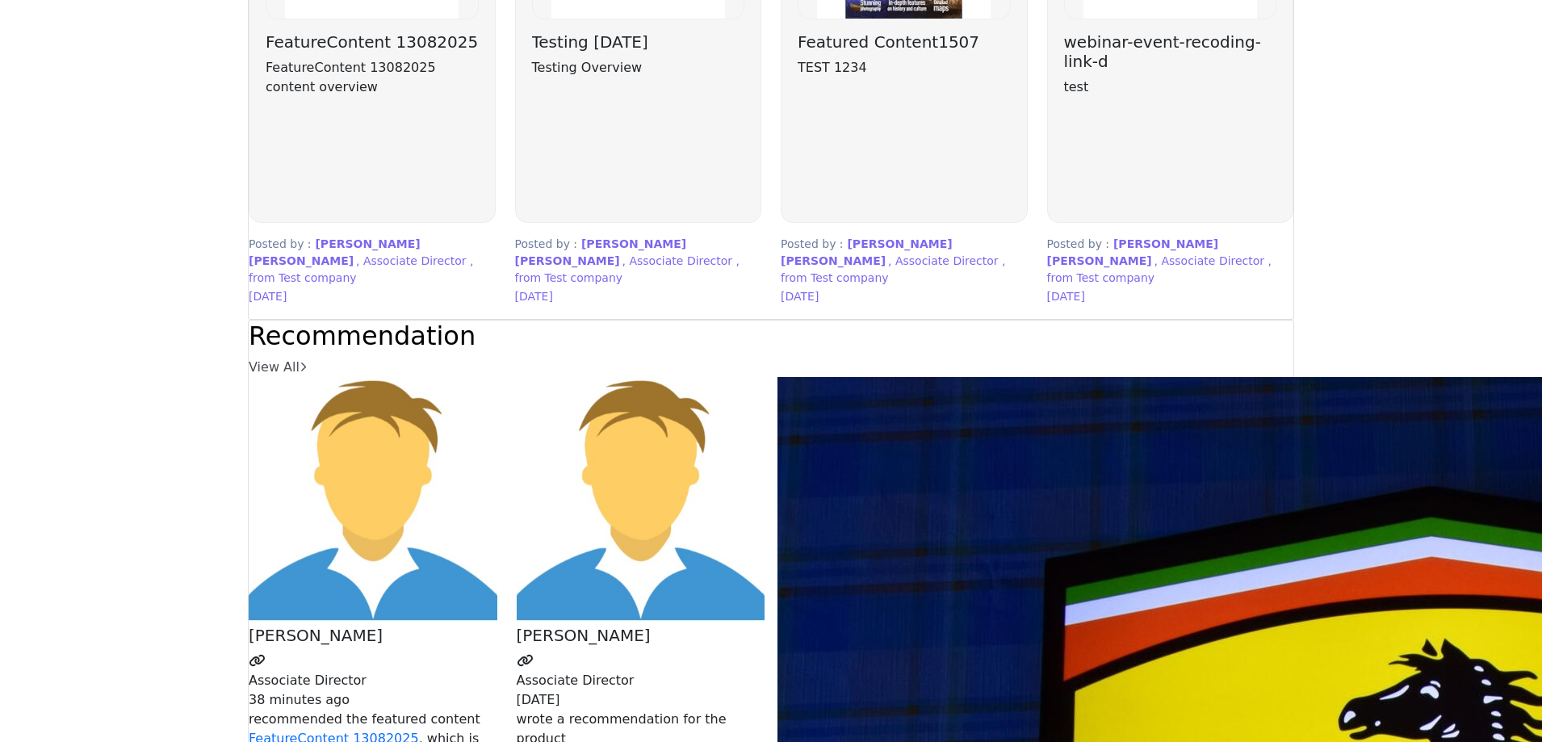
scroll to position [4278, 0]
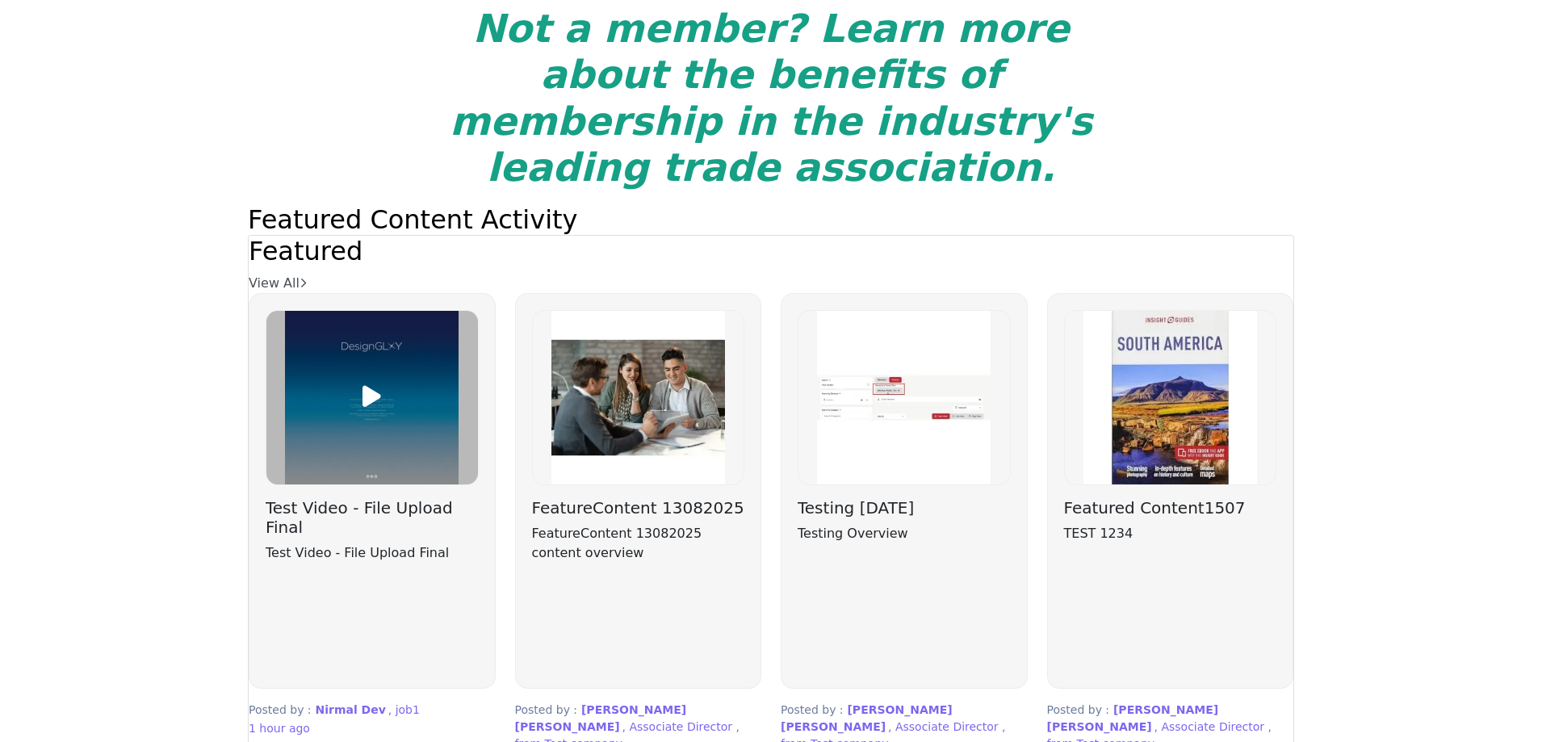
scroll to position [4278, 0]
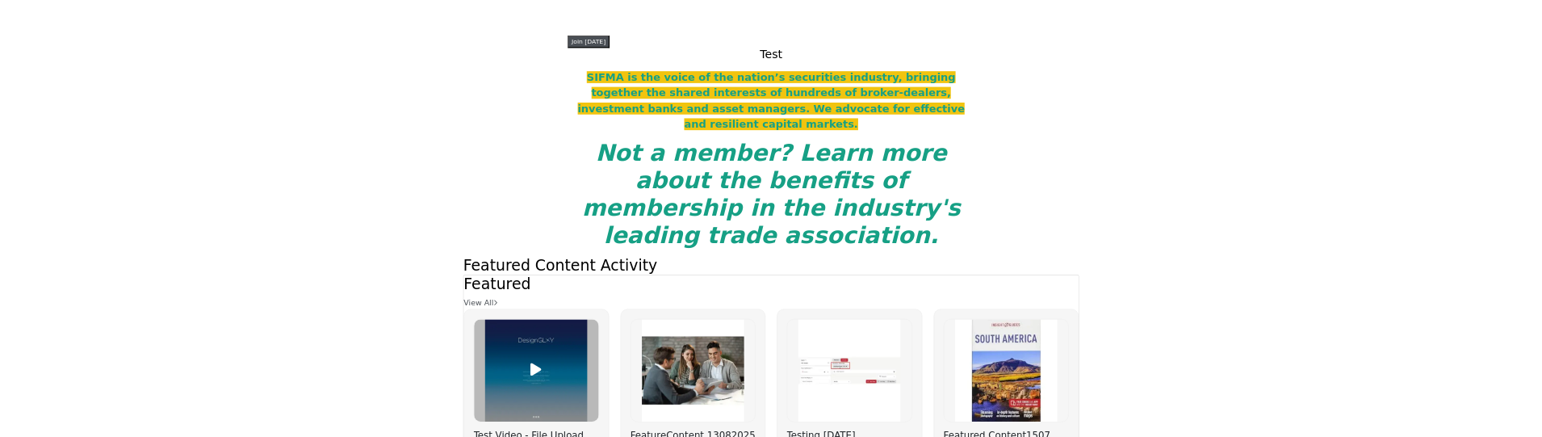
scroll to position [3955, 0]
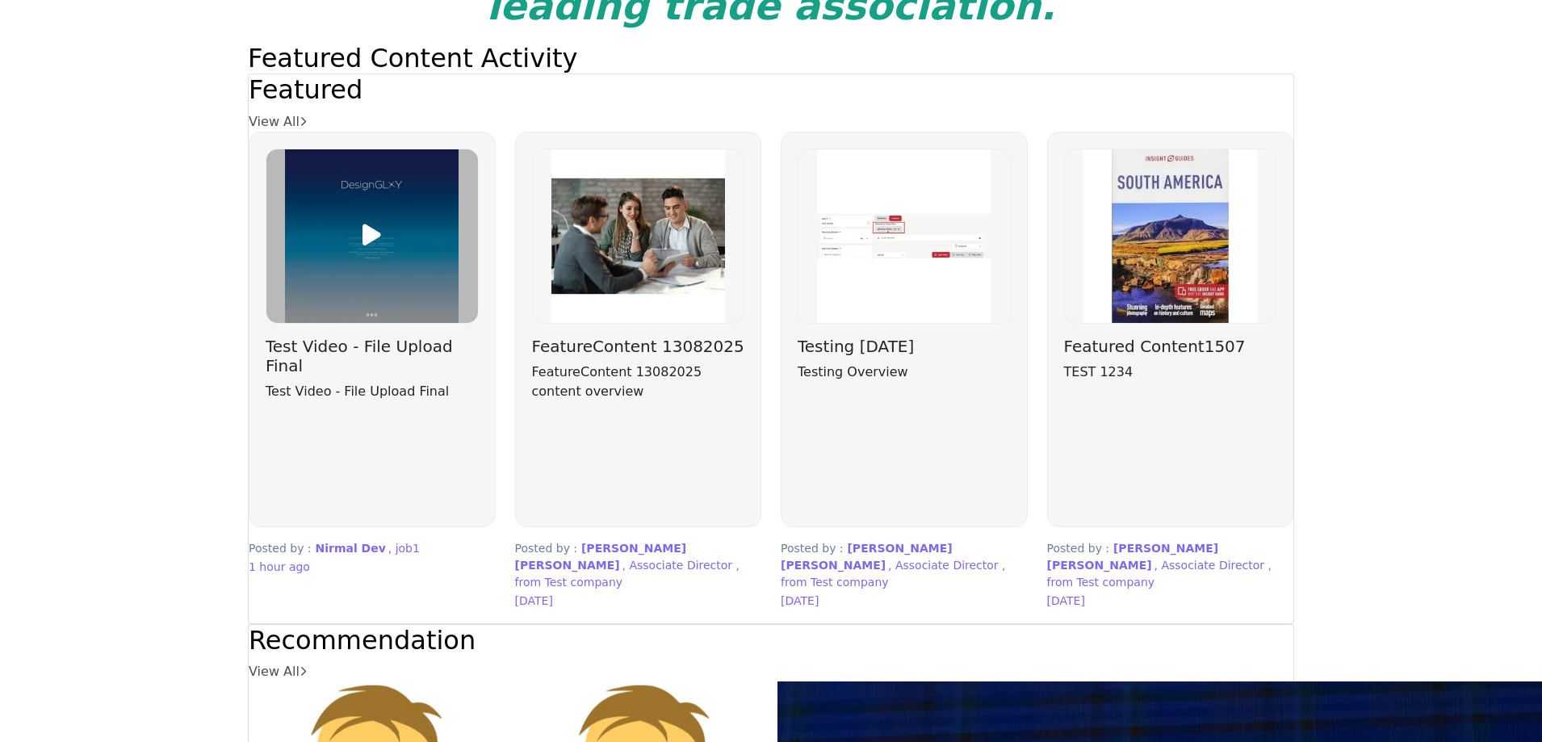
click at [381, 247] on icon at bounding box center [371, 235] width 19 height 24
click at [631, 323] on img at bounding box center [638, 236] width 211 height 174
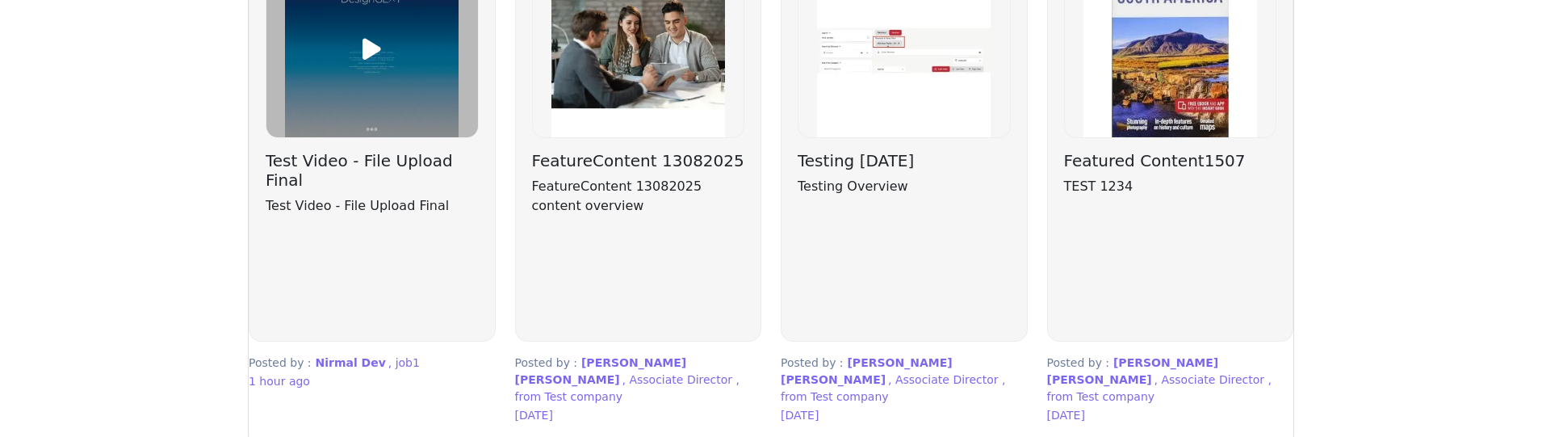
scroll to position [4197, 0]
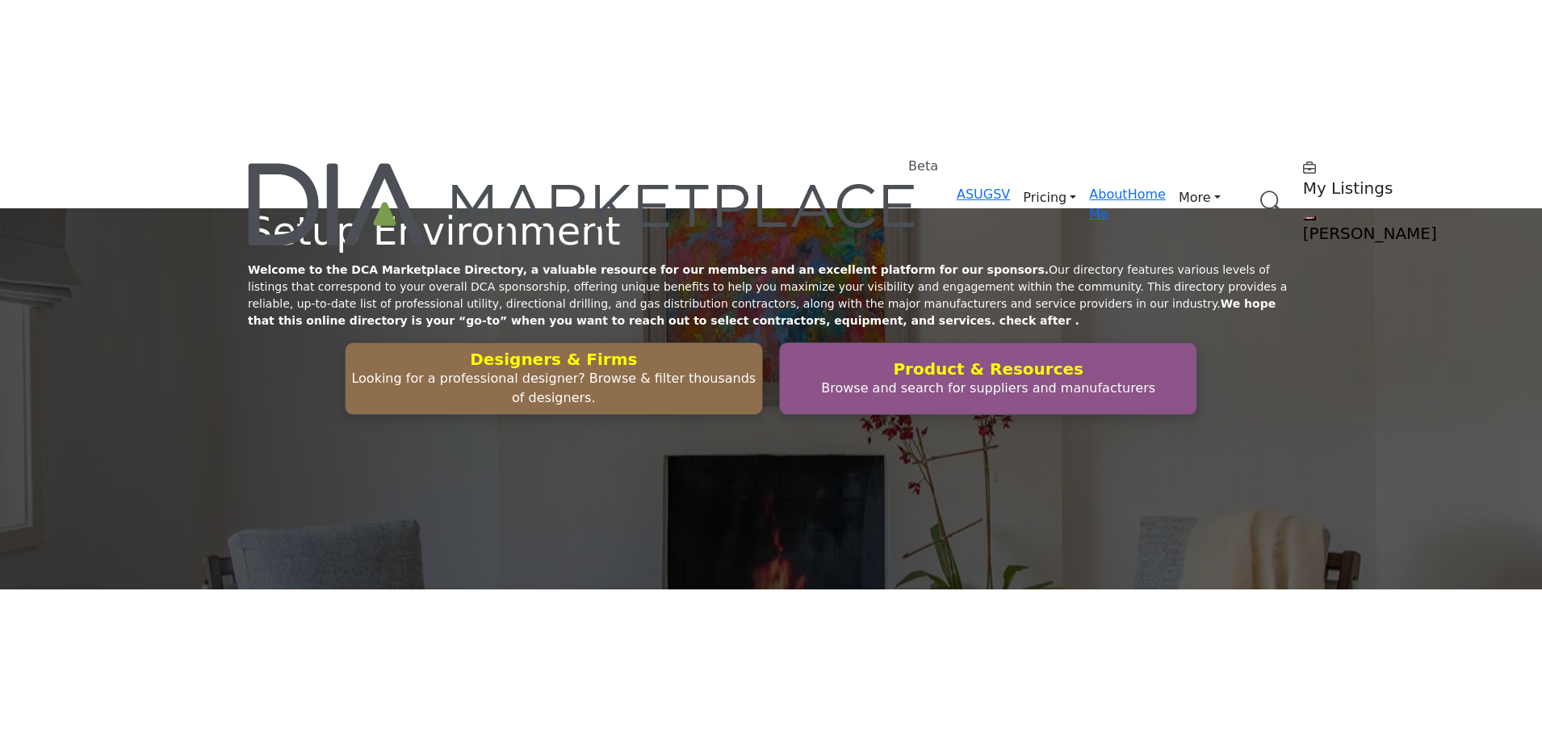
scroll to position [4197, 0]
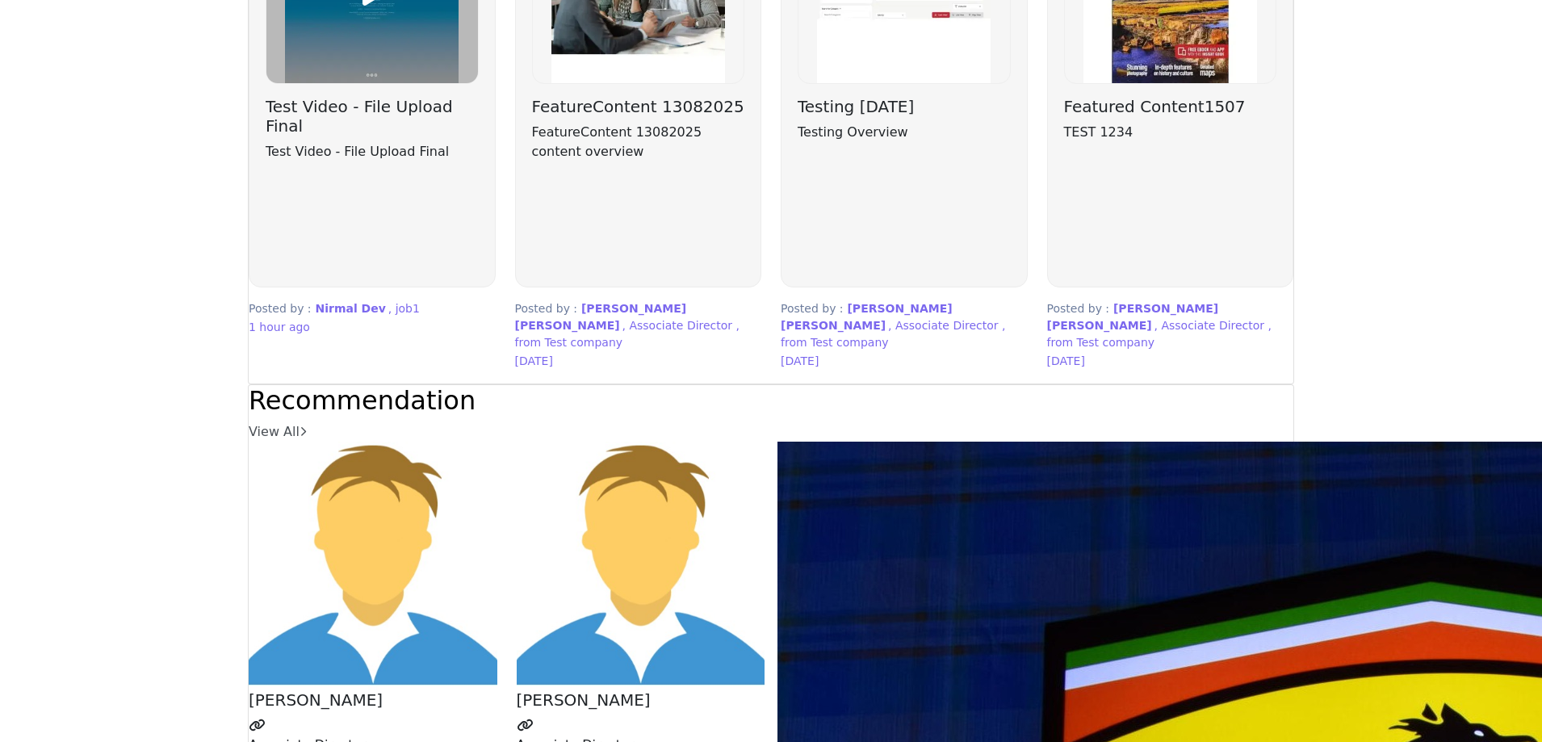
scroll to position [4016, 0]
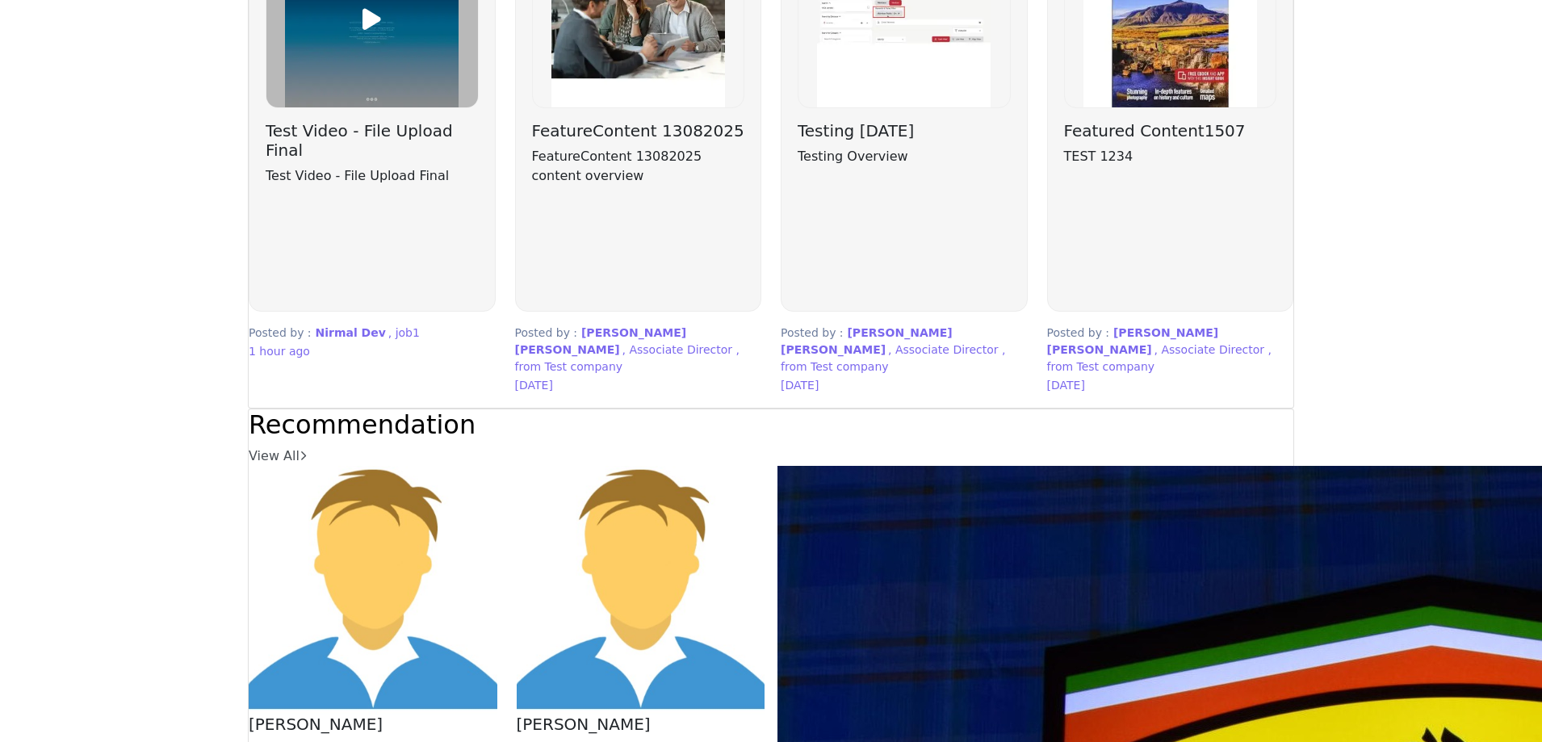
scroll to position [4197, 0]
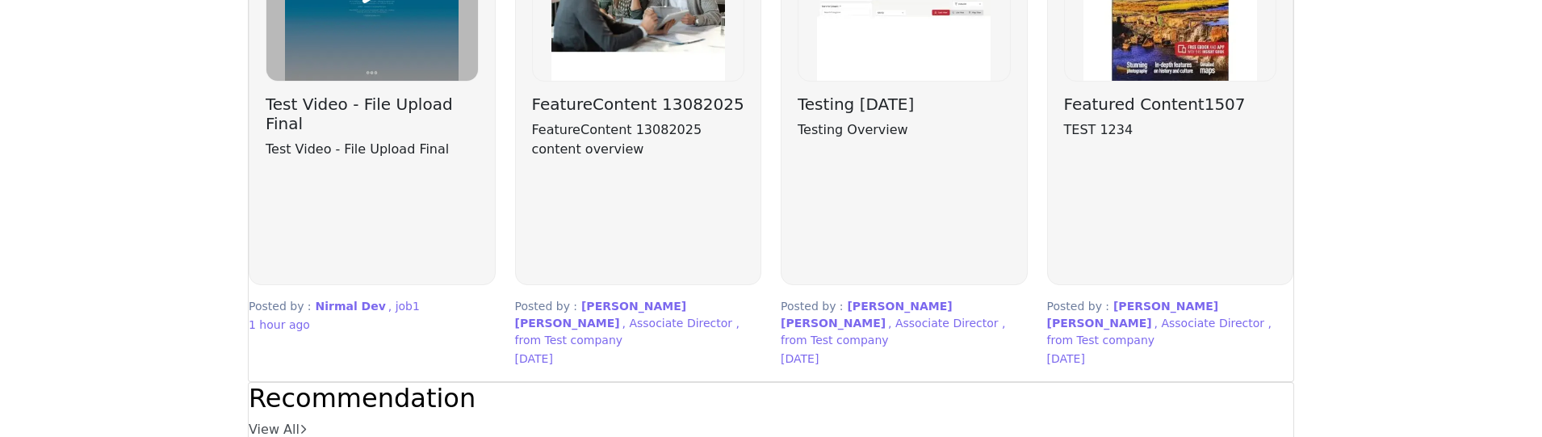
drag, startPoint x: 411, startPoint y: 241, endPoint x: 812, endPoint y: 12, distance: 461.6
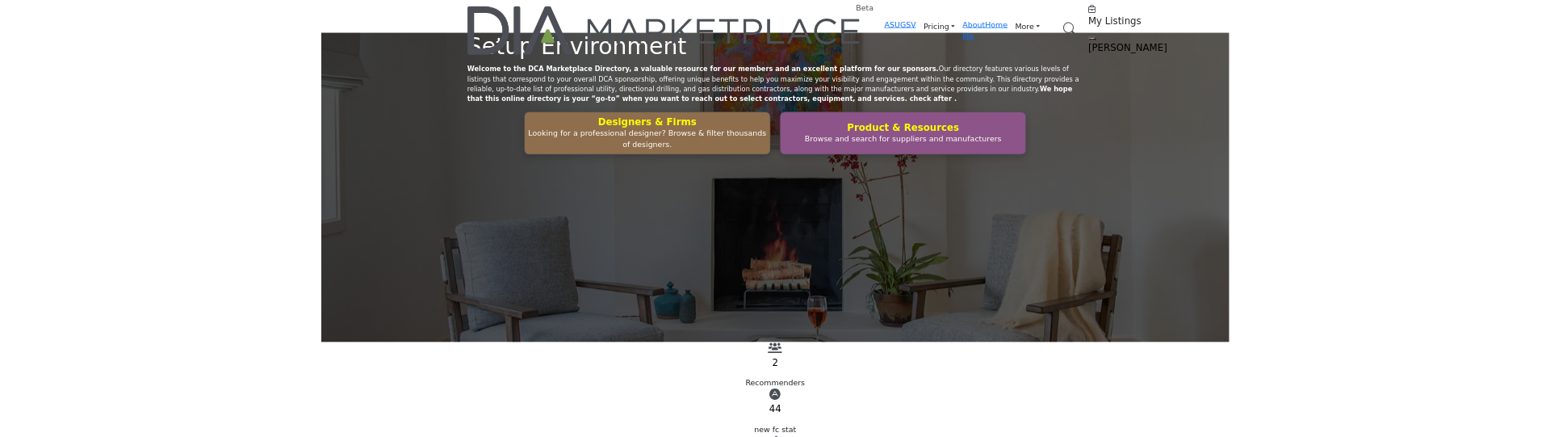
scroll to position [4016, 0]
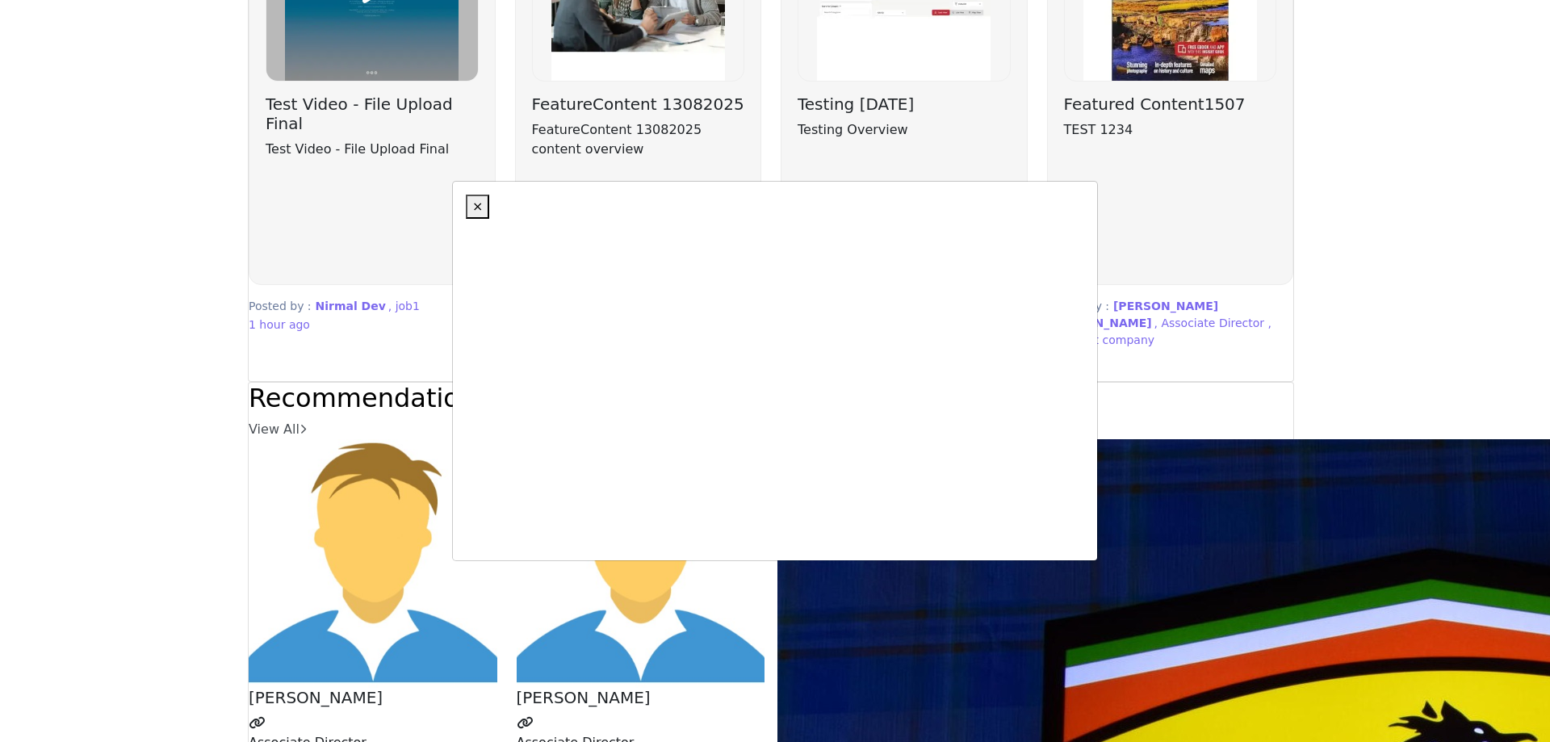
click at [478, 207] on span "×" at bounding box center [477, 206] width 10 height 15
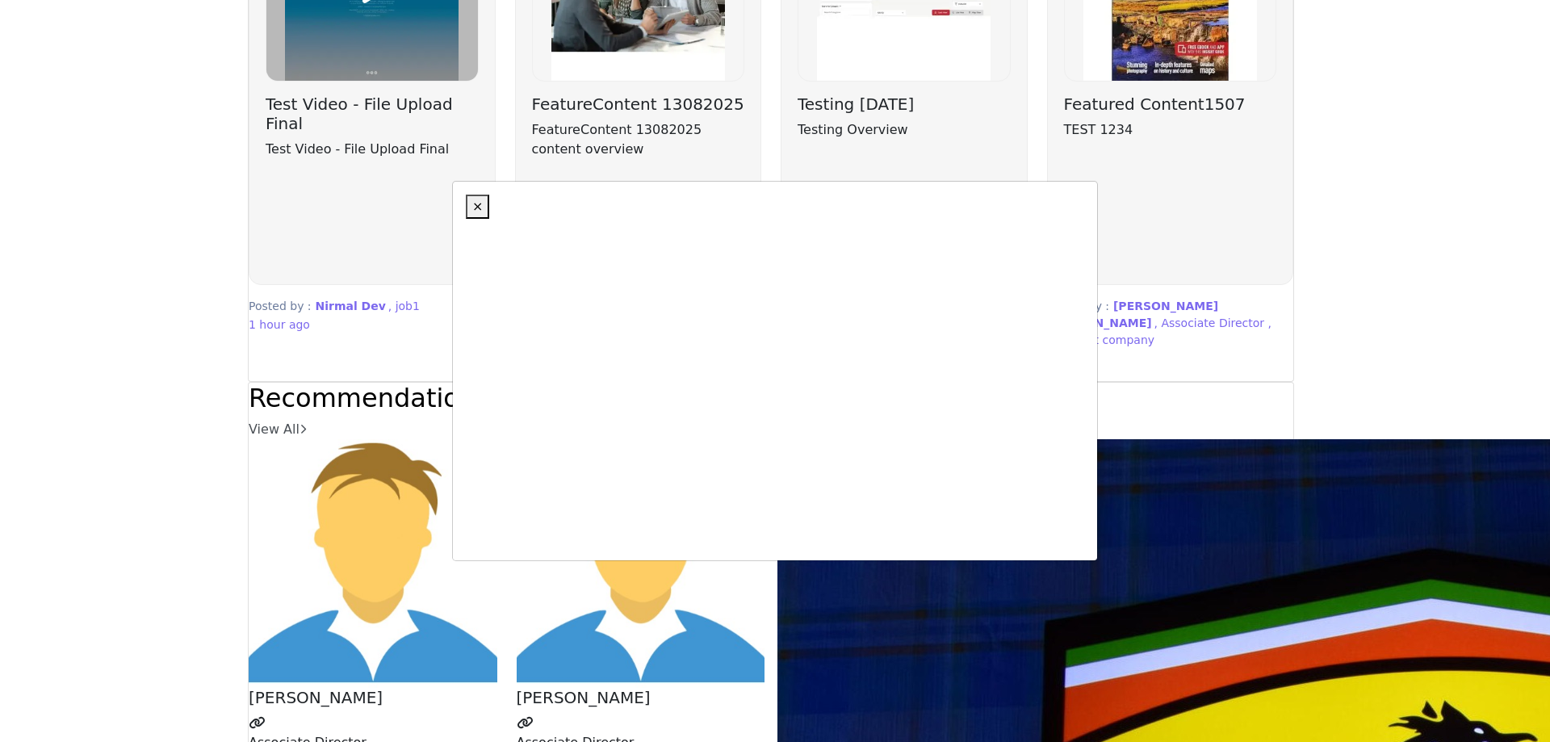
click at [472, 207] on span "×" at bounding box center [477, 206] width 10 height 15
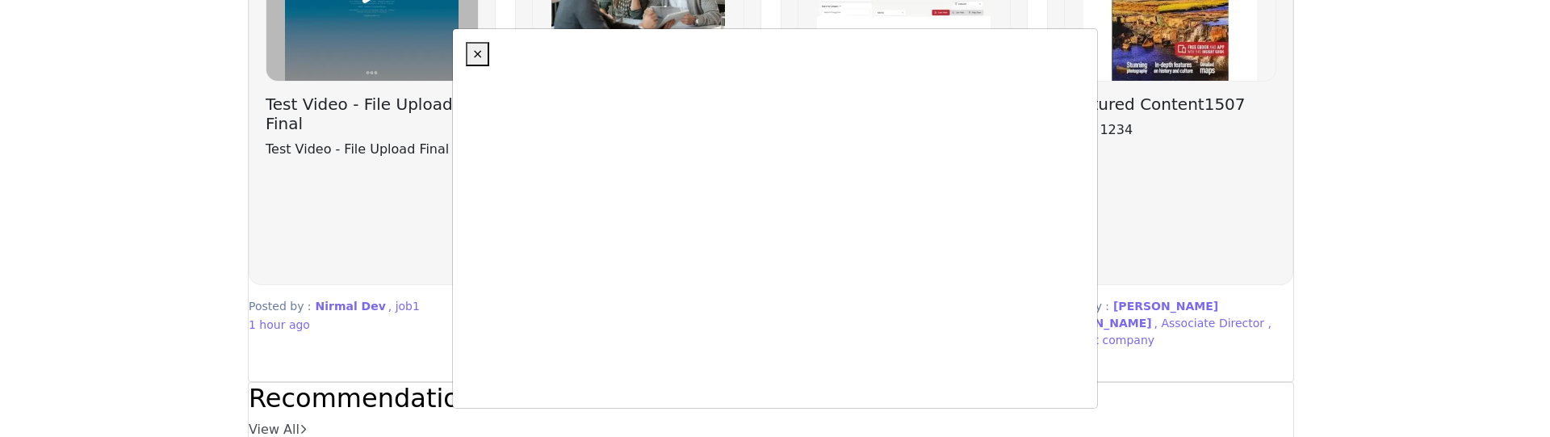
click at [469, 50] on button "×" at bounding box center [477, 54] width 23 height 24
